Goal: Information Seeking & Learning: Check status

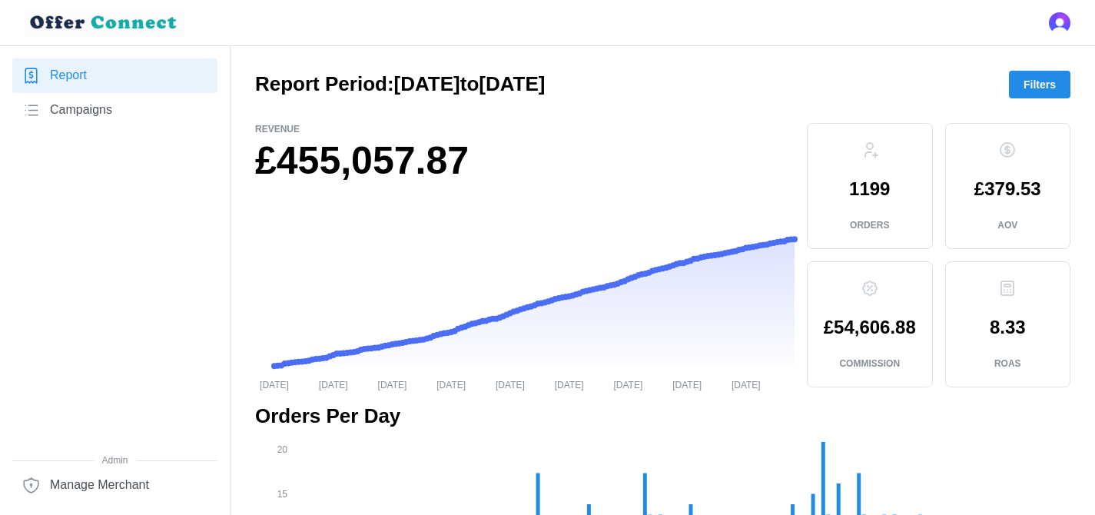
click at [56, 111] on span "Campaigns" at bounding box center [81, 110] width 62 height 19
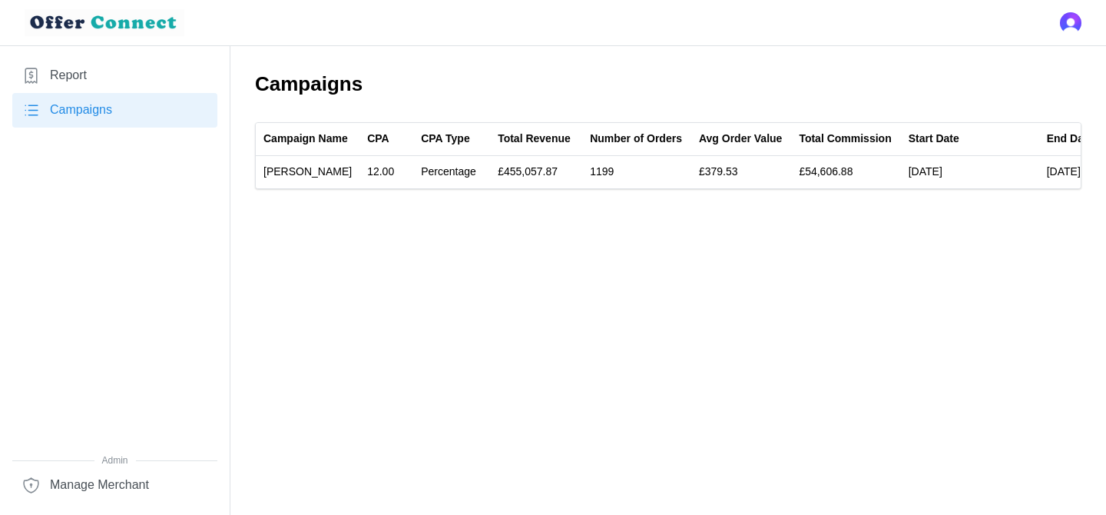
click at [84, 80] on span "Report" at bounding box center [68, 75] width 37 height 19
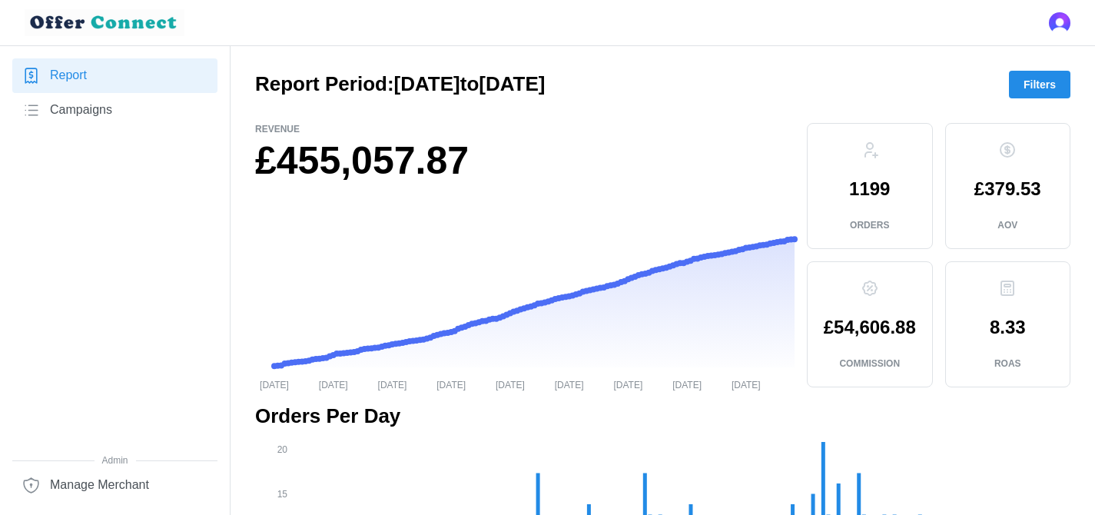
click at [78, 115] on span "Campaigns" at bounding box center [81, 110] width 62 height 19
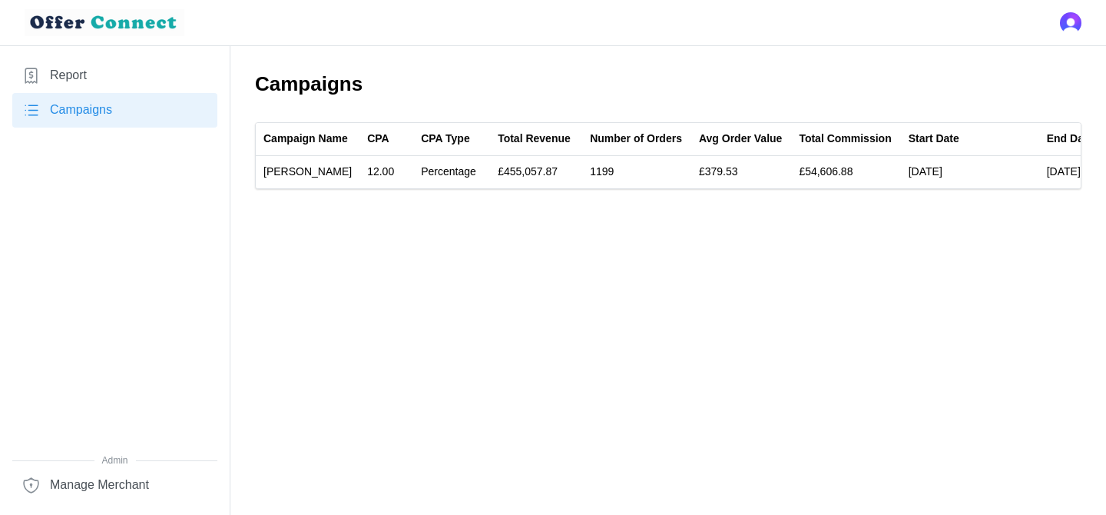
click at [78, 73] on span "Report" at bounding box center [68, 75] width 37 height 19
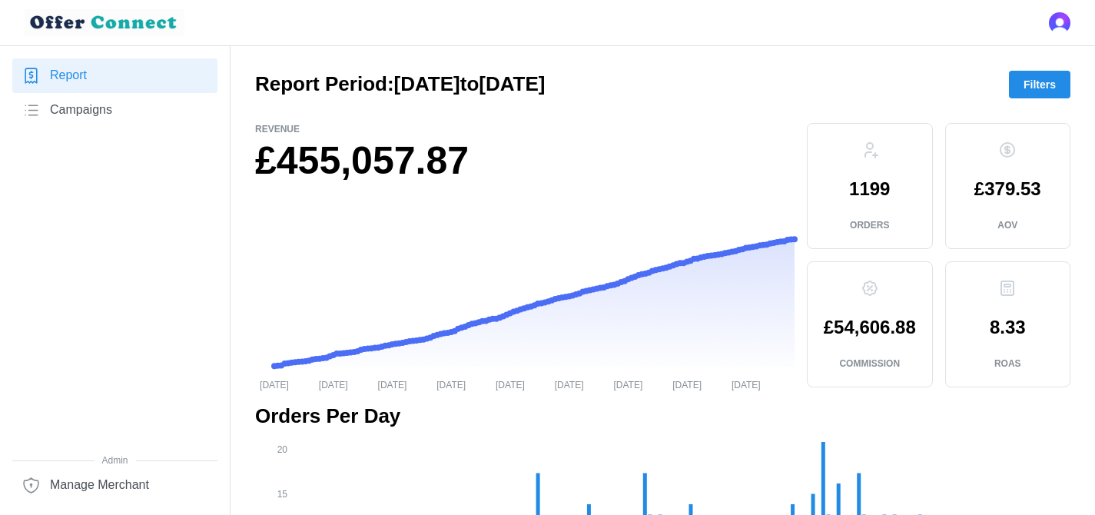
click at [78, 107] on span "Campaigns" at bounding box center [81, 110] width 62 height 19
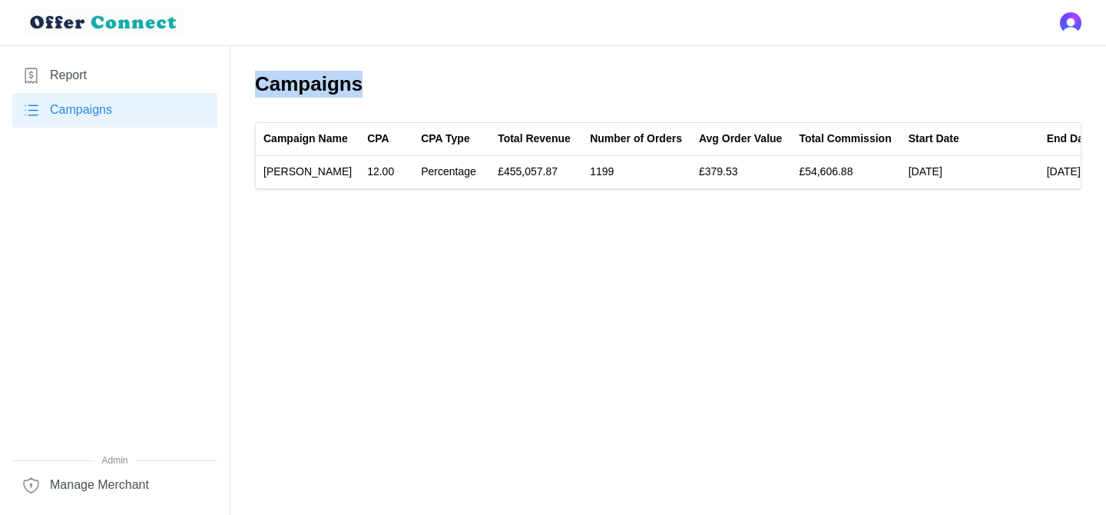
drag, startPoint x: 255, startPoint y: 86, endPoint x: 379, endPoint y: 86, distance: 124.4
click at [379, 86] on h2 "Campaigns" at bounding box center [668, 84] width 826 height 27
drag, startPoint x: 379, startPoint y: 86, endPoint x: 277, endPoint y: 85, distance: 102.9
click at [277, 85] on h2 "Campaigns" at bounding box center [668, 84] width 826 height 27
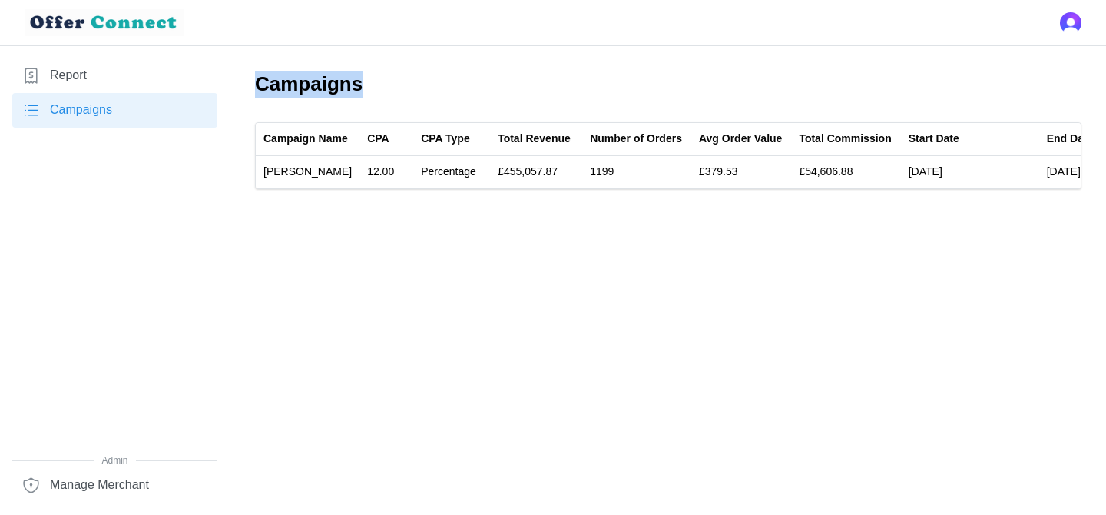
click at [277, 85] on h2 "Campaigns" at bounding box center [668, 84] width 826 height 27
drag, startPoint x: 259, startPoint y: 85, endPoint x: 358, endPoint y: 81, distance: 99.2
click at [358, 81] on h2 "Campaigns" at bounding box center [668, 84] width 826 height 27
drag, startPoint x: 358, startPoint y: 81, endPoint x: 274, endPoint y: 81, distance: 83.7
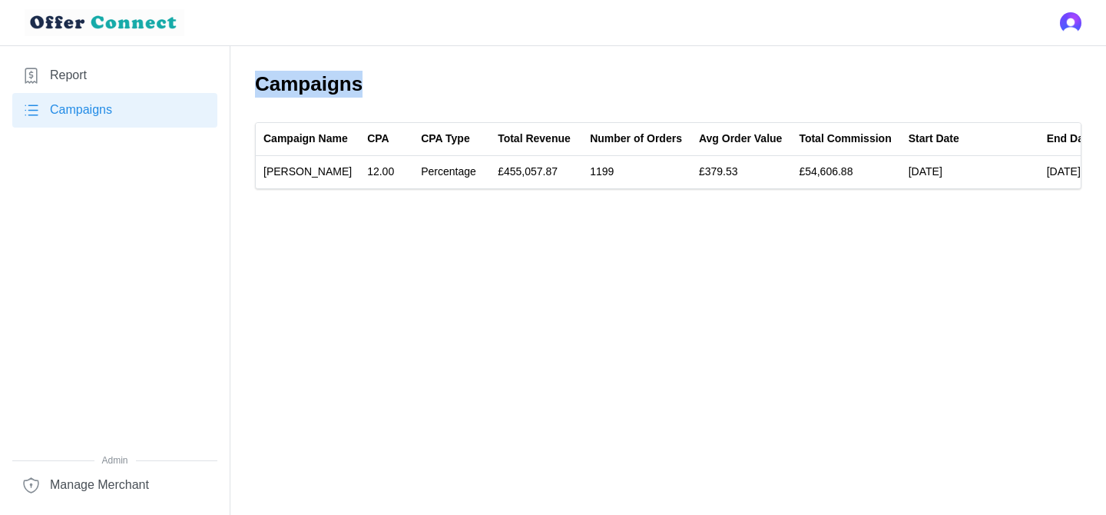
click at [274, 81] on h2 "Campaigns" at bounding box center [668, 84] width 826 height 27
drag, startPoint x: 252, startPoint y: 82, endPoint x: 362, endPoint y: 83, distance: 109.8
click at [362, 83] on main "Campaigns Campaign Name CPA CPA Type Total Revenue Number of Orders Avg Order V…" at bounding box center [553, 257] width 1106 height 515
click at [362, 83] on h2 "Campaigns" at bounding box center [668, 84] width 826 height 27
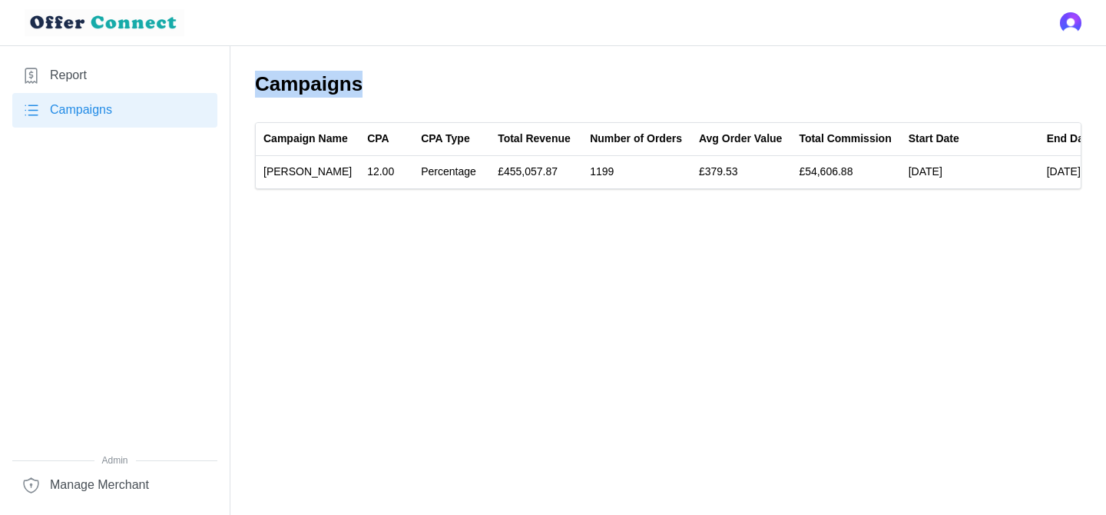
drag, startPoint x: 362, startPoint y: 83, endPoint x: 281, endPoint y: 84, distance: 80.7
click at [281, 84] on h2 "Campaigns" at bounding box center [668, 84] width 826 height 27
drag, startPoint x: 258, startPoint y: 86, endPoint x: 371, endPoint y: 84, distance: 112.9
click at [371, 84] on h2 "Campaigns" at bounding box center [668, 84] width 826 height 27
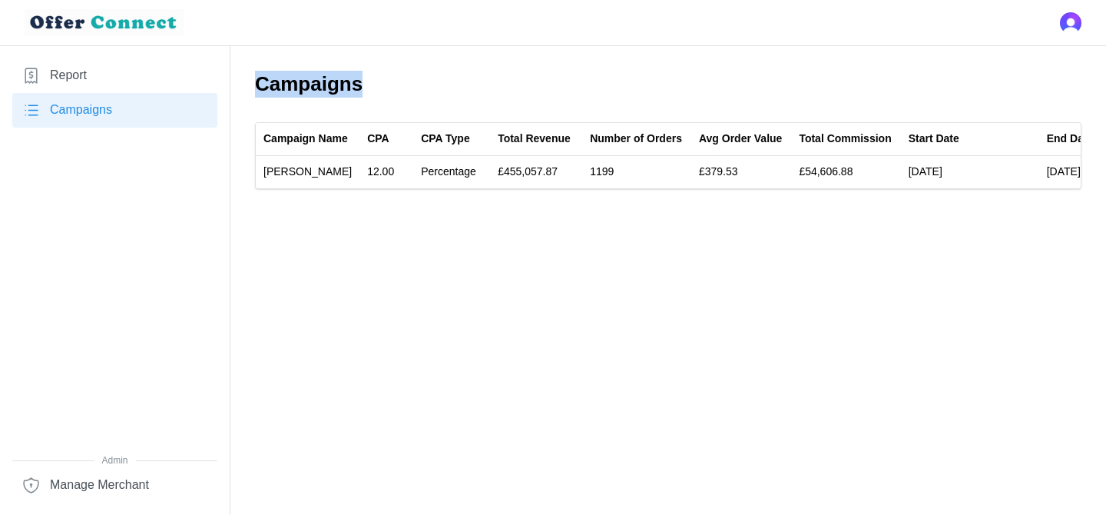
click at [371, 84] on h2 "Campaigns" at bounding box center [668, 84] width 826 height 27
drag, startPoint x: 371, startPoint y: 84, endPoint x: 260, endPoint y: 84, distance: 111.4
click at [260, 84] on h2 "Campaigns" at bounding box center [668, 84] width 826 height 27
drag, startPoint x: 260, startPoint y: 84, endPoint x: 344, endPoint y: 81, distance: 84.5
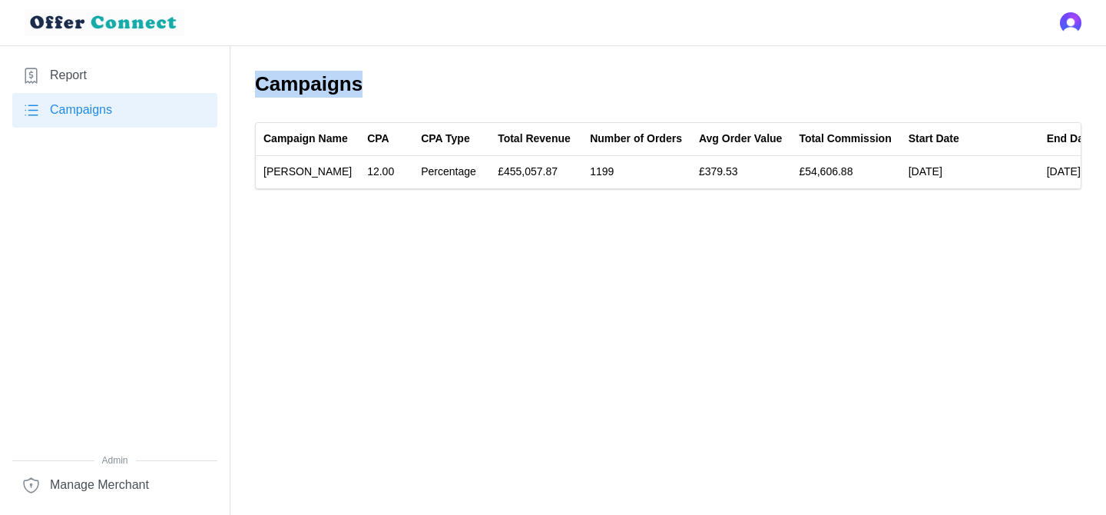
click at [344, 81] on h2 "Campaigns" at bounding box center [668, 84] width 826 height 27
drag, startPoint x: 362, startPoint y: 84, endPoint x: 262, endPoint y: 84, distance: 99.9
click at [262, 84] on h2 "Campaigns" at bounding box center [668, 84] width 826 height 27
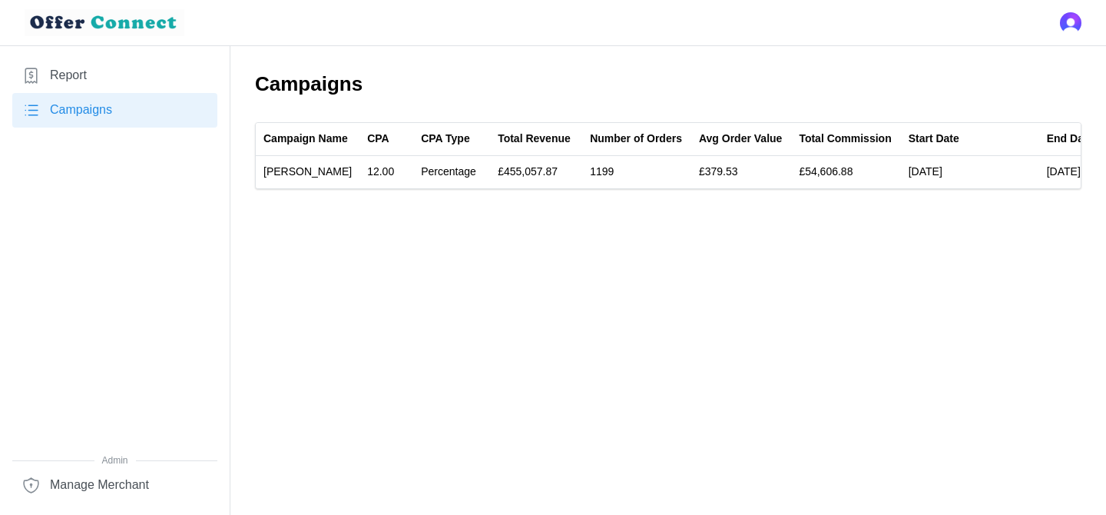
click at [167, 64] on link "Report" at bounding box center [114, 75] width 205 height 35
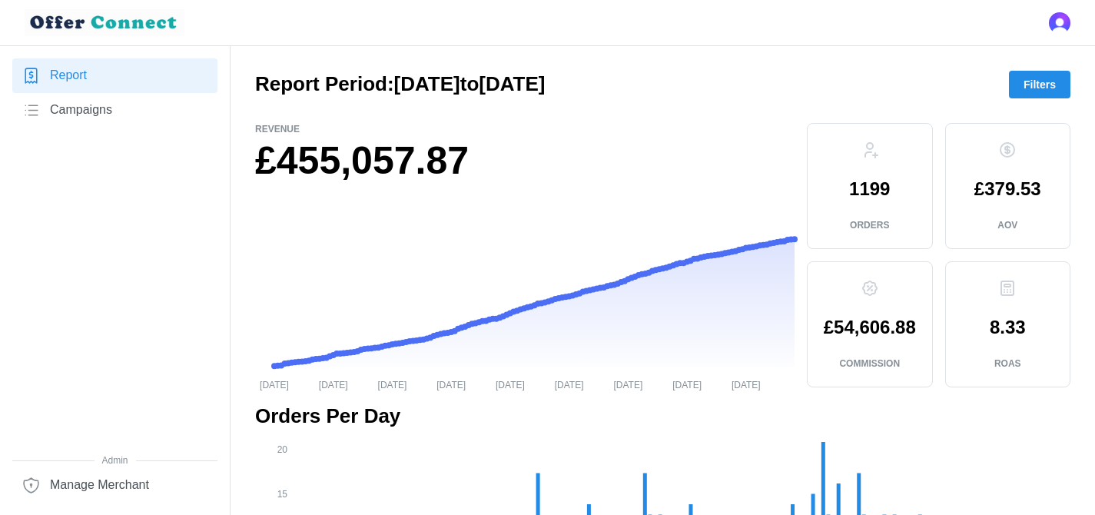
click at [1018, 78] on button "Filters" at bounding box center [1039, 85] width 61 height 28
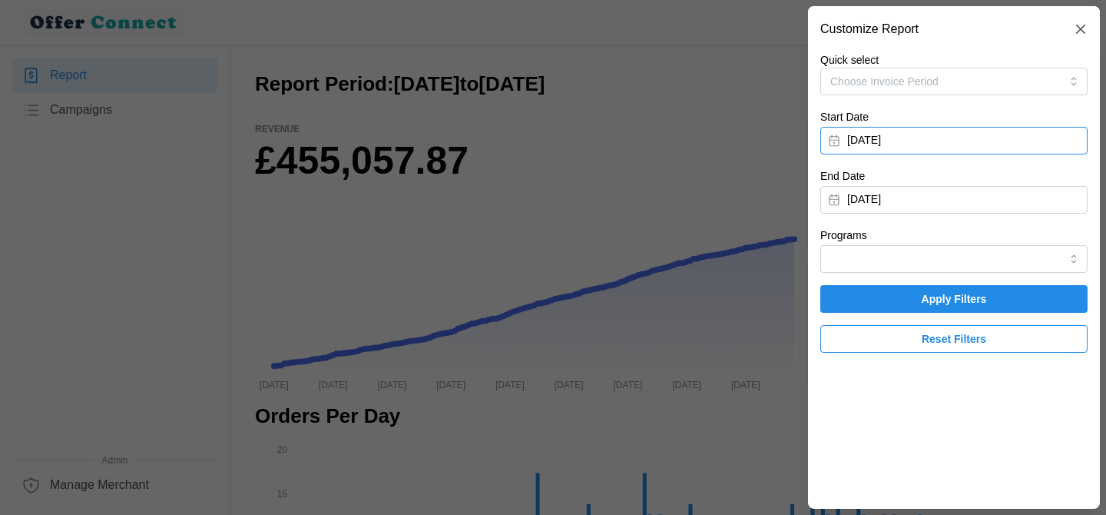
click at [864, 142] on button "[DATE]" at bounding box center [953, 141] width 267 height 28
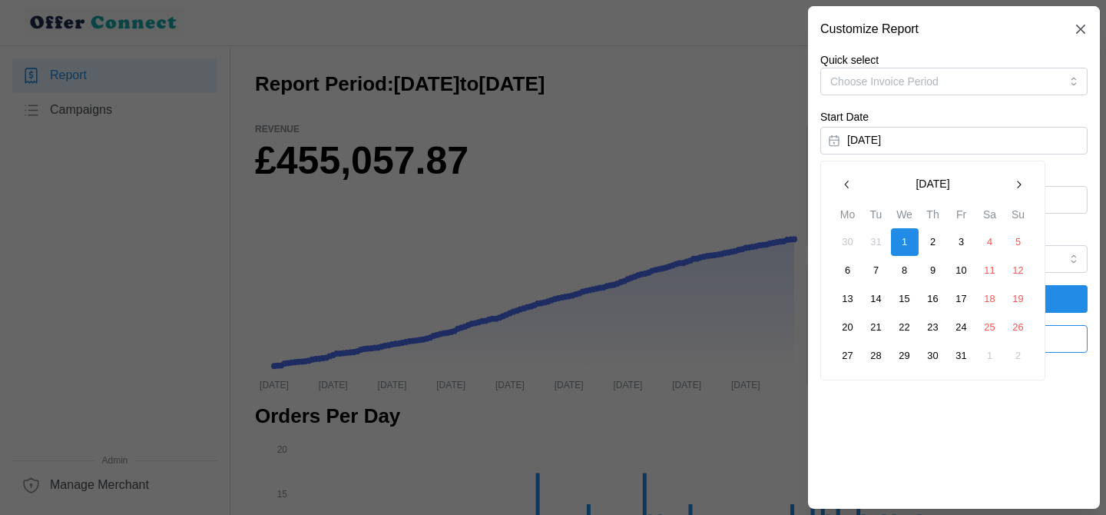
click at [1017, 190] on icon "button" at bounding box center [1018, 184] width 12 height 12
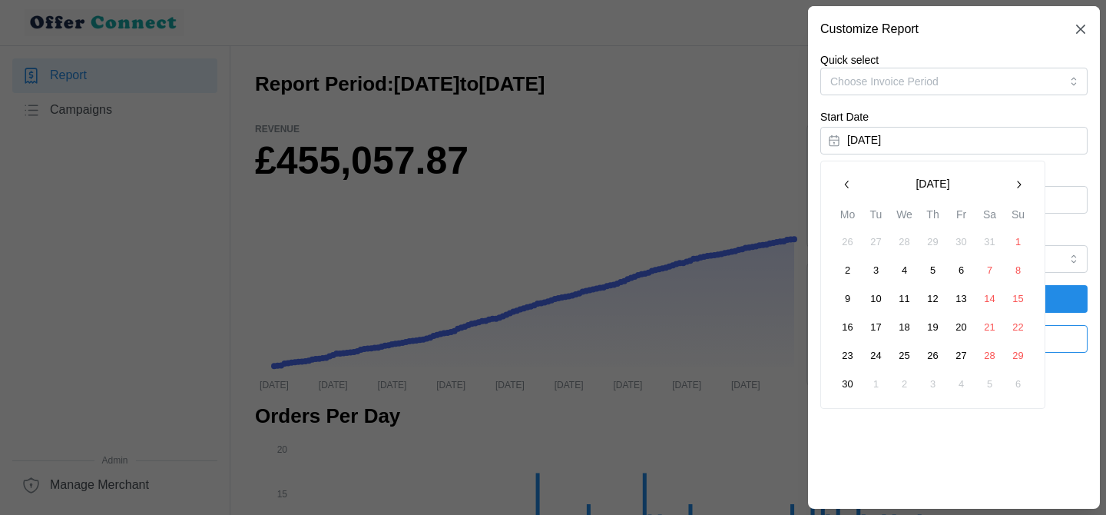
click at [1017, 190] on icon "button" at bounding box center [1018, 184] width 12 height 12
click at [845, 184] on icon "button" at bounding box center [846, 185] width 4 height 8
click at [956, 242] on button "1" at bounding box center [962, 242] width 28 height 28
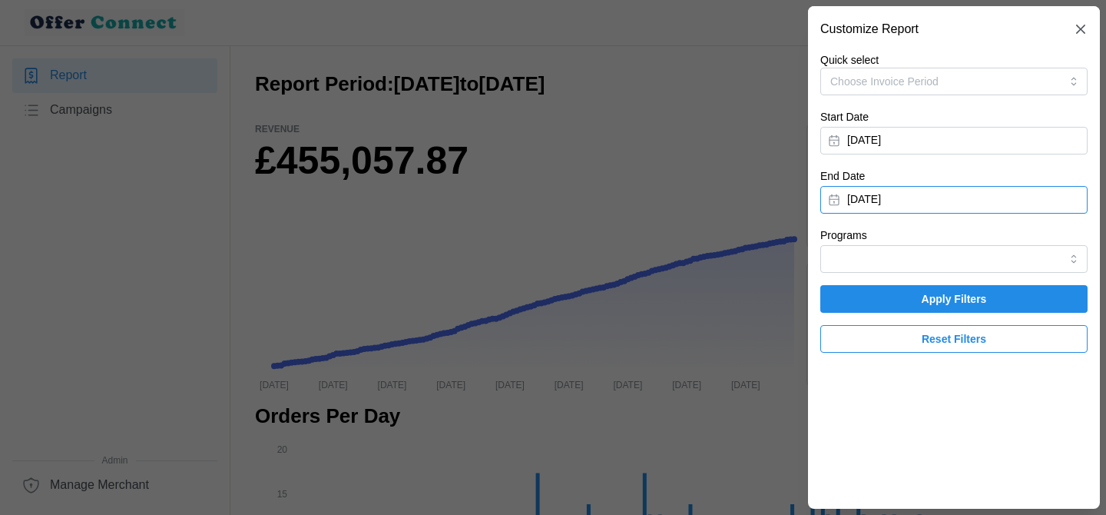
click at [926, 200] on button "[DATE]" at bounding box center [953, 200] width 267 height 28
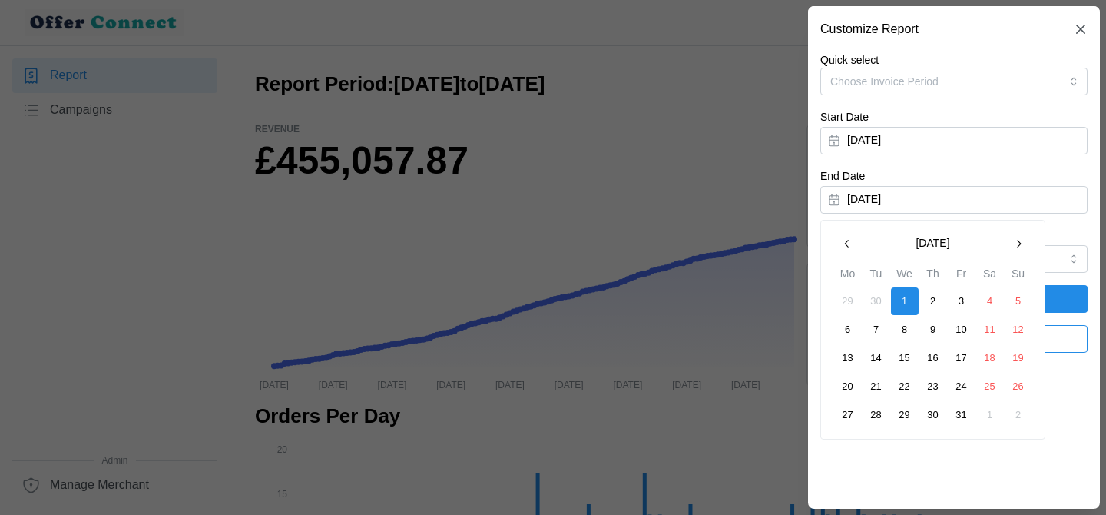
click at [846, 247] on icon "button" at bounding box center [847, 243] width 12 height 12
click at [1019, 417] on button "31" at bounding box center [1019, 415] width 28 height 28
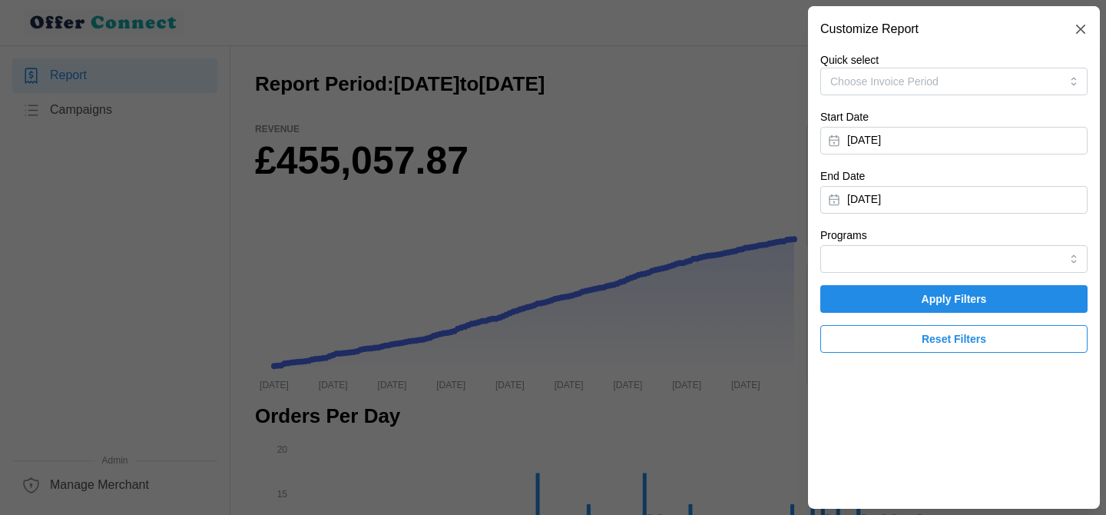
click at [974, 292] on span "Apply Filters" at bounding box center [954, 299] width 65 height 26
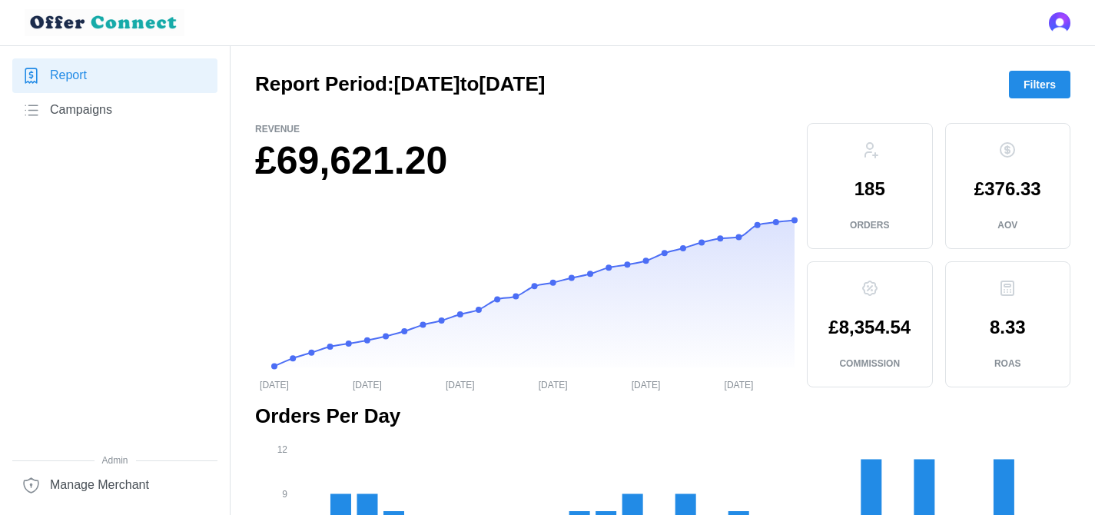
drag, startPoint x: 393, startPoint y: 84, endPoint x: 643, endPoint y: 84, distance: 249.6
click at [545, 84] on h2 "Report Period: [DATE] to [DATE]" at bounding box center [400, 84] width 290 height 27
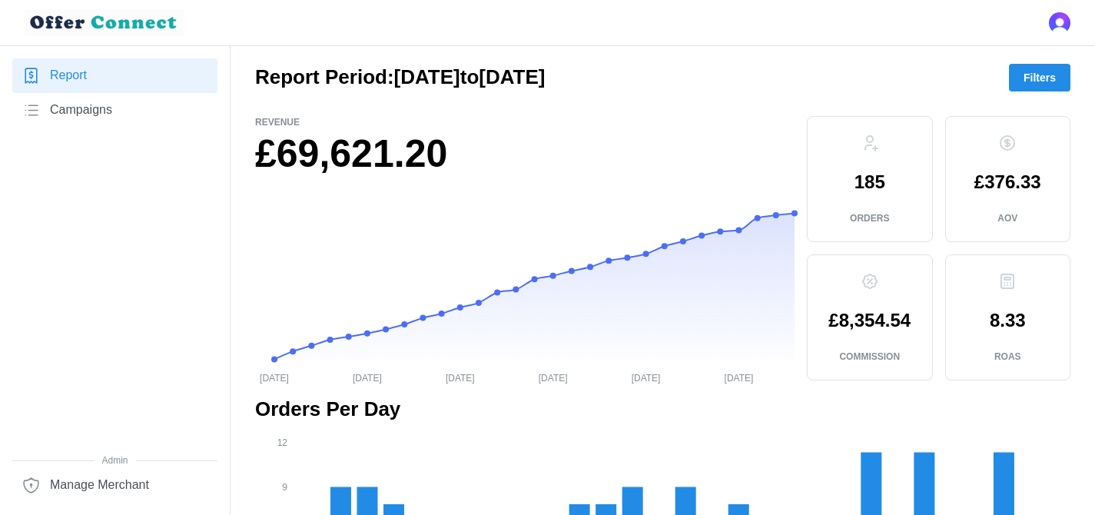
scroll to position [8, 0]
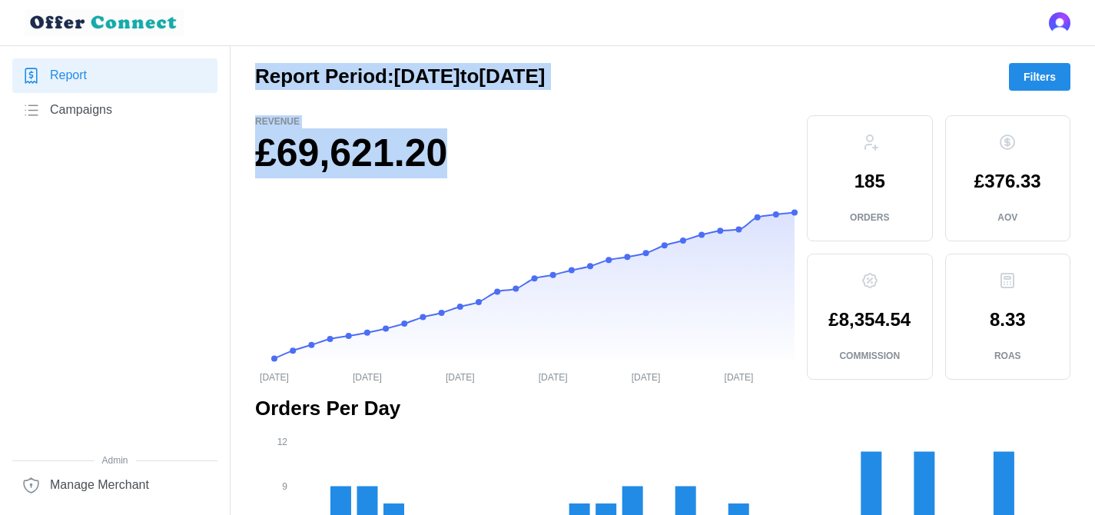
drag, startPoint x: 462, startPoint y: 154, endPoint x: 247, endPoint y: 78, distance: 227.9
drag, startPoint x: 255, startPoint y: 77, endPoint x: 468, endPoint y: 161, distance: 228.6
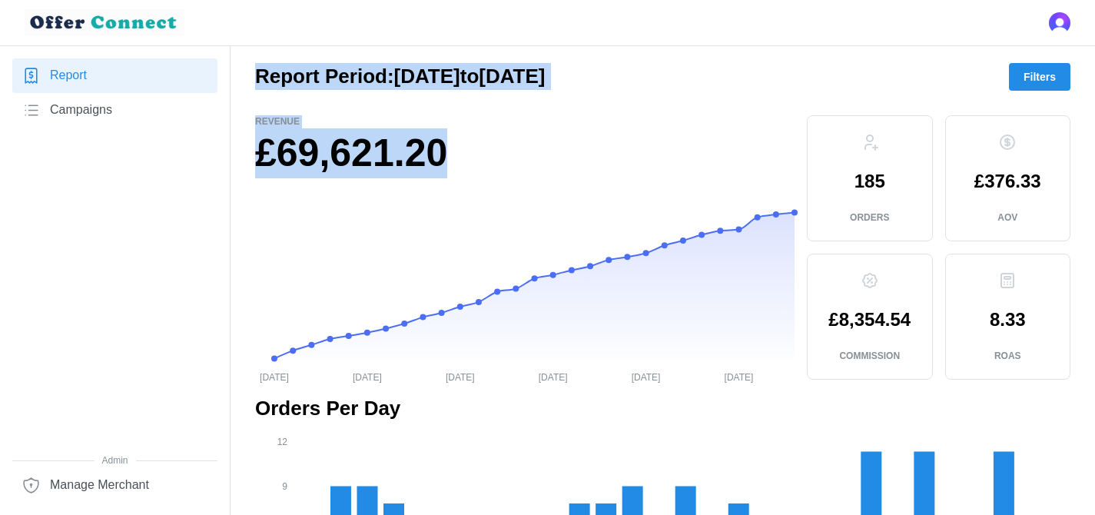
click at [468, 161] on h1 "£69,621.20" at bounding box center [524, 153] width 539 height 50
drag, startPoint x: 468, startPoint y: 161, endPoint x: 255, endPoint y: 78, distance: 228.1
click at [255, 78] on h2 "Report Period: [DATE] to [DATE]" at bounding box center [400, 76] width 290 height 27
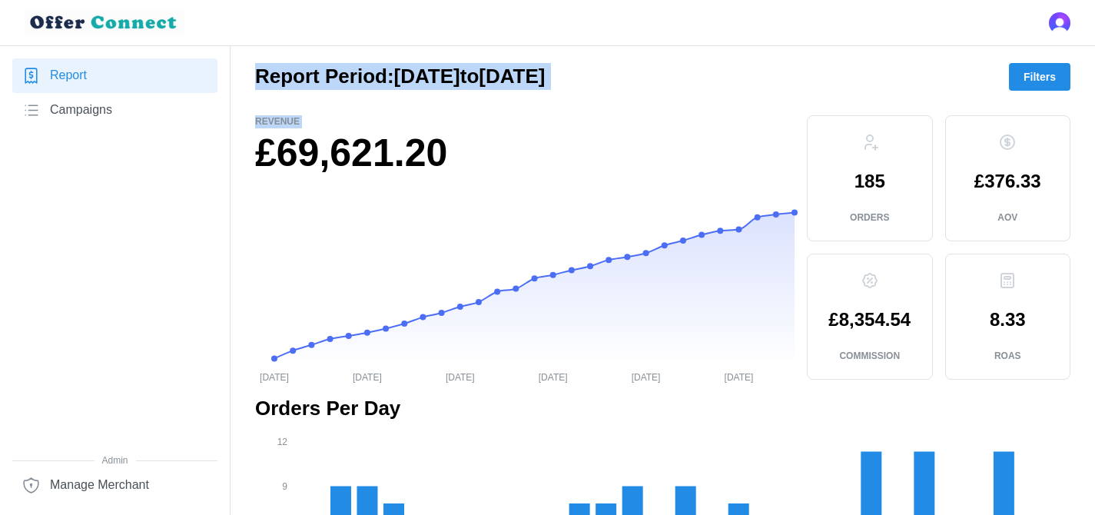
drag, startPoint x: 254, startPoint y: 78, endPoint x: 477, endPoint y: 127, distance: 227.9
click at [477, 127] on p "Revenue" at bounding box center [524, 121] width 539 height 13
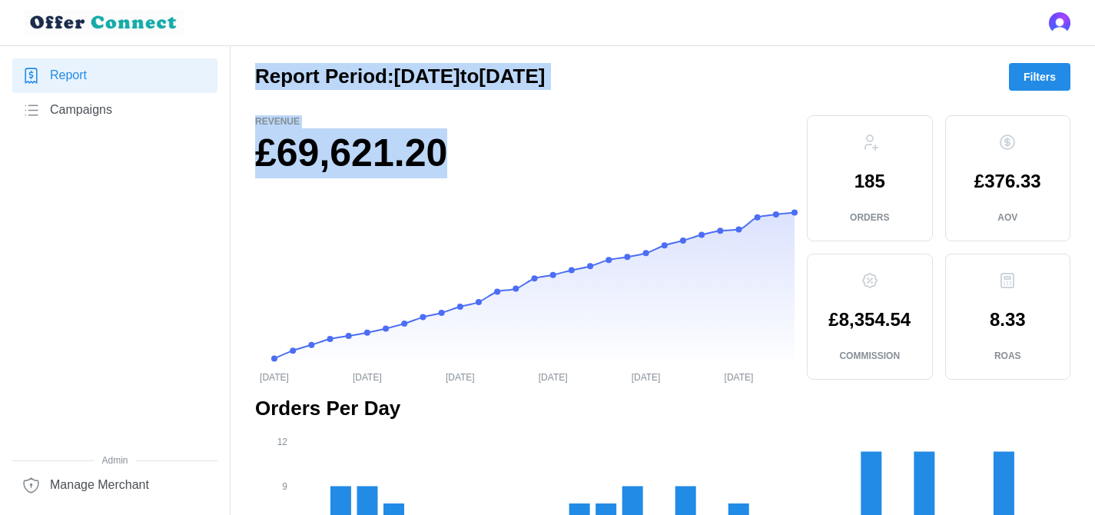
drag, startPoint x: 469, startPoint y: 160, endPoint x: 255, endPoint y: 75, distance: 230.6
click at [255, 75] on h2 "Report Period: [DATE] to [DATE]" at bounding box center [400, 76] width 290 height 27
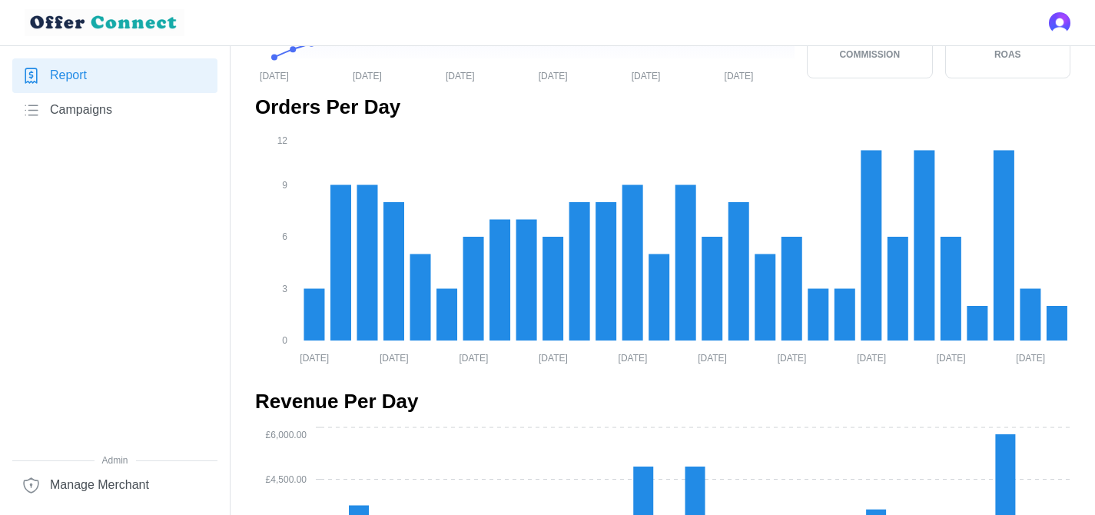
scroll to position [306, 0]
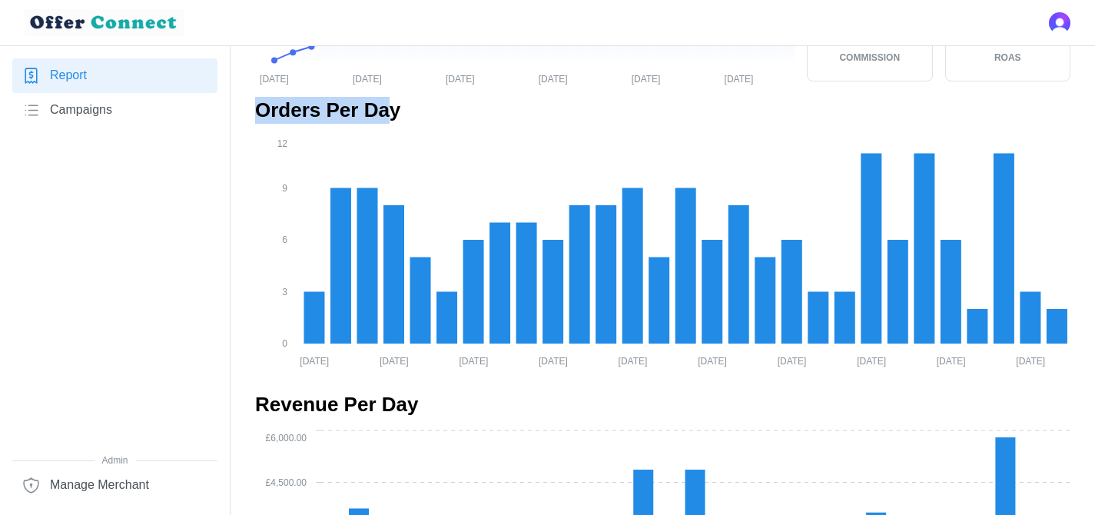
drag, startPoint x: 256, startPoint y: 114, endPoint x: 389, endPoint y: 115, distance: 132.9
click at [389, 115] on h2 "Orders Per Day" at bounding box center [662, 110] width 815 height 27
drag, startPoint x: 394, startPoint y: 114, endPoint x: 252, endPoint y: 115, distance: 142.1
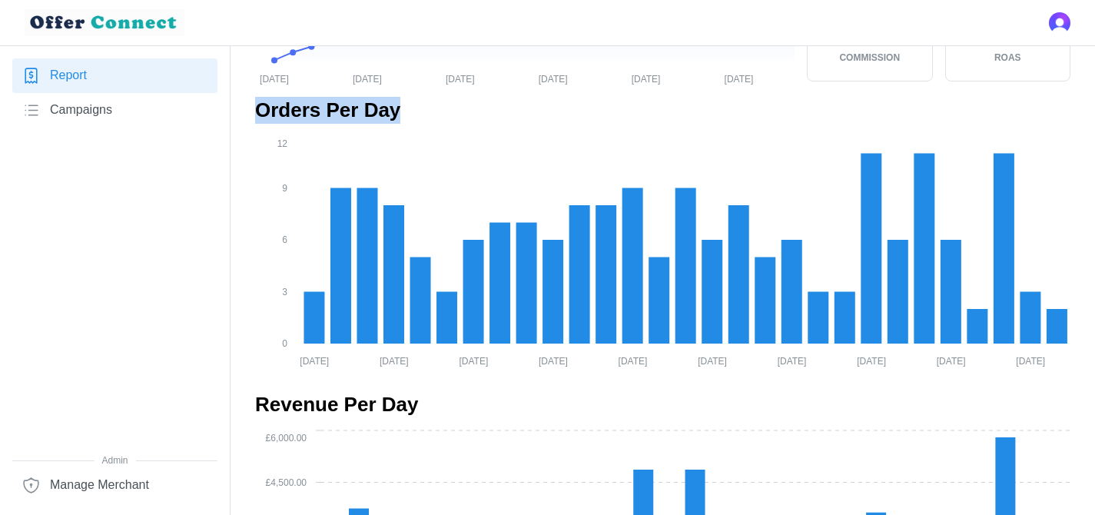
drag, startPoint x: 252, startPoint y: 115, endPoint x: 387, endPoint y: 117, distance: 135.2
click at [387, 117] on h2 "Orders Per Day" at bounding box center [662, 110] width 815 height 27
drag, startPoint x: 393, startPoint y: 117, endPoint x: 231, endPoint y: 111, distance: 162.2
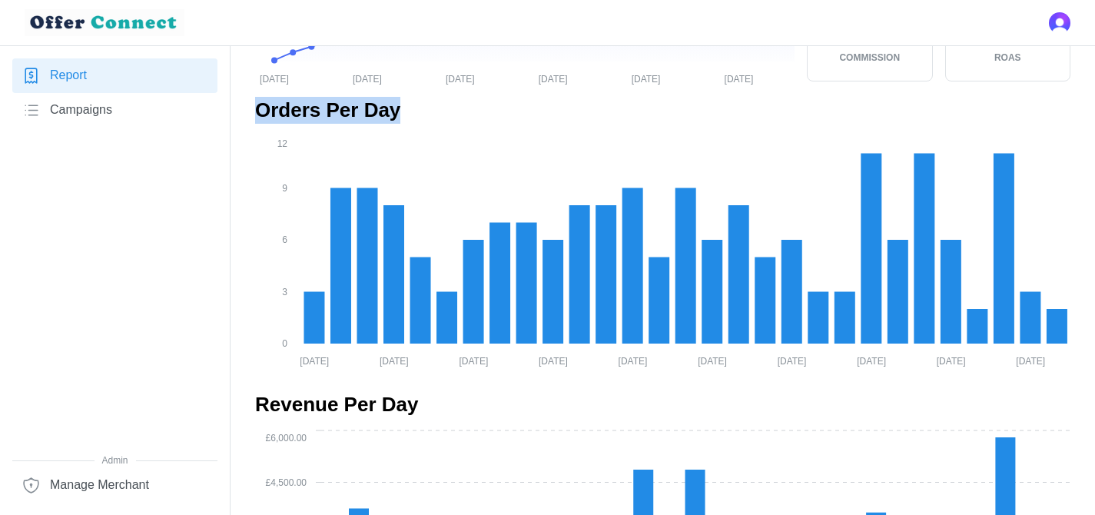
drag, startPoint x: 254, startPoint y: 113, endPoint x: 395, endPoint y: 108, distance: 140.6
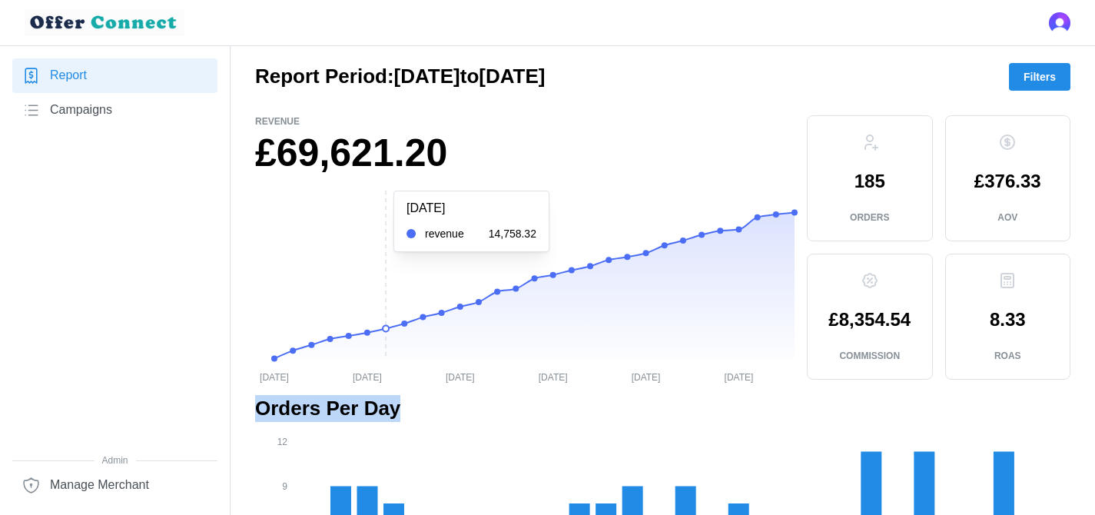
scroll to position [5, 0]
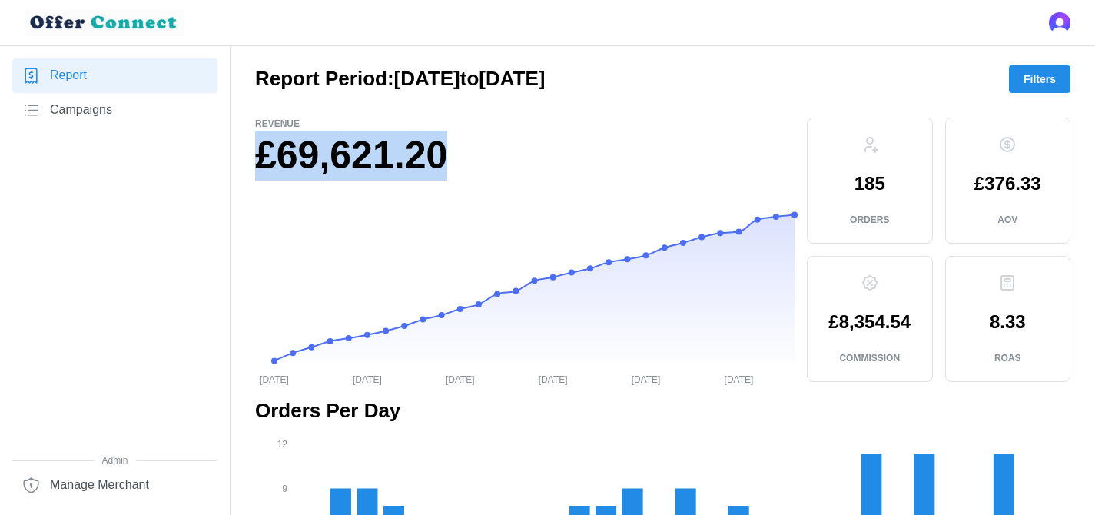
drag, startPoint x: 260, startPoint y: 157, endPoint x: 496, endPoint y: 154, distance: 235.8
click at [496, 154] on h1 "£69,621.20" at bounding box center [524, 156] width 539 height 50
drag, startPoint x: 496, startPoint y: 154, endPoint x: 284, endPoint y: 152, distance: 212.0
click at [284, 152] on h1 "£69,621.20" at bounding box center [524, 156] width 539 height 50
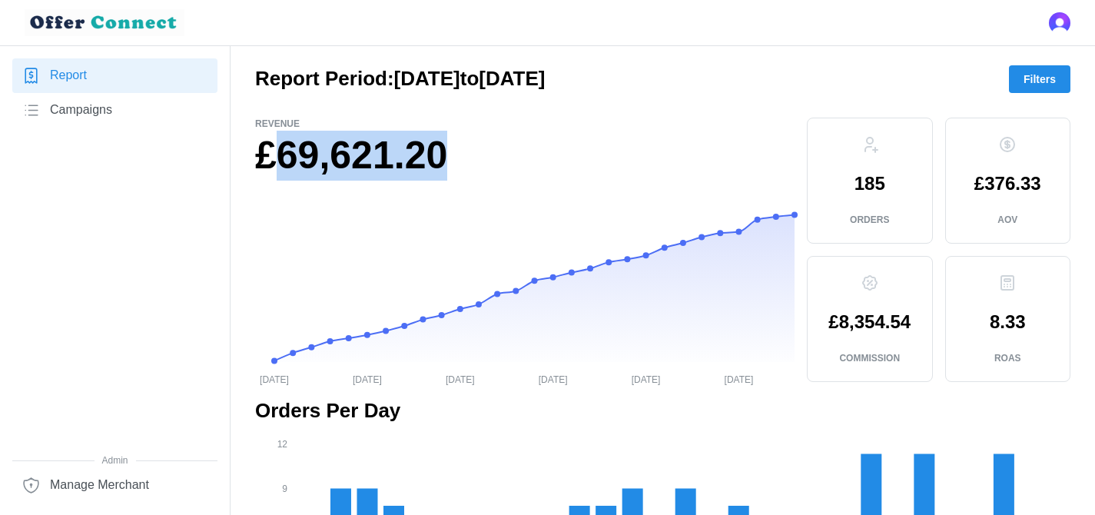
drag, startPoint x: 284, startPoint y: 152, endPoint x: 269, endPoint y: 152, distance: 15.4
click at [269, 152] on h1 "£69,621.20" at bounding box center [524, 156] width 539 height 50
drag, startPoint x: 257, startPoint y: 153, endPoint x: 457, endPoint y: 152, distance: 200.5
click at [457, 152] on h1 "£69,621.20" at bounding box center [524, 156] width 539 height 50
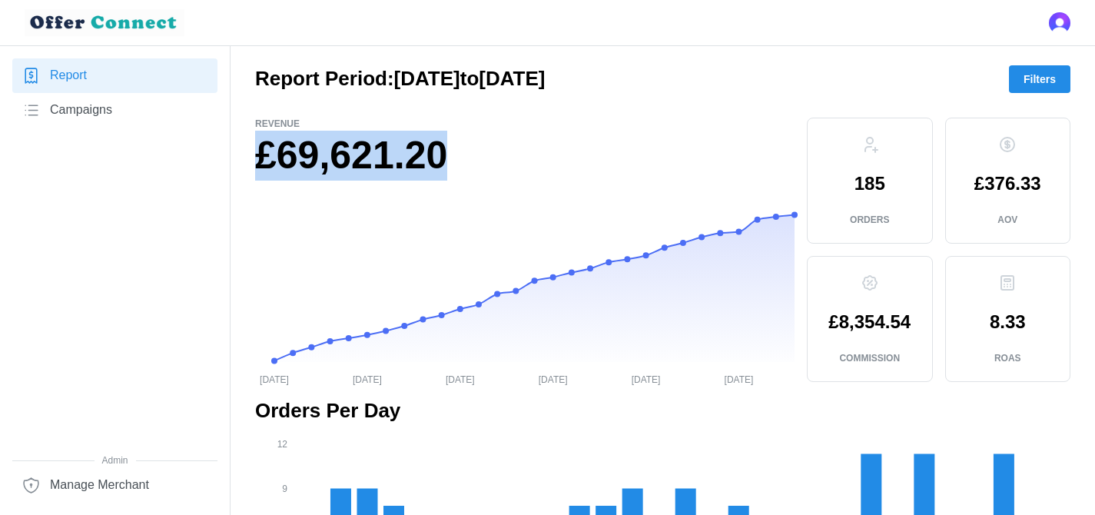
drag, startPoint x: 457, startPoint y: 152, endPoint x: 264, endPoint y: 156, distance: 192.8
click at [264, 156] on h1 "£69,621.20" at bounding box center [524, 156] width 539 height 50
drag, startPoint x: 256, startPoint y: 154, endPoint x: 462, endPoint y: 154, distance: 206.6
click at [462, 154] on h1 "£69,621.20" at bounding box center [524, 156] width 539 height 50
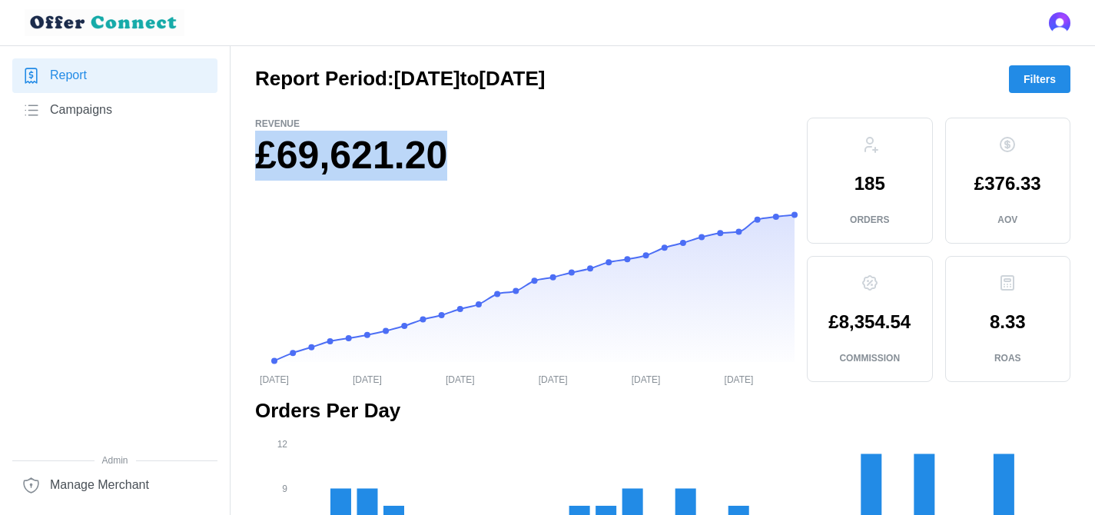
click at [462, 154] on h1 "£69,621.20" at bounding box center [524, 156] width 539 height 50
drag, startPoint x: 462, startPoint y: 154, endPoint x: 264, endPoint y: 160, distance: 198.2
click at [264, 160] on h1 "£69,621.20" at bounding box center [524, 156] width 539 height 50
drag, startPoint x: 257, startPoint y: 157, endPoint x: 488, endPoint y: 157, distance: 230.4
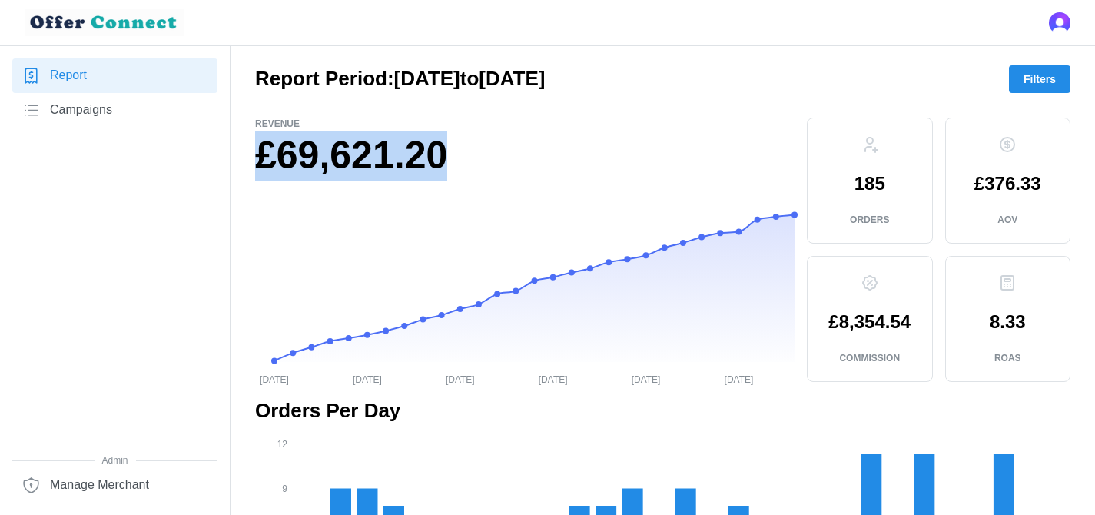
click at [488, 157] on h1 "£69,621.20" at bounding box center [524, 156] width 539 height 50
drag, startPoint x: 468, startPoint y: 157, endPoint x: 266, endPoint y: 155, distance: 202.0
click at [266, 155] on h1 "£69,621.20" at bounding box center [524, 156] width 539 height 50
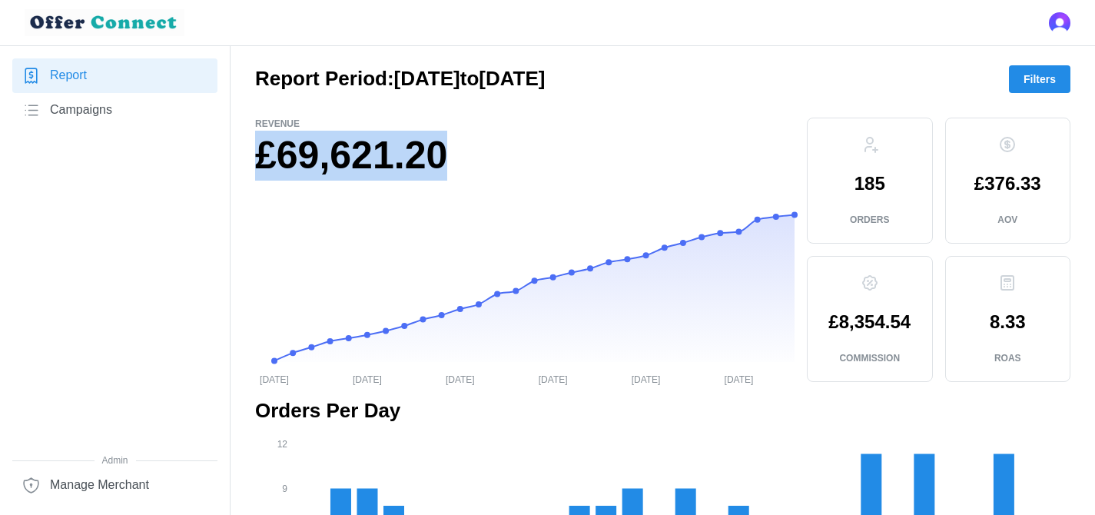
drag, startPoint x: 270, startPoint y: 155, endPoint x: 512, endPoint y: 154, distance: 242.0
click at [512, 154] on h1 "£69,621.20" at bounding box center [524, 156] width 539 height 50
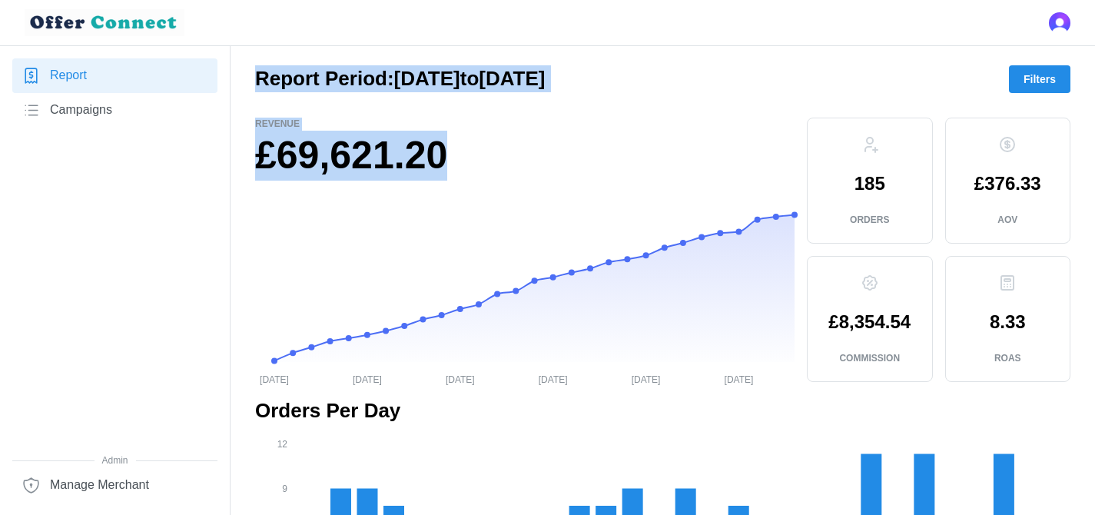
drag, startPoint x: 512, startPoint y: 154, endPoint x: 247, endPoint y: 71, distance: 278.4
drag, startPoint x: 253, startPoint y: 77, endPoint x: 471, endPoint y: 164, distance: 234.3
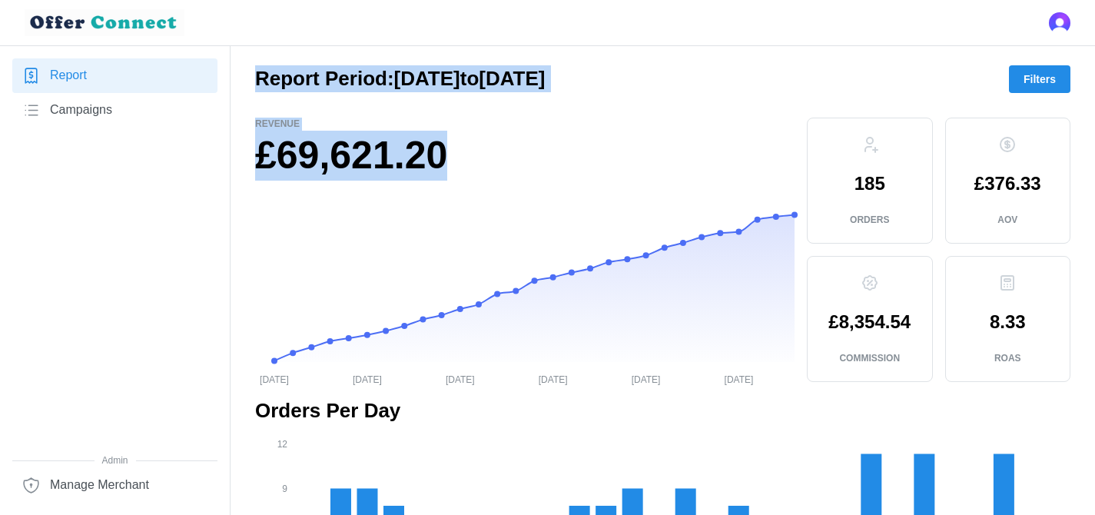
click at [471, 164] on h1 "£69,621.20" at bounding box center [524, 156] width 539 height 50
drag, startPoint x: 471, startPoint y: 164, endPoint x: 245, endPoint y: 82, distance: 240.3
drag, startPoint x: 263, startPoint y: 79, endPoint x: 478, endPoint y: 164, distance: 230.6
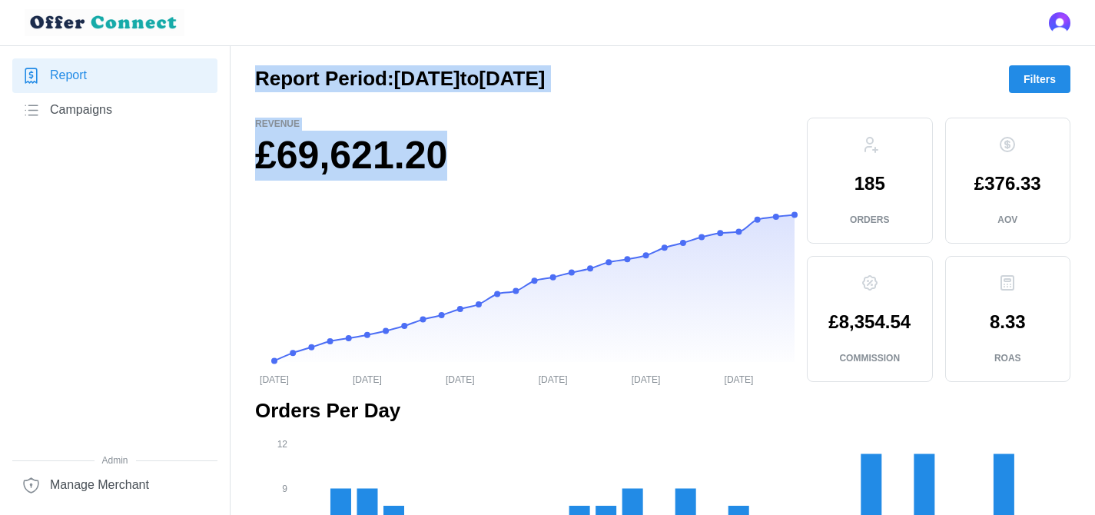
click at [478, 164] on h1 "£69,621.20" at bounding box center [524, 156] width 539 height 50
drag, startPoint x: 478, startPoint y: 164, endPoint x: 207, endPoint y: 83, distance: 283.1
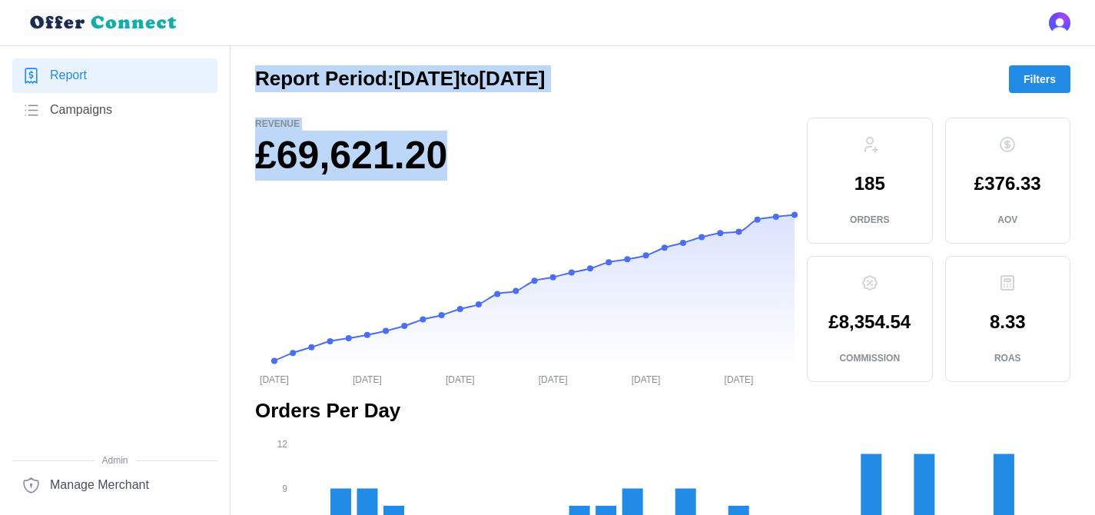
drag, startPoint x: 252, startPoint y: 78, endPoint x: 475, endPoint y: 154, distance: 236.1
click at [475, 154] on h1 "£69,621.20" at bounding box center [524, 156] width 539 height 50
drag, startPoint x: 475, startPoint y: 154, endPoint x: 254, endPoint y: 87, distance: 231.1
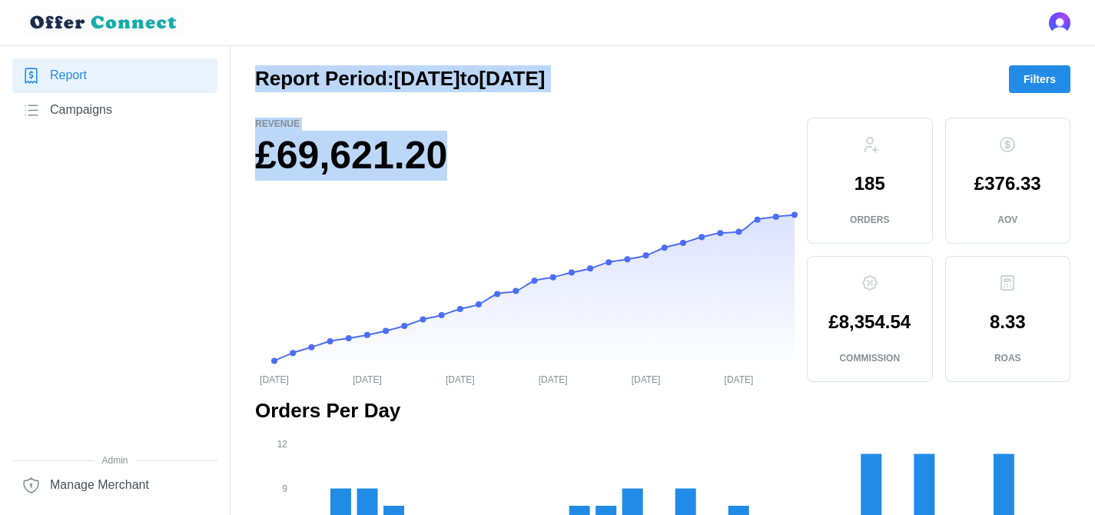
click at [255, 87] on h2 "Report Period: [DATE] to [DATE]" at bounding box center [400, 78] width 290 height 27
drag, startPoint x: 256, startPoint y: 71, endPoint x: 548, endPoint y: 186, distance: 314.2
click at [548, 186] on div "Revenue £69,621.20 [DATE] [DATE] [DATE] [DATE] [DATE] [DATE] [DATE]" at bounding box center [524, 251] width 539 height 267
drag, startPoint x: 482, startPoint y: 175, endPoint x: 225, endPoint y: 80, distance: 273.7
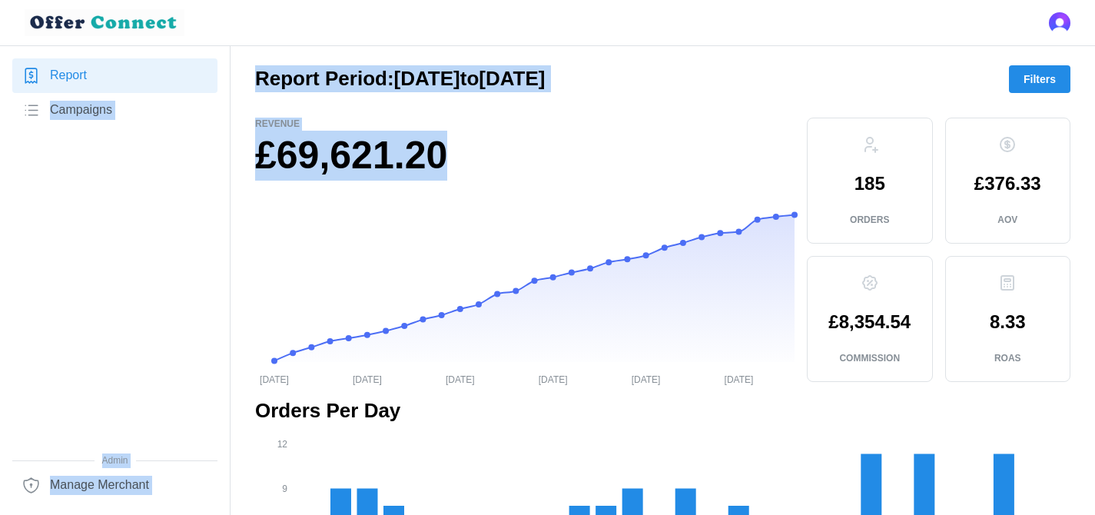
drag, startPoint x: 254, startPoint y: 71, endPoint x: 475, endPoint y: 154, distance: 235.5
click at [475, 154] on h1 "£69,621.20" at bounding box center [524, 156] width 539 height 50
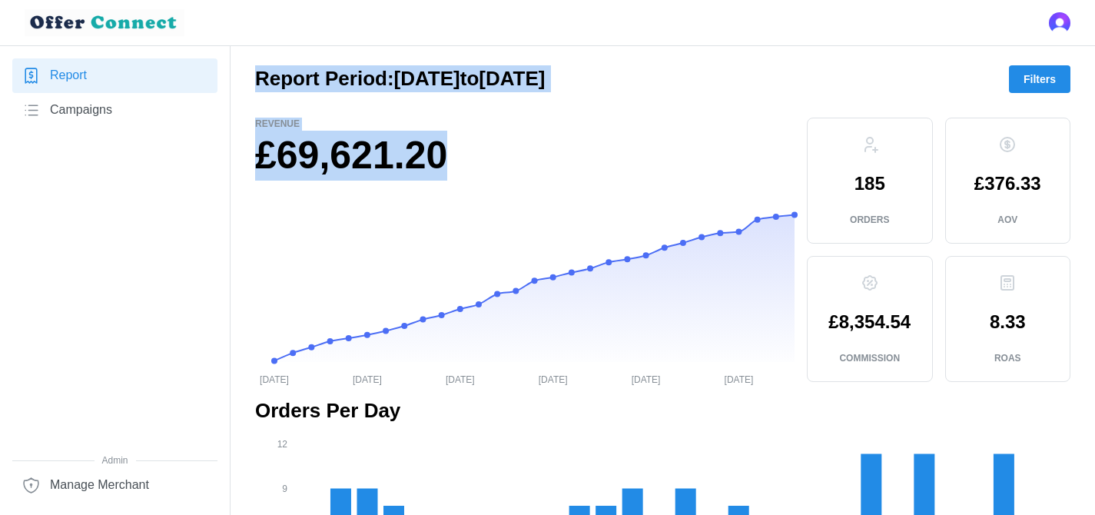
drag, startPoint x: 475, startPoint y: 154, endPoint x: 258, endPoint y: 84, distance: 227.8
click at [258, 84] on h2 "Report Period: [DATE] to [DATE]" at bounding box center [400, 78] width 290 height 27
drag, startPoint x: 257, startPoint y: 74, endPoint x: 489, endPoint y: 166, distance: 248.9
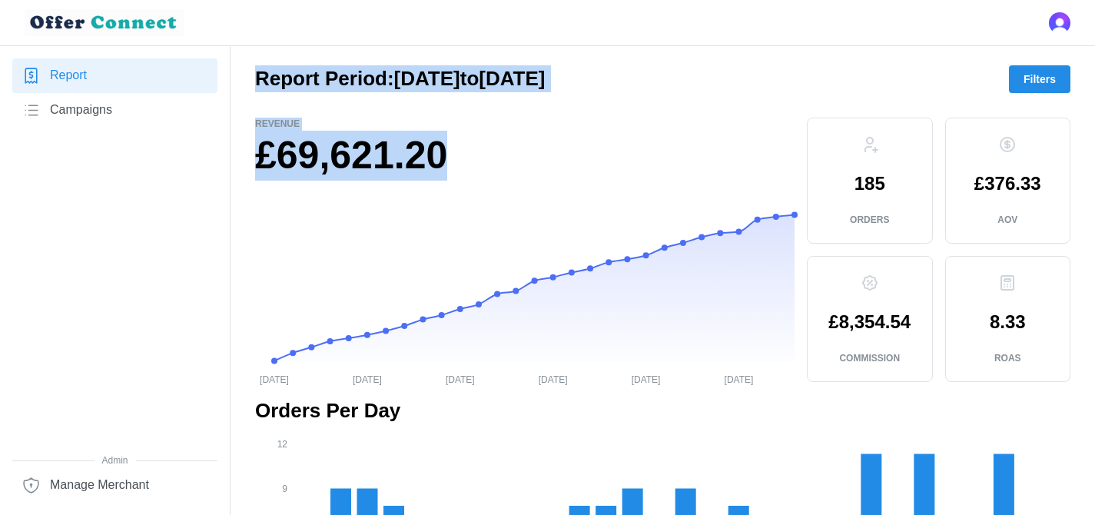
click at [459, 154] on h1 "£69,621.20" at bounding box center [524, 156] width 539 height 50
drag, startPoint x: 459, startPoint y: 154, endPoint x: 238, endPoint y: 78, distance: 234.2
drag, startPoint x: 259, startPoint y: 81, endPoint x: 478, endPoint y: 150, distance: 229.6
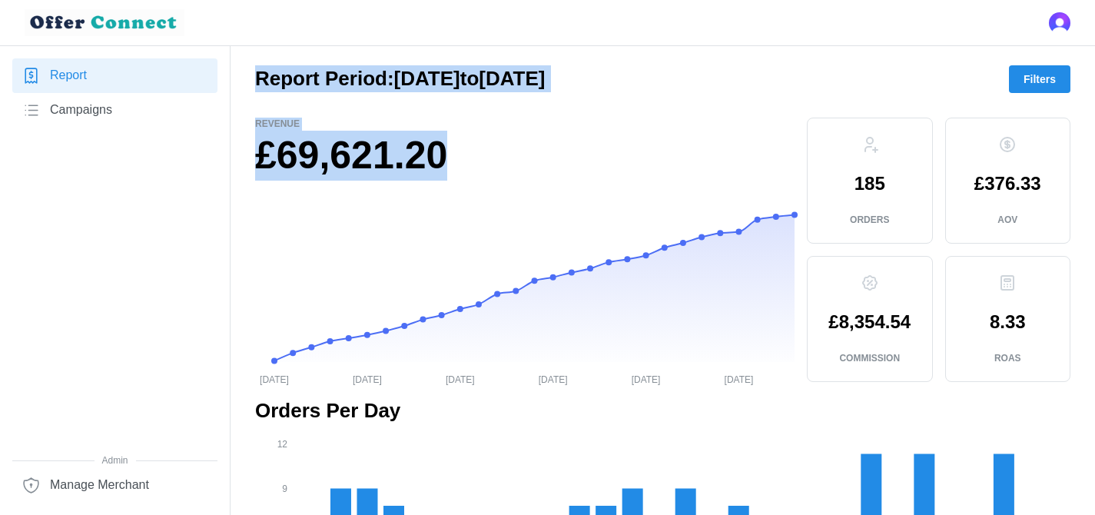
click at [478, 150] on h1 "£69,621.20" at bounding box center [524, 156] width 539 height 50
drag, startPoint x: 478, startPoint y: 150, endPoint x: 258, endPoint y: 86, distance: 228.7
click at [258, 86] on h2 "Report Period: [DATE] to [DATE]" at bounding box center [400, 78] width 290 height 27
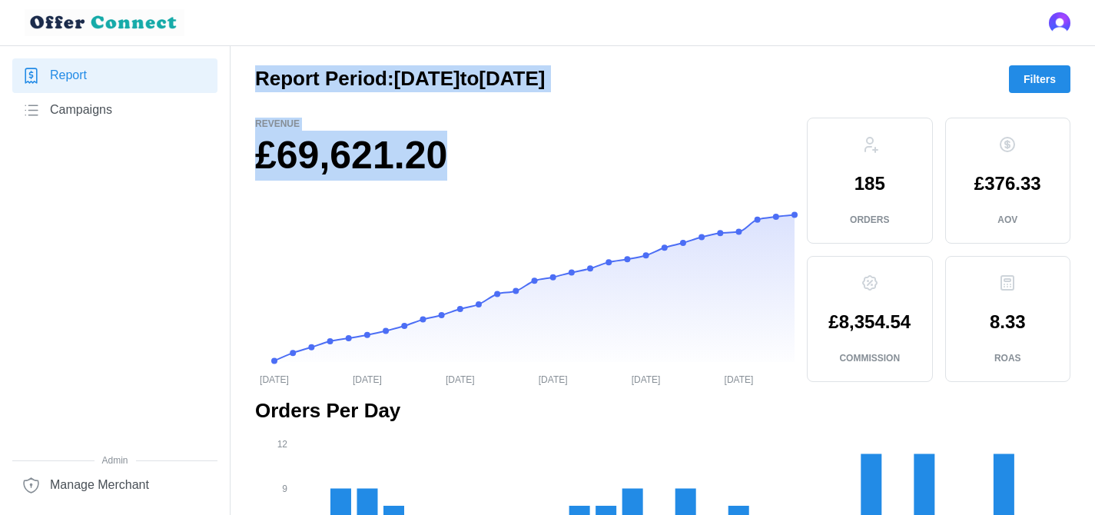
drag, startPoint x: 258, startPoint y: 76, endPoint x: 555, endPoint y: 179, distance: 313.8
click at [555, 179] on h1 "£69,621.20" at bounding box center [524, 156] width 539 height 50
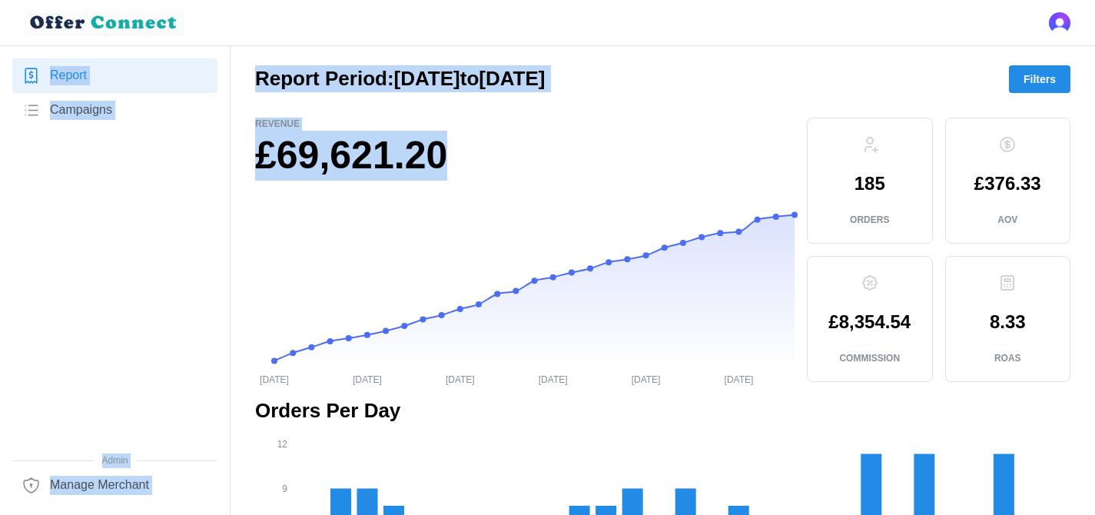
drag, startPoint x: 506, startPoint y: 174, endPoint x: 221, endPoint y: 63, distance: 306.0
click at [260, 84] on h2 "Report Period: [DATE] to [DATE]" at bounding box center [400, 78] width 290 height 27
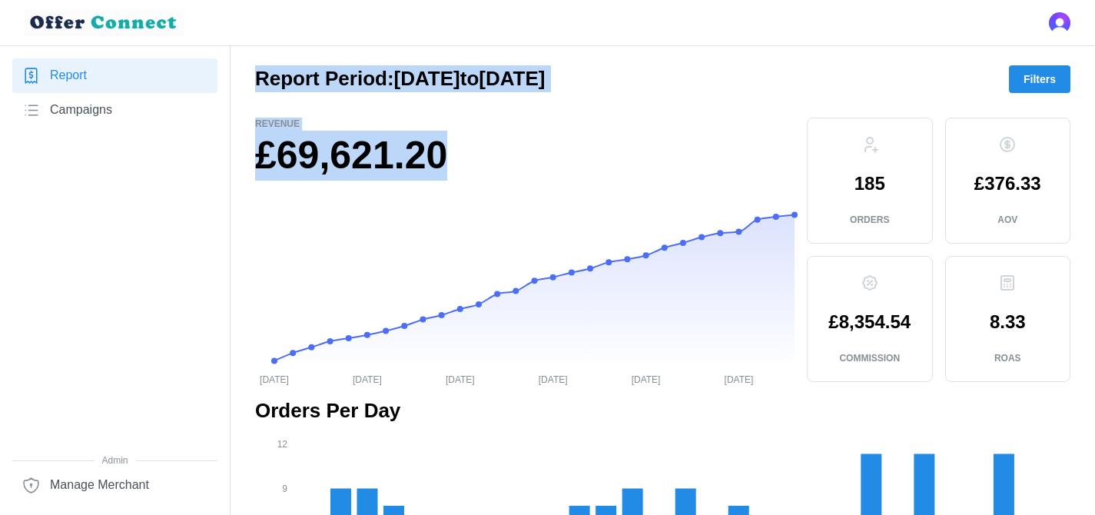
drag, startPoint x: 259, startPoint y: 77, endPoint x: 495, endPoint y: 158, distance: 249.5
click at [495, 158] on h1 "£69,621.20" at bounding box center [524, 156] width 539 height 50
drag, startPoint x: 495, startPoint y: 158, endPoint x: 263, endPoint y: 69, distance: 247.8
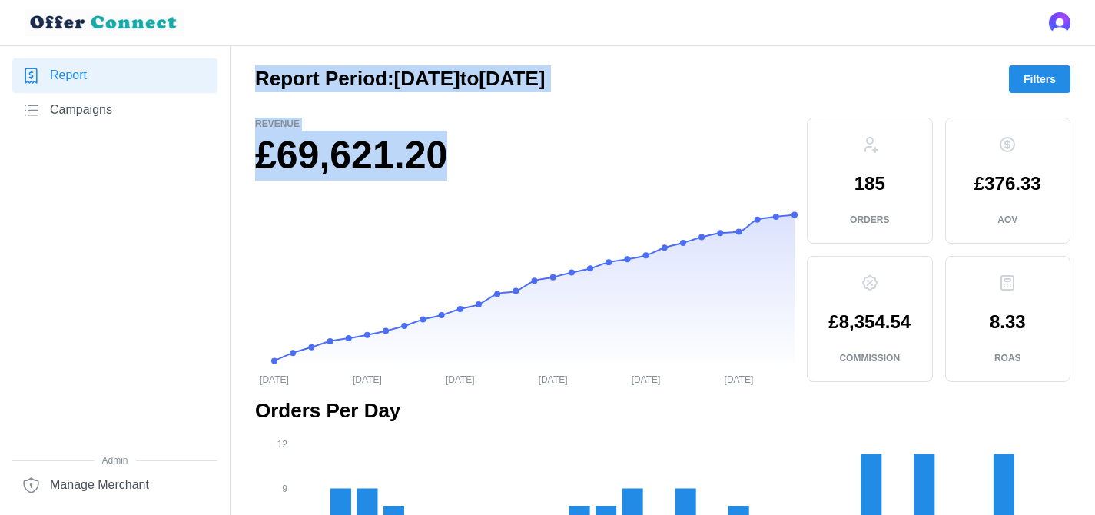
drag, startPoint x: 257, startPoint y: 78, endPoint x: 498, endPoint y: 167, distance: 257.6
click at [498, 167] on h1 "£69,621.20" at bounding box center [524, 156] width 539 height 50
drag, startPoint x: 498, startPoint y: 167, endPoint x: 243, endPoint y: 68, distance: 274.0
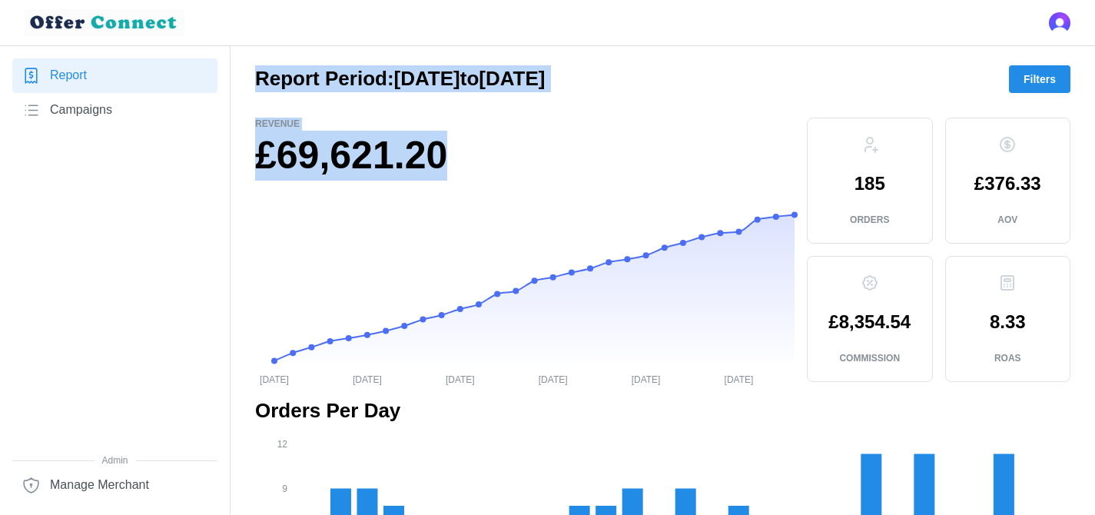
drag, startPoint x: 257, startPoint y: 79, endPoint x: 464, endPoint y: 145, distance: 217.7
click at [464, 145] on h1 "£69,621.20" at bounding box center [524, 156] width 539 height 50
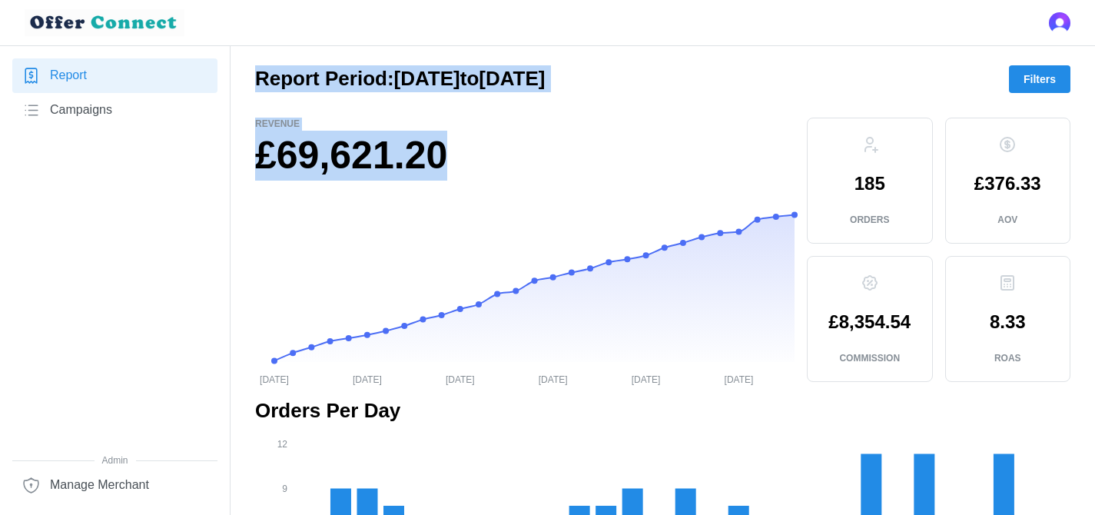
drag, startPoint x: 464, startPoint y: 145, endPoint x: 260, endPoint y: 84, distance: 213.1
click at [260, 84] on h2 "Report Period: [DATE] to [DATE]" at bounding box center [400, 78] width 290 height 27
drag, startPoint x: 260, startPoint y: 84, endPoint x: 515, endPoint y: 178, distance: 272.4
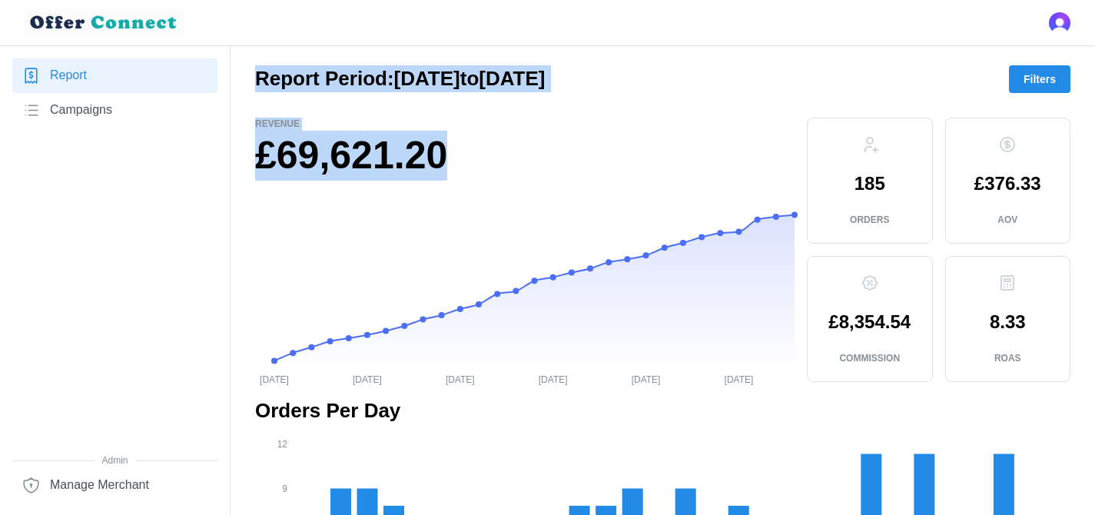
click at [515, 178] on h1 "£69,621.20" at bounding box center [524, 156] width 539 height 50
drag, startPoint x: 472, startPoint y: 153, endPoint x: 209, endPoint y: 73, distance: 274.6
drag, startPoint x: 247, startPoint y: 69, endPoint x: 475, endPoint y: 147, distance: 241.0
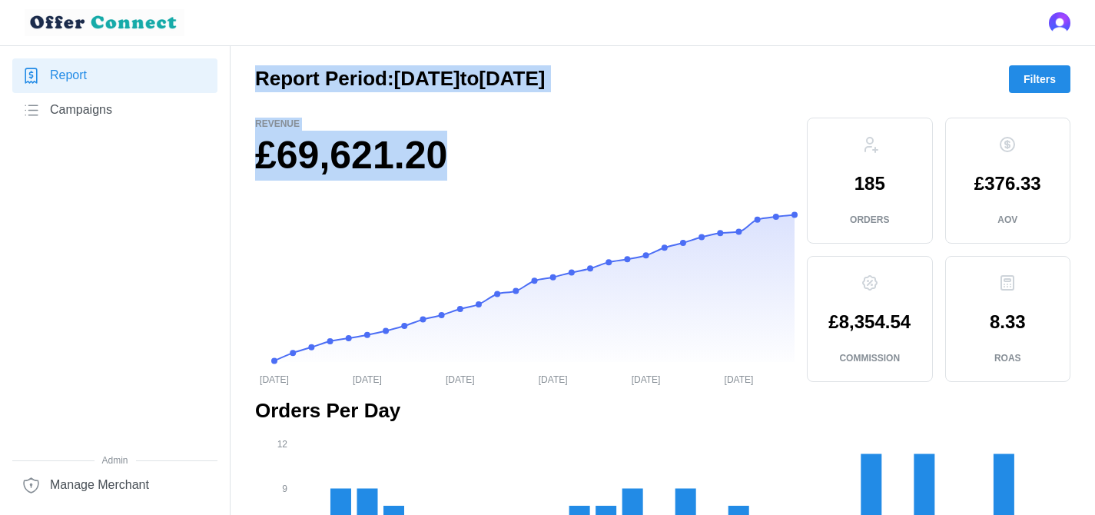
click at [475, 147] on h1 "£69,621.20" at bounding box center [524, 156] width 539 height 50
drag, startPoint x: 475, startPoint y: 147, endPoint x: 270, endPoint y: 84, distance: 213.8
click at [513, 171] on h1 "£69,621.20" at bounding box center [524, 156] width 539 height 50
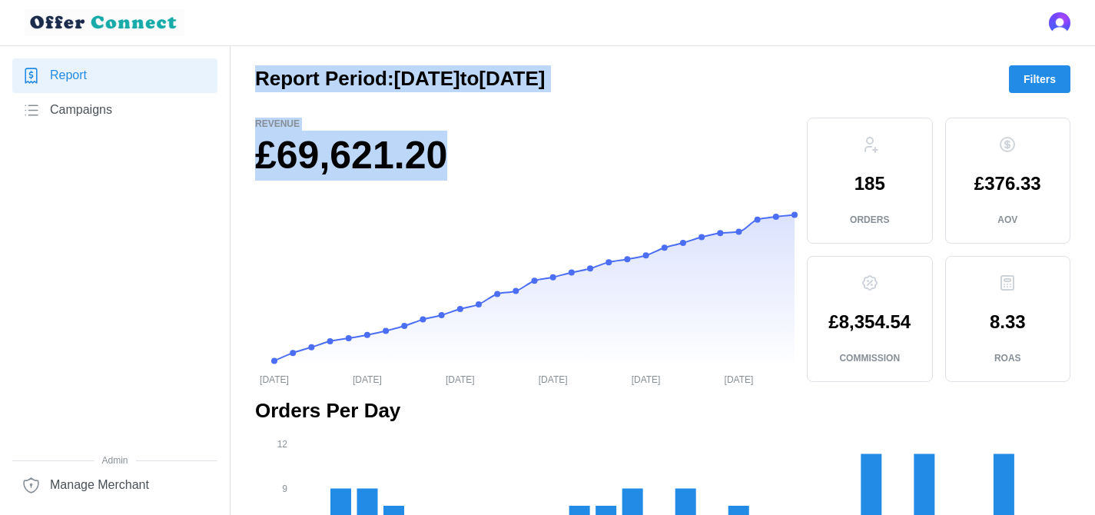
drag, startPoint x: 480, startPoint y: 165, endPoint x: 242, endPoint y: 85, distance: 251.2
drag, startPoint x: 252, startPoint y: 76, endPoint x: 520, endPoint y: 164, distance: 282.0
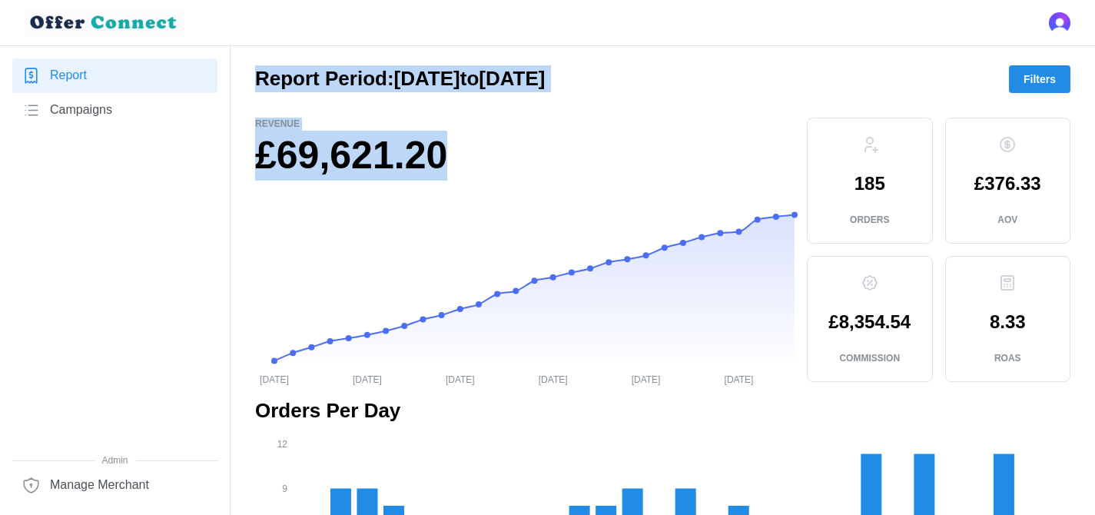
click at [520, 164] on h1 "£69,621.20" at bounding box center [524, 156] width 539 height 50
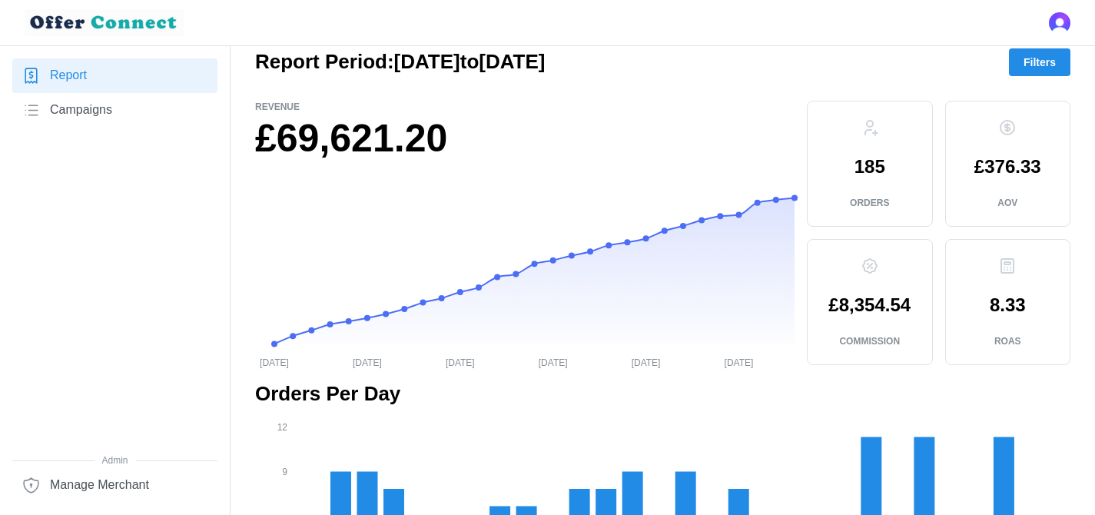
scroll to position [21, 0]
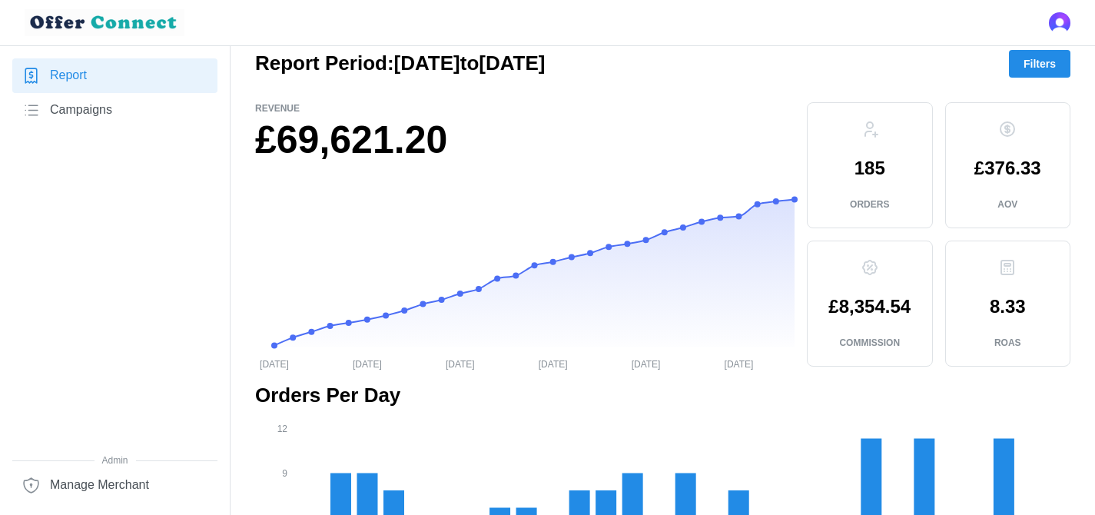
drag, startPoint x: 394, startPoint y: 63, endPoint x: 648, endPoint y: 61, distance: 253.5
click at [648, 61] on div "Report Period: [DATE] to [DATE] Filters" at bounding box center [662, 64] width 815 height 28
drag, startPoint x: 648, startPoint y: 61, endPoint x: 393, endPoint y: 63, distance: 254.2
click at [393, 63] on div "Report Period: [DATE] to [DATE] Filters" at bounding box center [662, 64] width 815 height 28
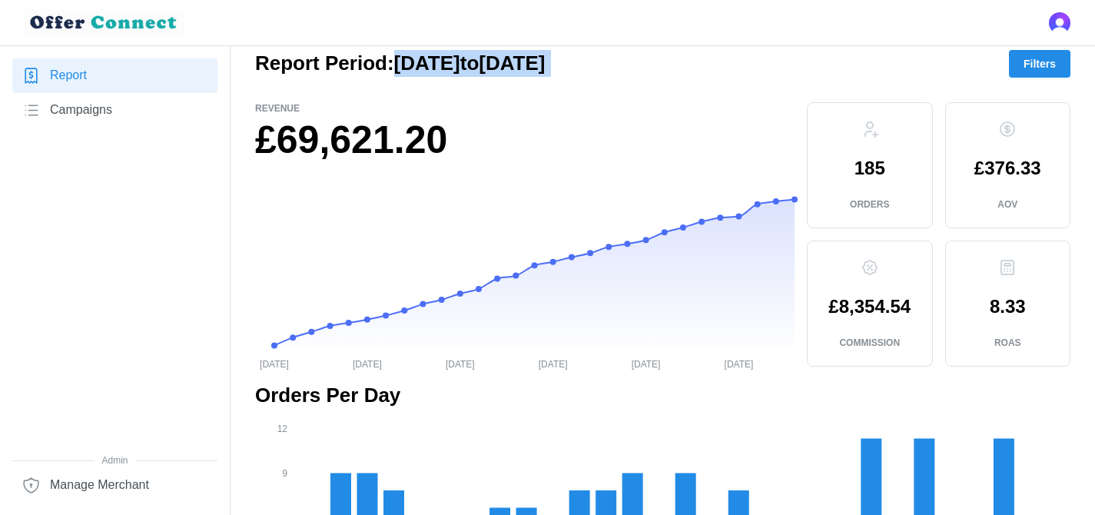
click at [393, 63] on h2 "Report Period: [DATE] to [DATE]" at bounding box center [400, 63] width 290 height 27
drag, startPoint x: 393, startPoint y: 63, endPoint x: 624, endPoint y: 61, distance: 231.2
click at [545, 61] on h2 "Report Period: [DATE] to [DATE]" at bounding box center [400, 63] width 290 height 27
click at [701, 68] on div "Report Period: [DATE] to [DATE] Filters" at bounding box center [662, 64] width 815 height 28
drag, startPoint x: 396, startPoint y: 65, endPoint x: 703, endPoint y: 63, distance: 307.2
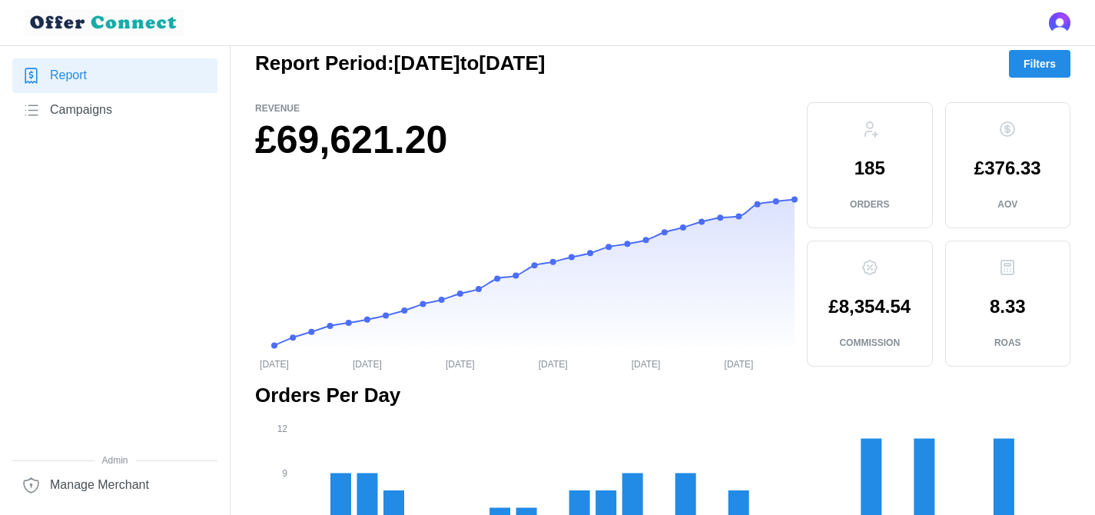
click at [703, 63] on div "Report Period: [DATE] to [DATE] Filters" at bounding box center [662, 64] width 815 height 28
drag, startPoint x: 826, startPoint y: 310, endPoint x: 932, endPoint y: 305, distance: 106.1
click at [932, 305] on div "£8,354.54 Commission" at bounding box center [870, 303] width 126 height 126
click at [737, 78] on div at bounding box center [662, 90] width 815 height 25
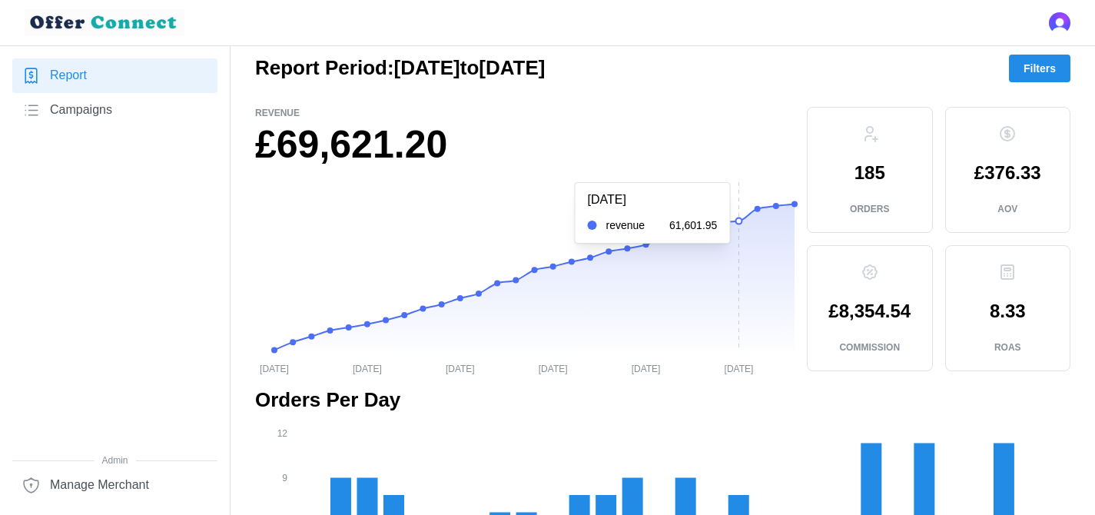
scroll to position [0, 0]
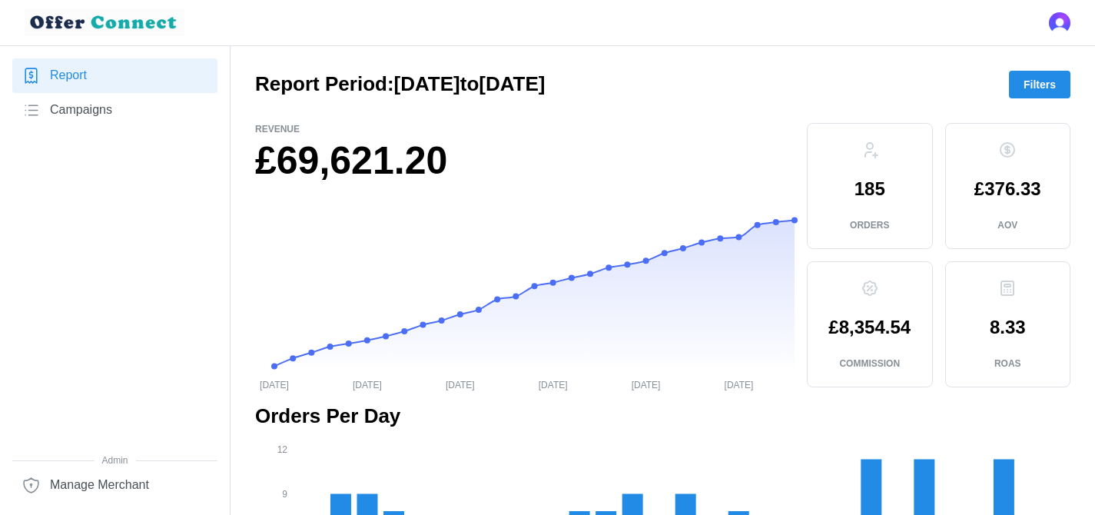
click at [1042, 90] on span "Filters" at bounding box center [1039, 84] width 32 height 26
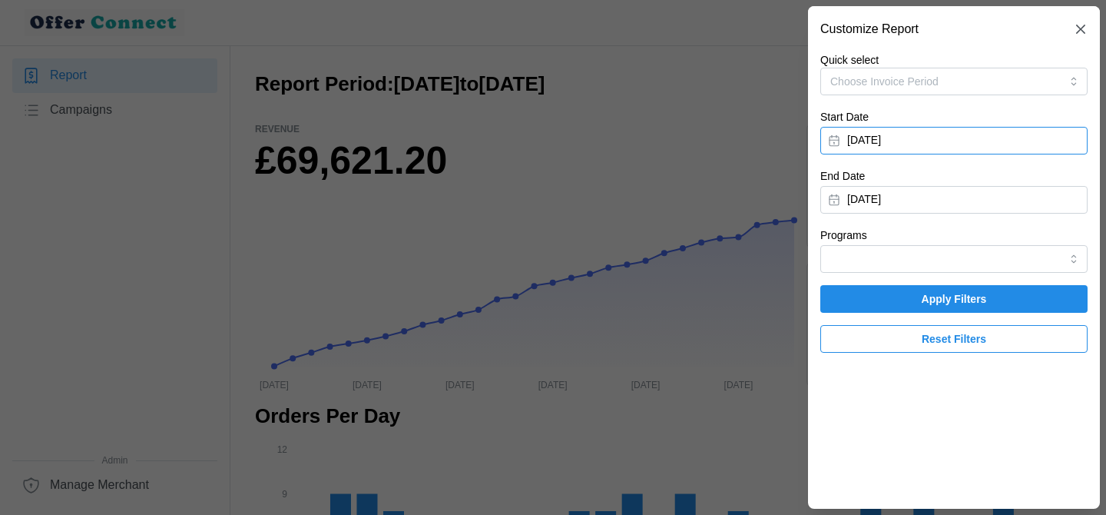
click at [962, 137] on button "[DATE]" at bounding box center [953, 141] width 267 height 28
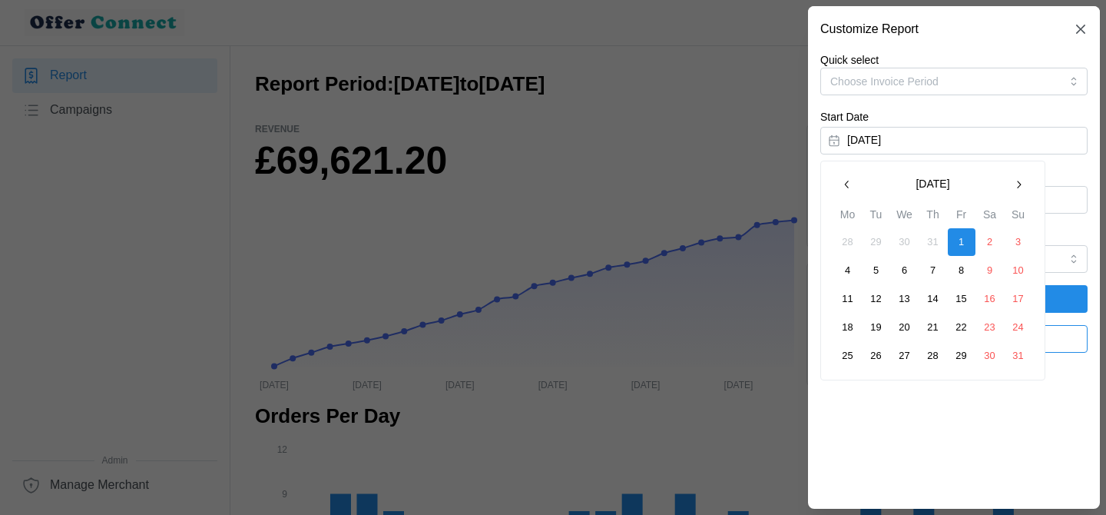
click at [1022, 183] on icon "button" at bounding box center [1018, 184] width 12 height 12
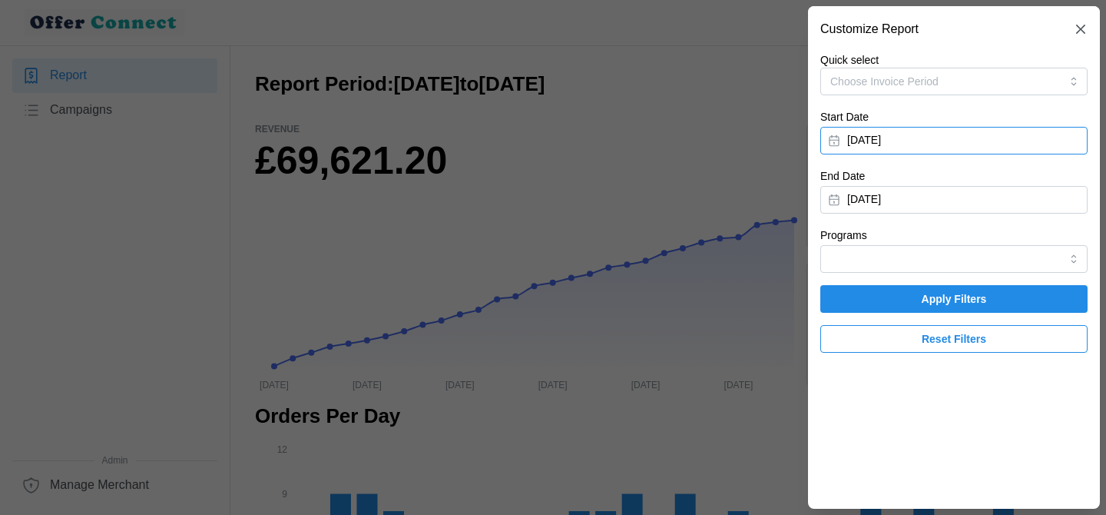
click at [760, 204] on div at bounding box center [553, 257] width 1106 height 515
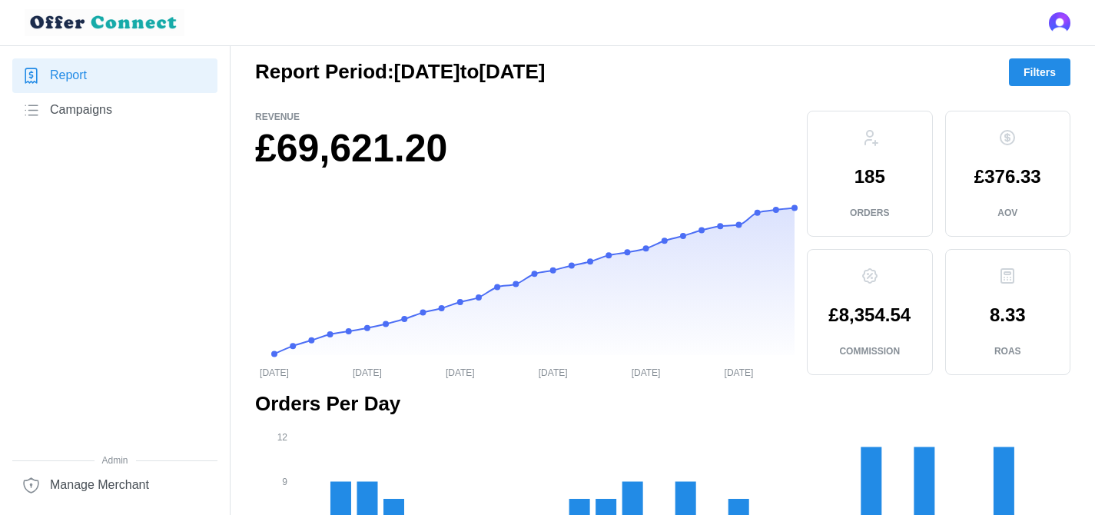
scroll to position [18, 0]
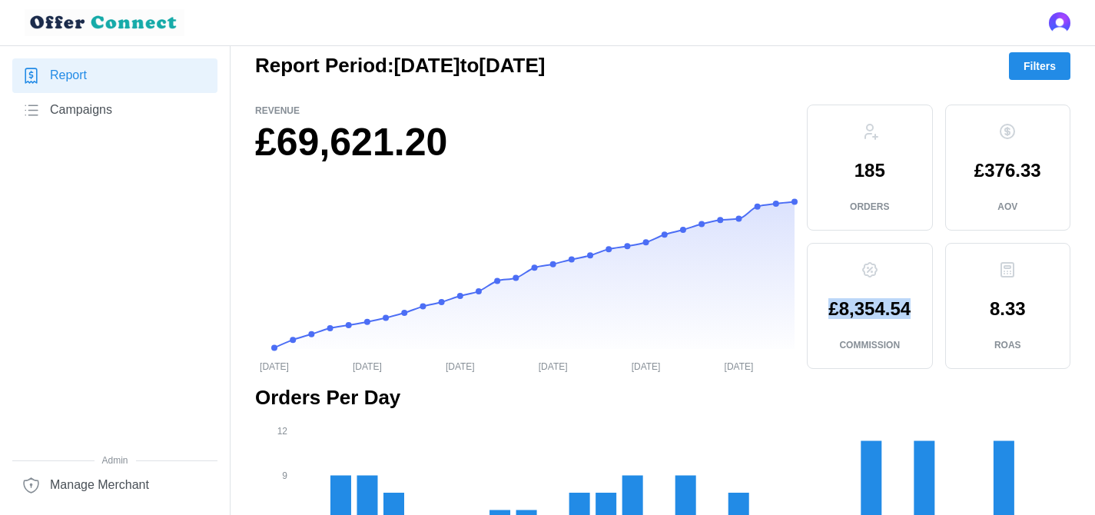
drag, startPoint x: 819, startPoint y: 313, endPoint x: 919, endPoint y: 304, distance: 101.0
click at [919, 304] on div "£8,354.54 Commission" at bounding box center [870, 306] width 126 height 126
drag, startPoint x: 919, startPoint y: 304, endPoint x: 803, endPoint y: 305, distance: 116.0
click at [803, 306] on div "185 Orders £376.33 AOV £8,354.54 Commission 8.33 ROAS" at bounding box center [938, 238] width 276 height 280
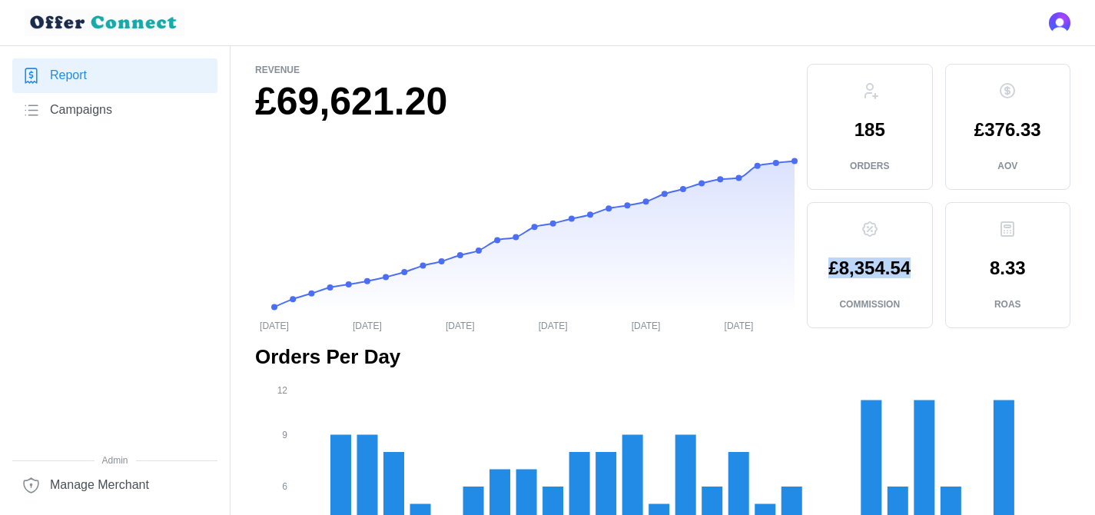
scroll to position [60, 0]
click at [114, 106] on link "Campaigns" at bounding box center [114, 110] width 205 height 35
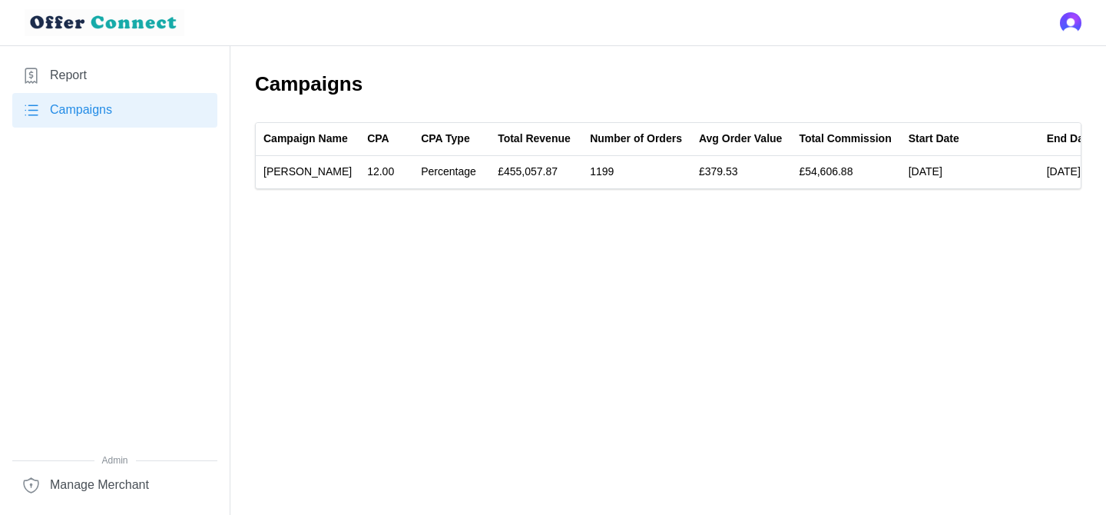
click at [90, 75] on link "Report" at bounding box center [114, 75] width 205 height 35
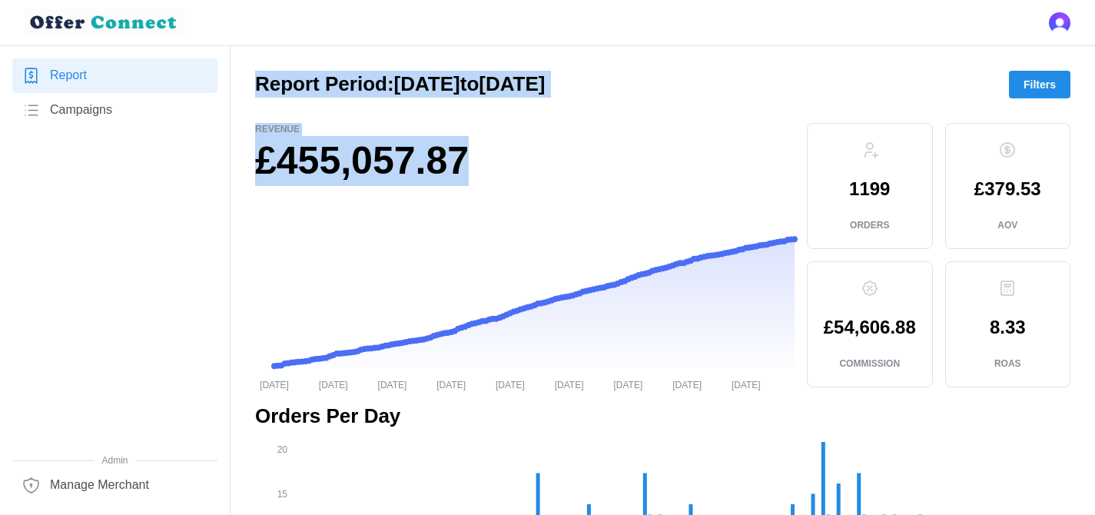
drag, startPoint x: 250, startPoint y: 85, endPoint x: 587, endPoint y: 170, distance: 347.6
click at [587, 170] on h1 "£455,057.87" at bounding box center [524, 161] width 539 height 50
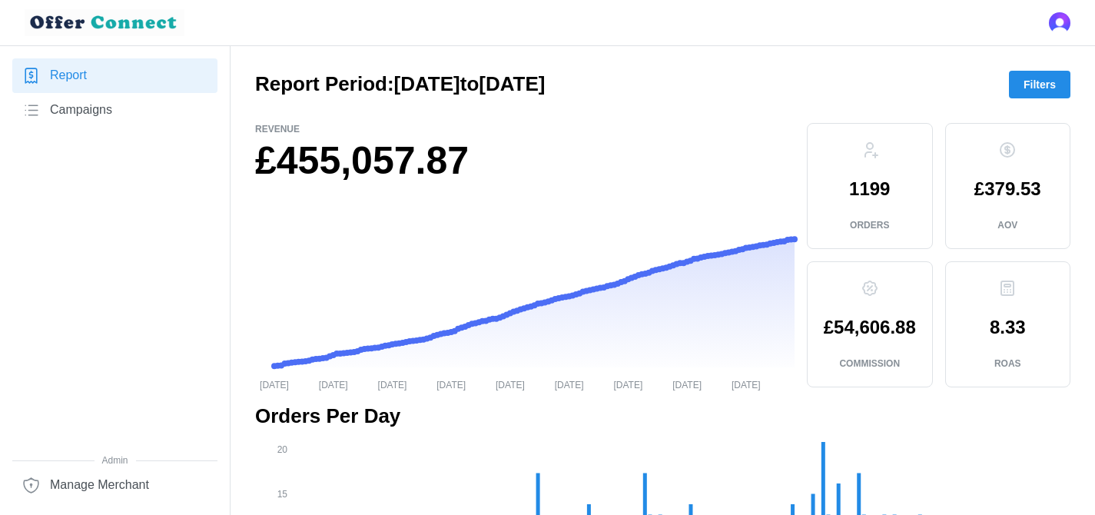
drag, startPoint x: 655, startPoint y: 88, endPoint x: 288, endPoint y: 71, distance: 367.5
click at [288, 71] on div "Report Period: [DATE] to [DATE] Filters" at bounding box center [662, 85] width 815 height 28
click at [255, 83] on h2 "Report Period: [DATE] to [DATE]" at bounding box center [400, 84] width 290 height 27
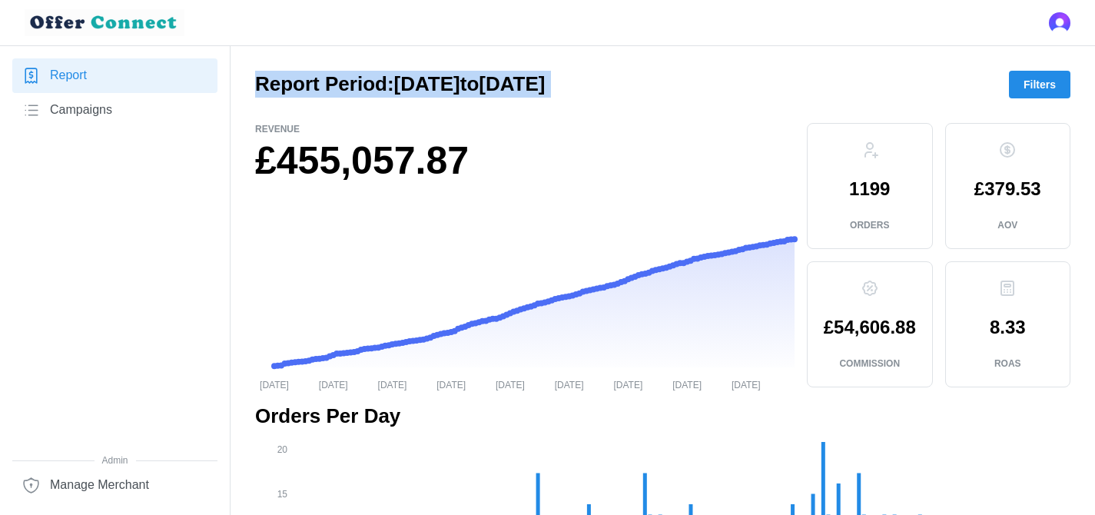
drag, startPoint x: 255, startPoint y: 83, endPoint x: 684, endPoint y: 84, distance: 428.6
click at [684, 84] on div "Report Period: [DATE] to [DATE] Filters" at bounding box center [662, 85] width 815 height 28
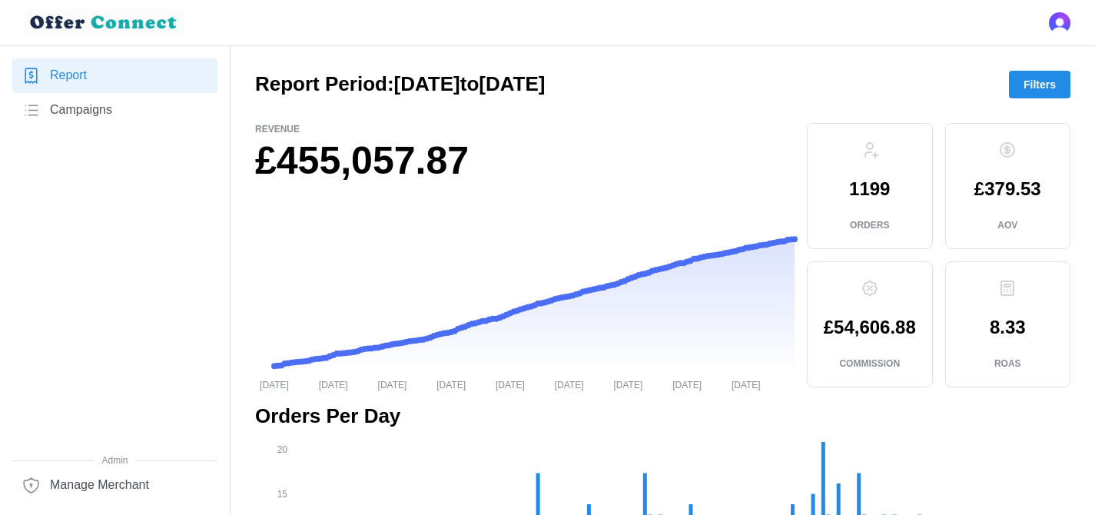
click at [1052, 91] on span "Filters" at bounding box center [1039, 84] width 32 height 26
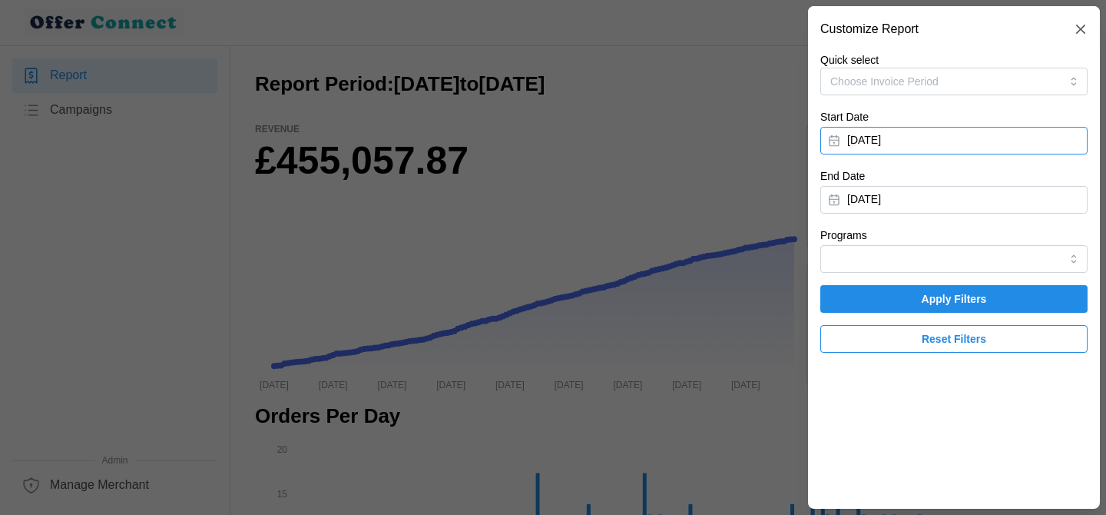
click at [973, 137] on button "[DATE]" at bounding box center [953, 141] width 267 height 28
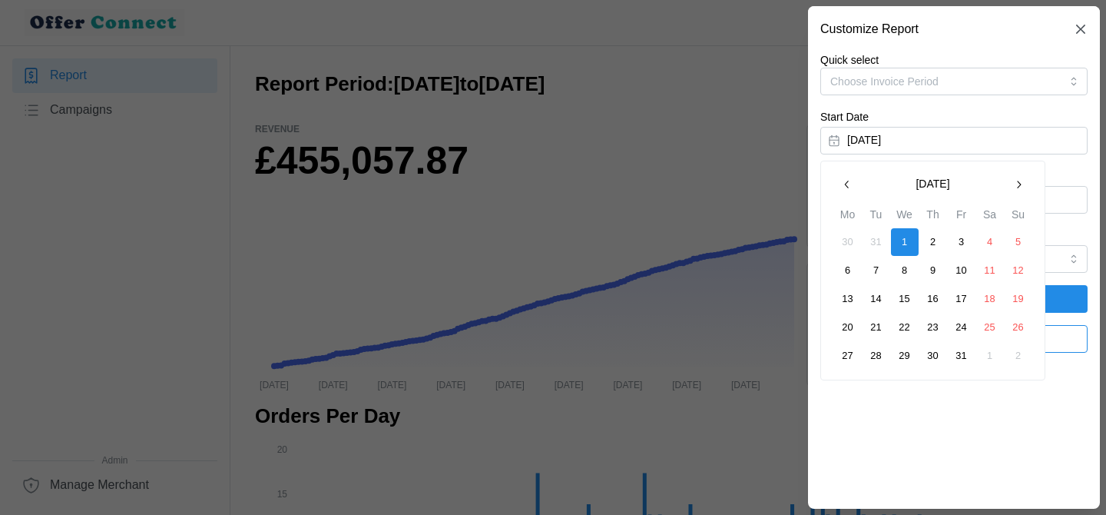
click at [840, 185] on button "button" at bounding box center [847, 185] width 28 height 28
click at [1025, 180] on button "button" at bounding box center [1019, 185] width 28 height 28
click at [1085, 25] on icon "button" at bounding box center [1080, 29] width 9 height 9
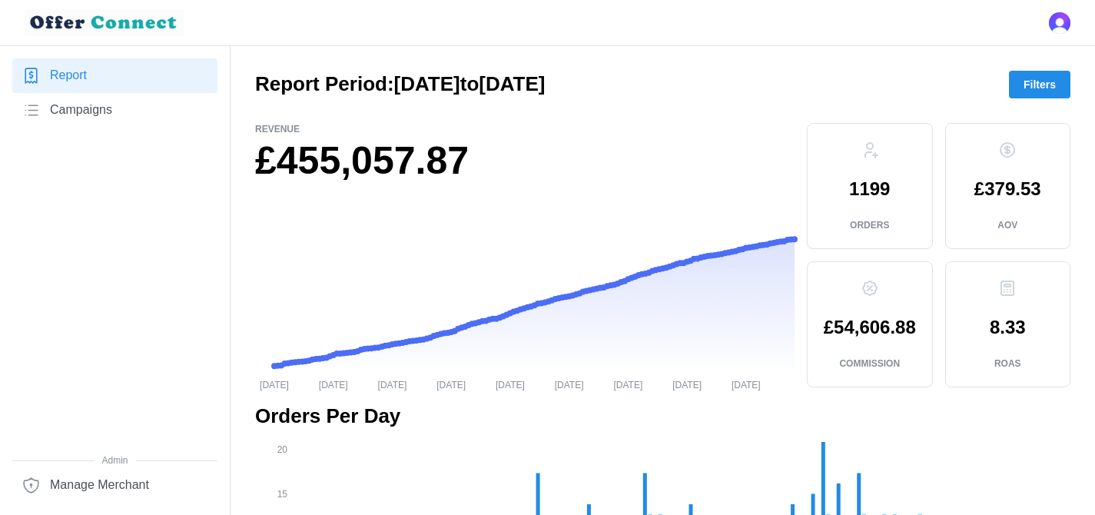
click at [1028, 81] on span "Filters" at bounding box center [1039, 84] width 32 height 26
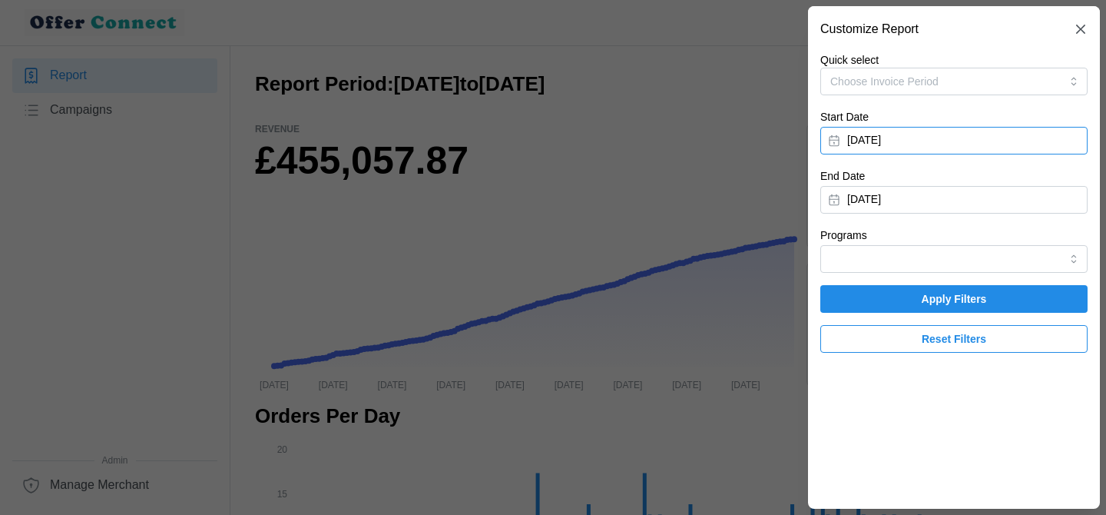
click at [936, 136] on button "[DATE]" at bounding box center [953, 141] width 267 height 28
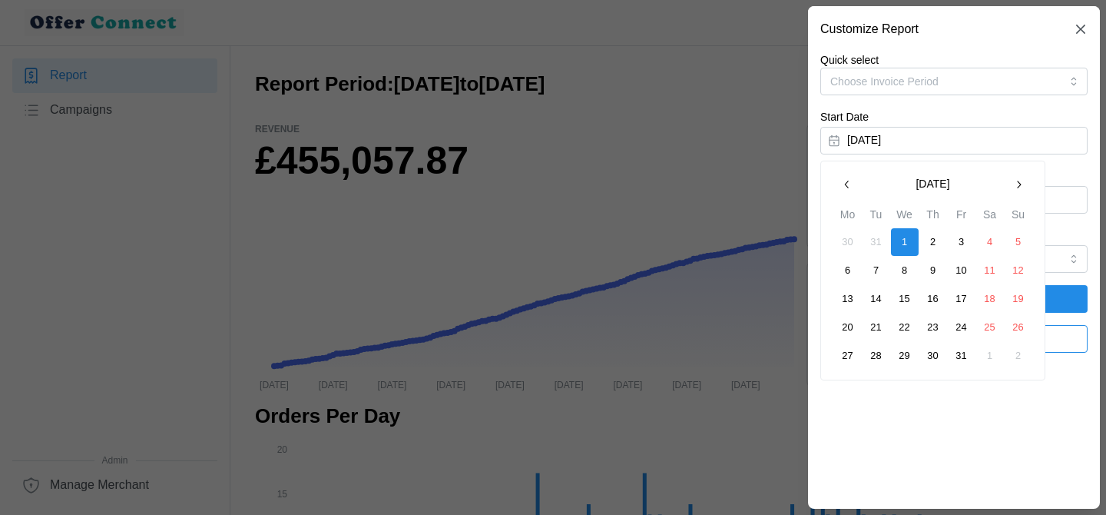
click at [849, 178] on icon "button" at bounding box center [847, 184] width 12 height 12
click at [1028, 187] on button "button" at bounding box center [1019, 185] width 28 height 28
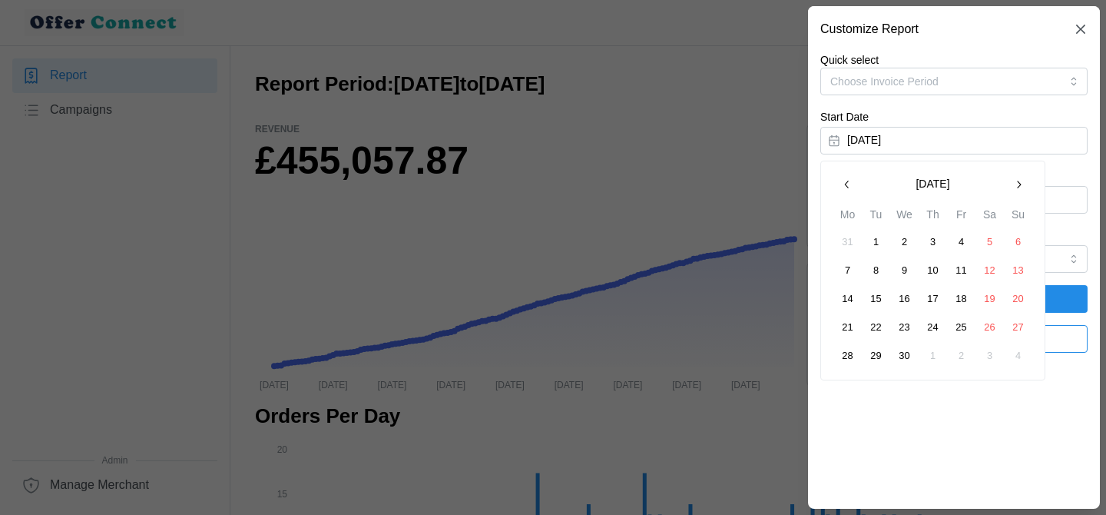
click at [1028, 187] on button "button" at bounding box center [1019, 185] width 28 height 28
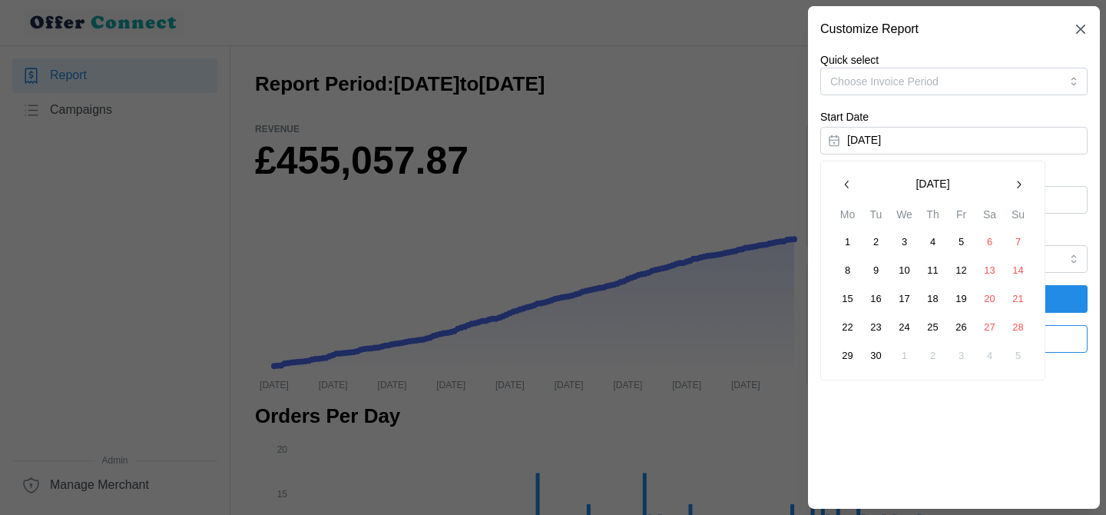
click at [850, 187] on icon "button" at bounding box center [847, 184] width 12 height 12
click at [882, 240] on button "1" at bounding box center [877, 242] width 28 height 28
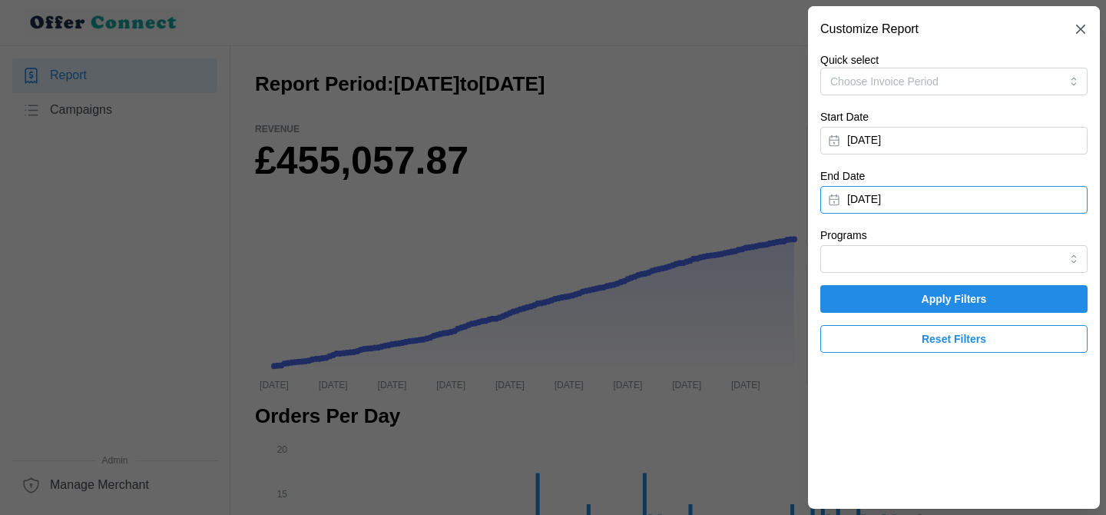
click at [912, 213] on button "[DATE]" at bounding box center [953, 200] width 267 height 28
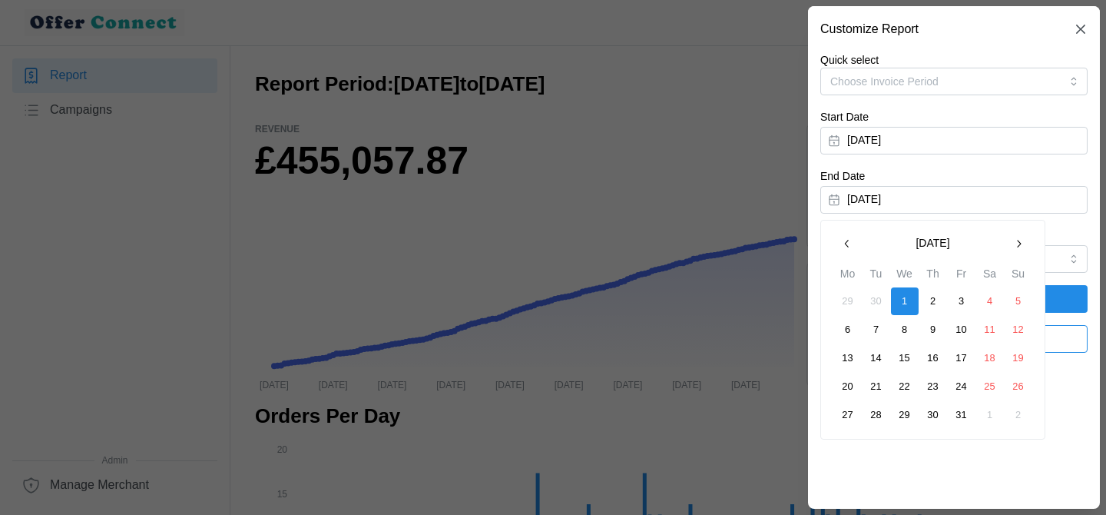
click at [856, 245] on button "button" at bounding box center [847, 244] width 28 height 28
click at [932, 413] on button "31" at bounding box center [933, 415] width 28 height 28
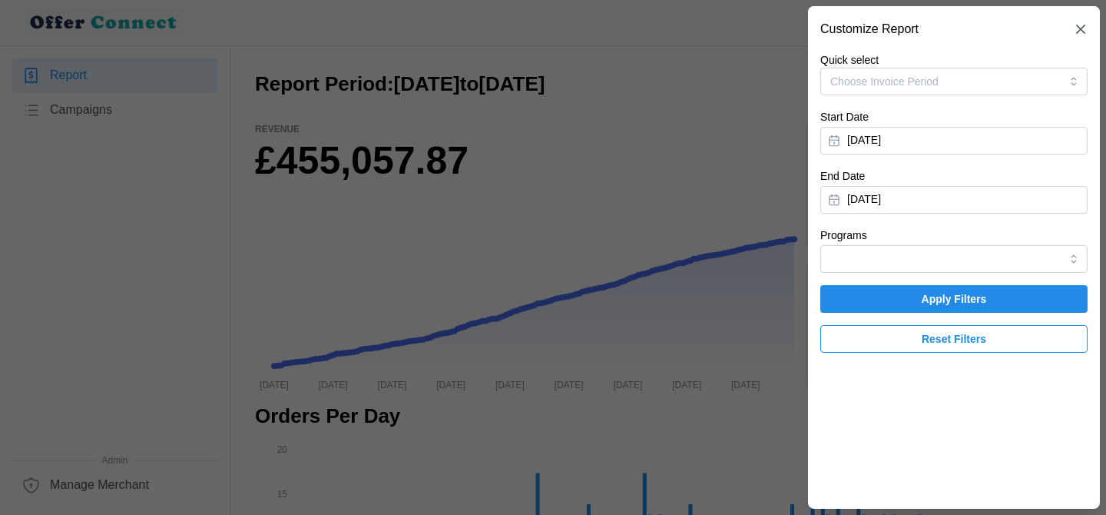
click at [1028, 306] on span "Apply Filters" at bounding box center [954, 299] width 238 height 26
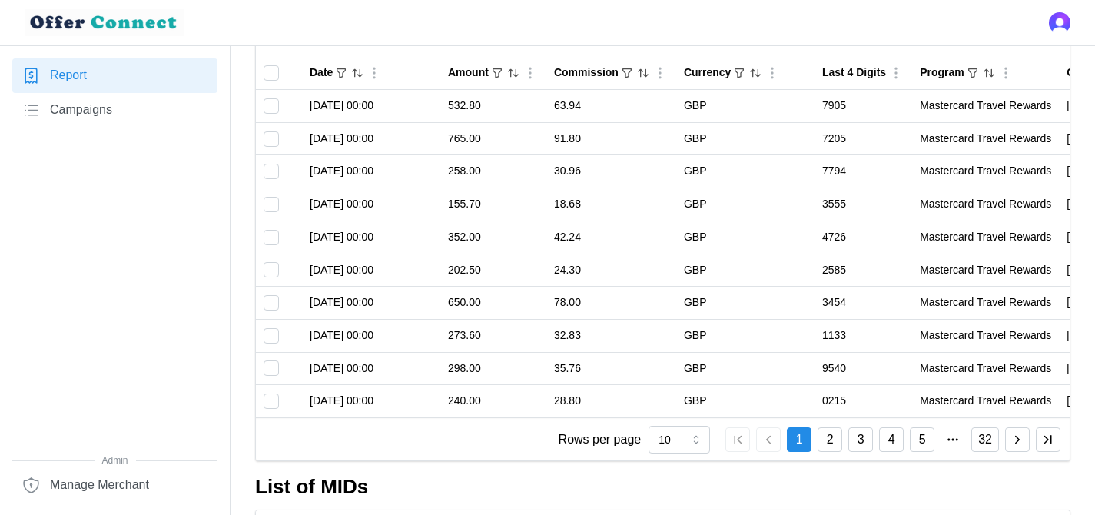
scroll to position [0, 148]
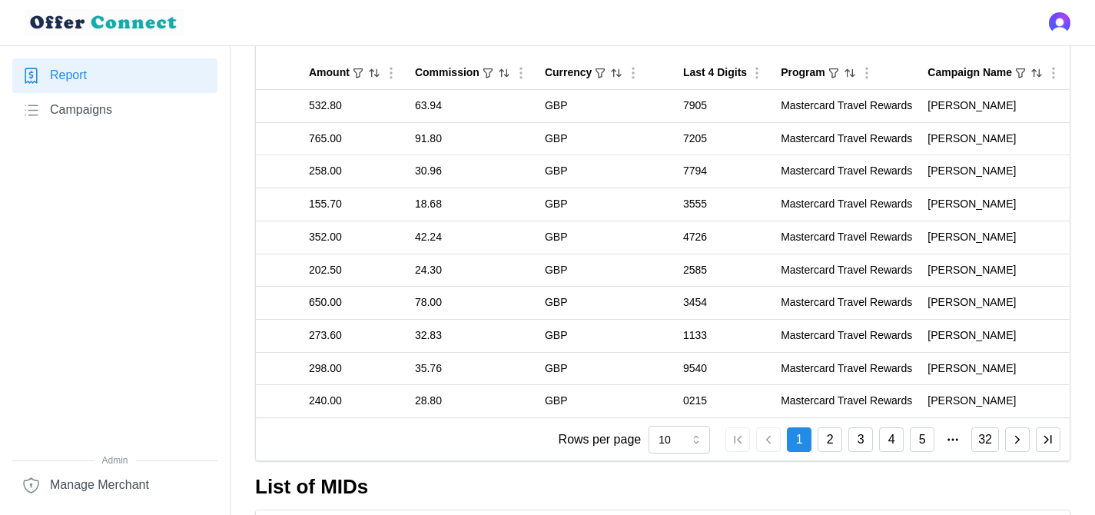
click at [94, 114] on span "Campaigns" at bounding box center [81, 110] width 62 height 19
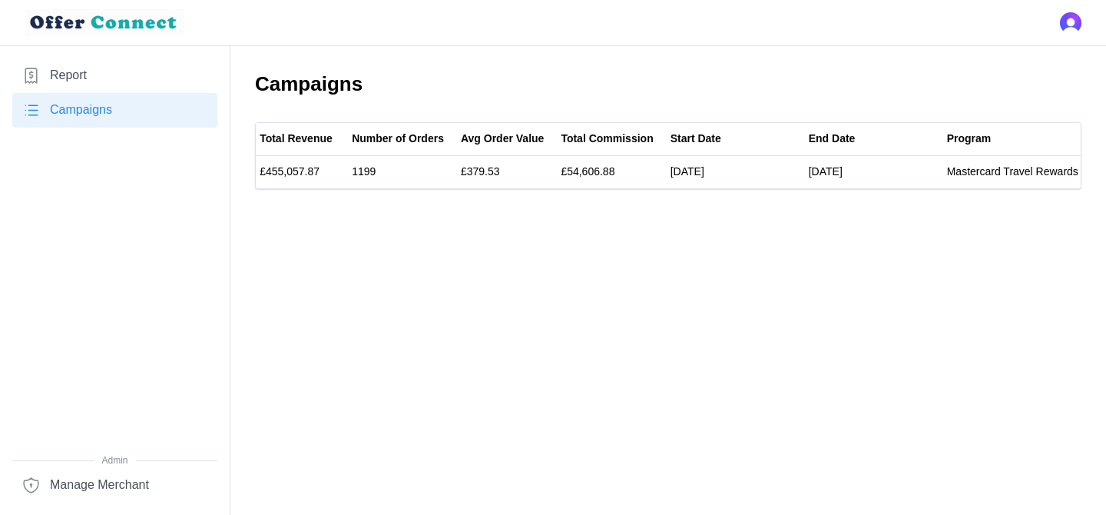
scroll to position [0, 252]
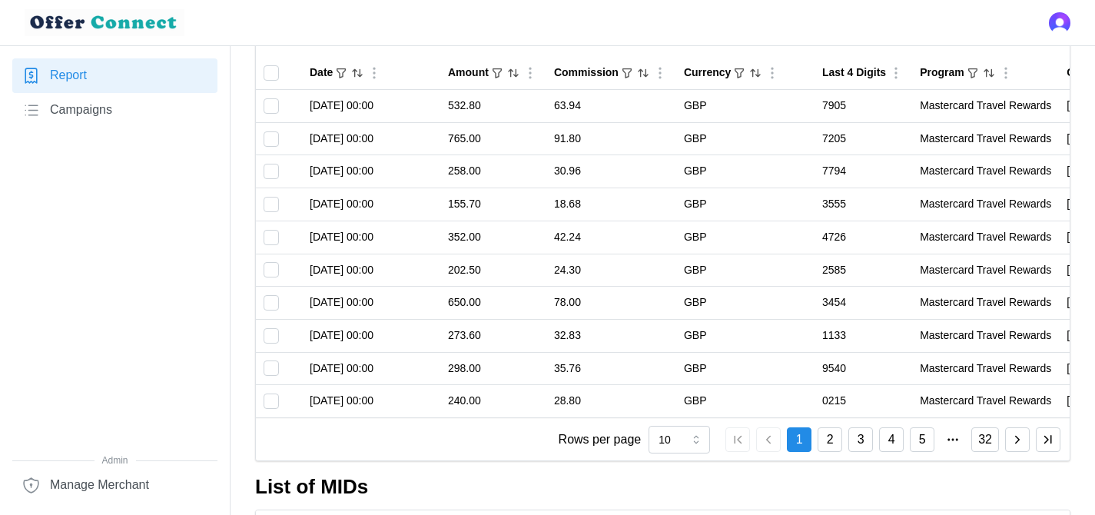
scroll to position [0, 148]
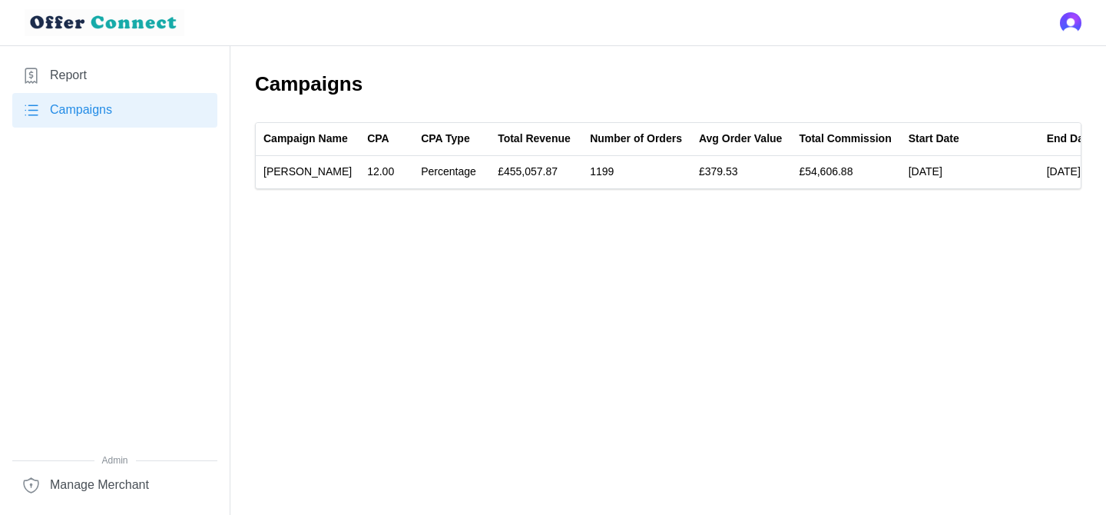
click at [121, 78] on link "Report" at bounding box center [114, 75] width 205 height 35
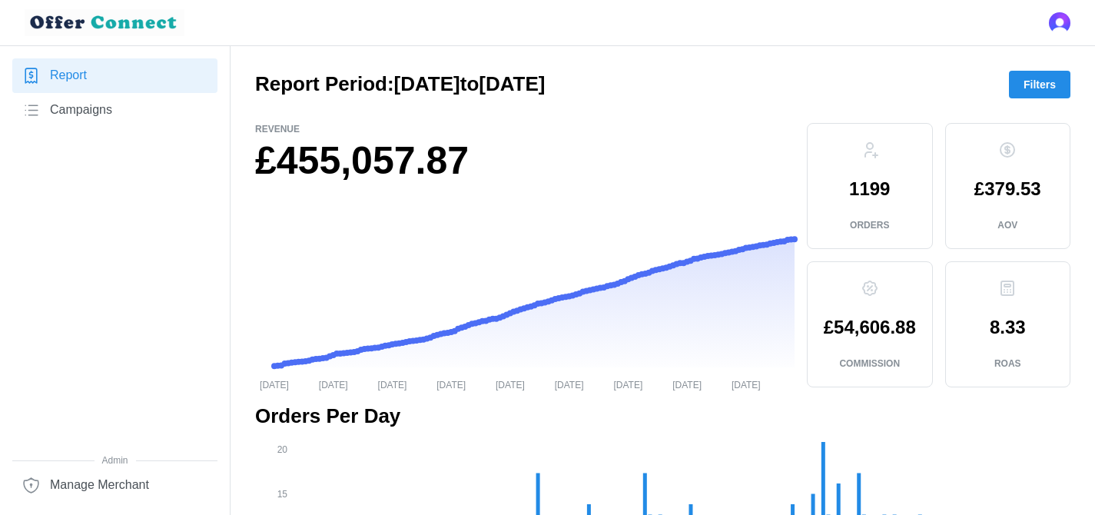
click at [1043, 89] on span "Filters" at bounding box center [1039, 84] width 32 height 26
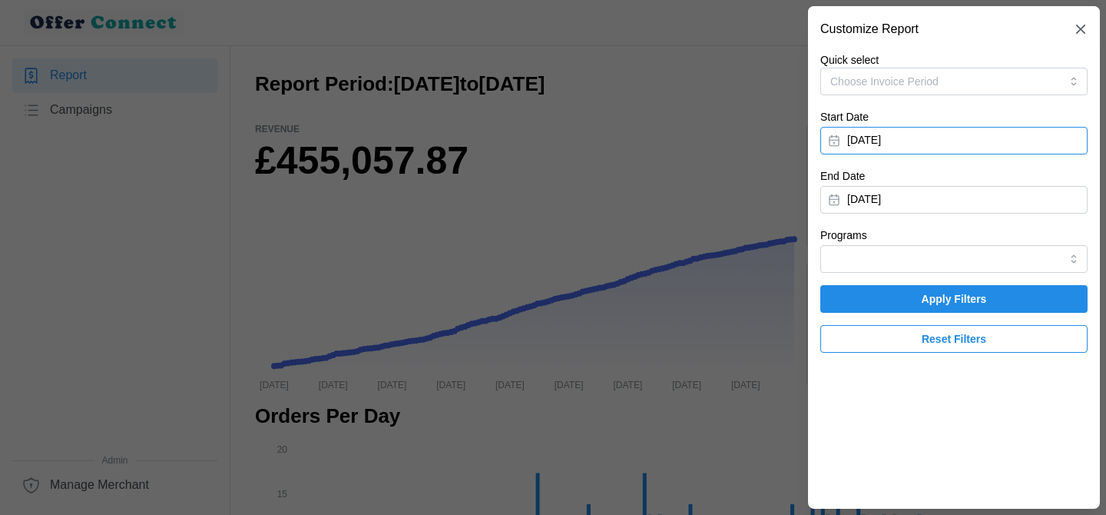
click at [918, 146] on button "[DATE]" at bounding box center [953, 141] width 267 height 28
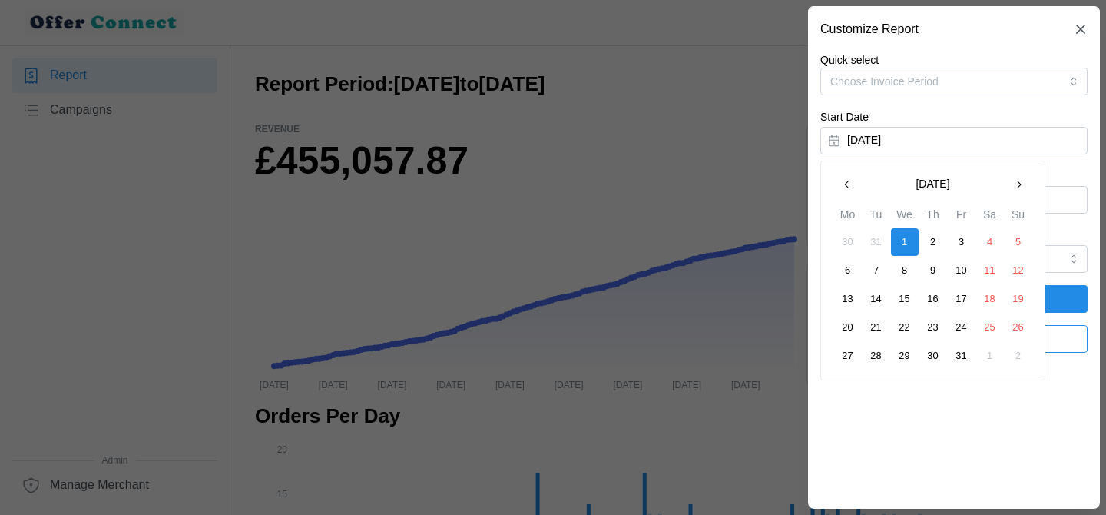
click at [847, 191] on button "button" at bounding box center [847, 185] width 28 height 28
click at [1015, 244] on button "1" at bounding box center [1019, 242] width 28 height 28
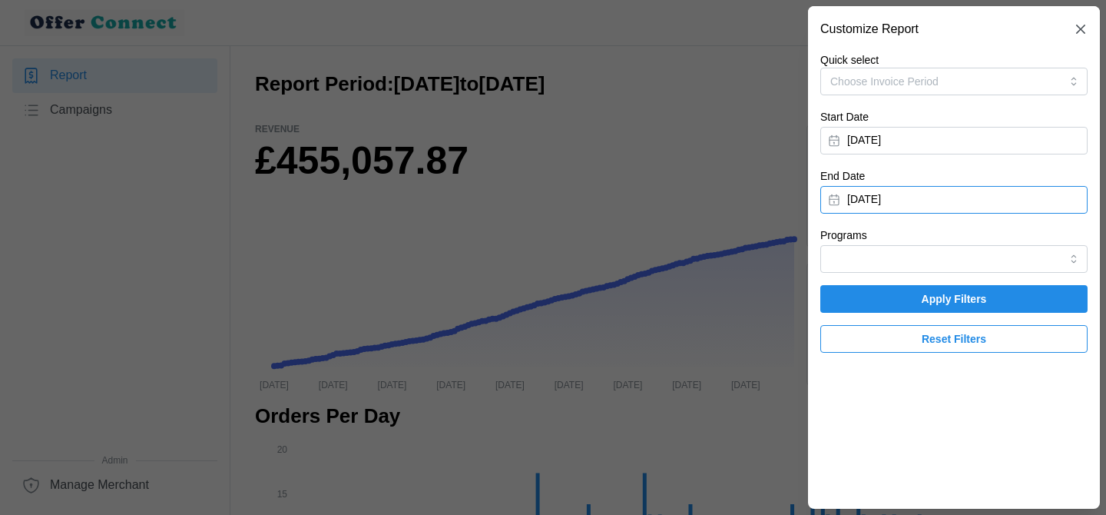
click at [909, 204] on button "[DATE]" at bounding box center [953, 200] width 267 height 28
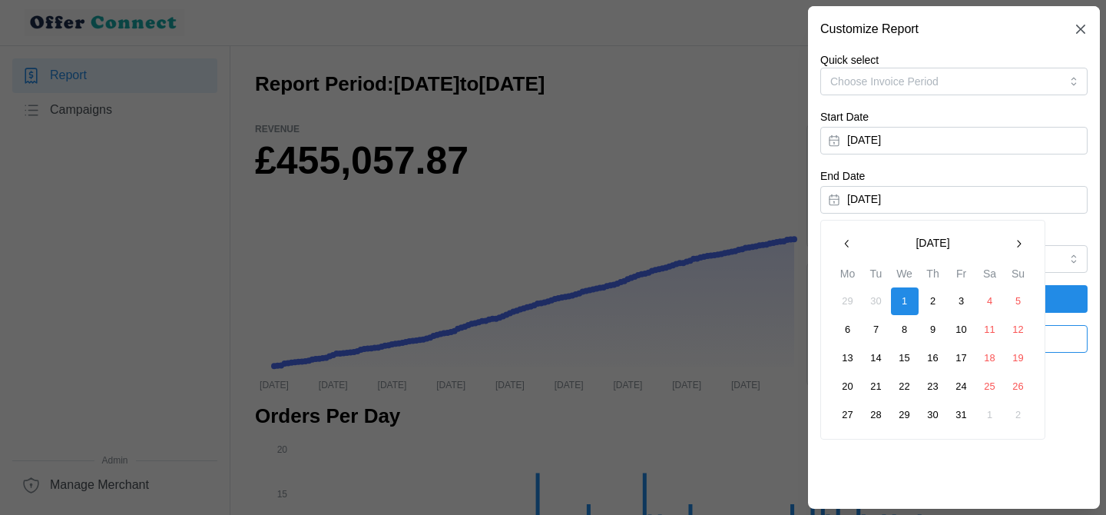
click at [853, 238] on button "button" at bounding box center [847, 244] width 28 height 28
click at [876, 412] on button "30" at bounding box center [877, 415] width 28 height 28
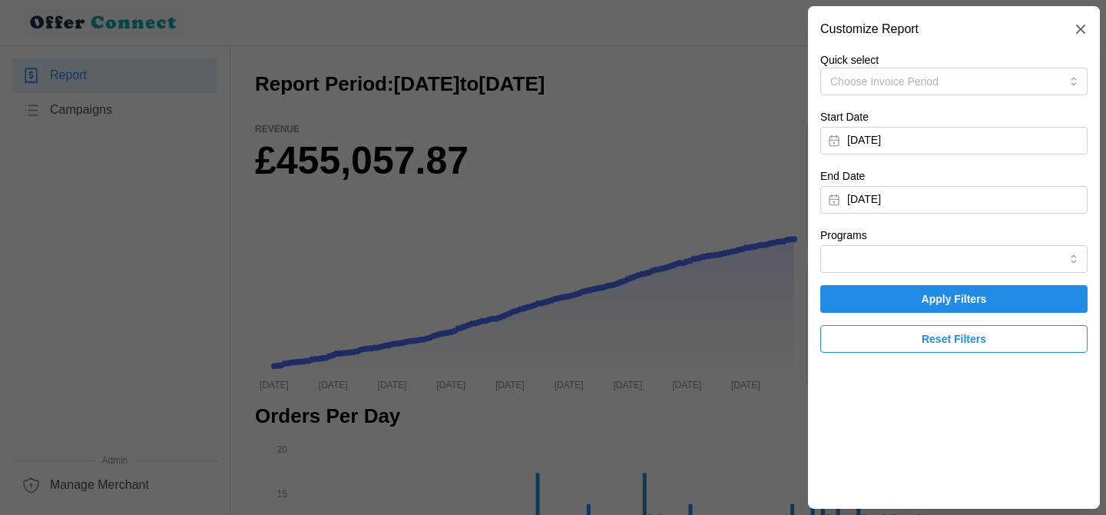
click at [1010, 299] on span "Apply Filters" at bounding box center [954, 299] width 238 height 26
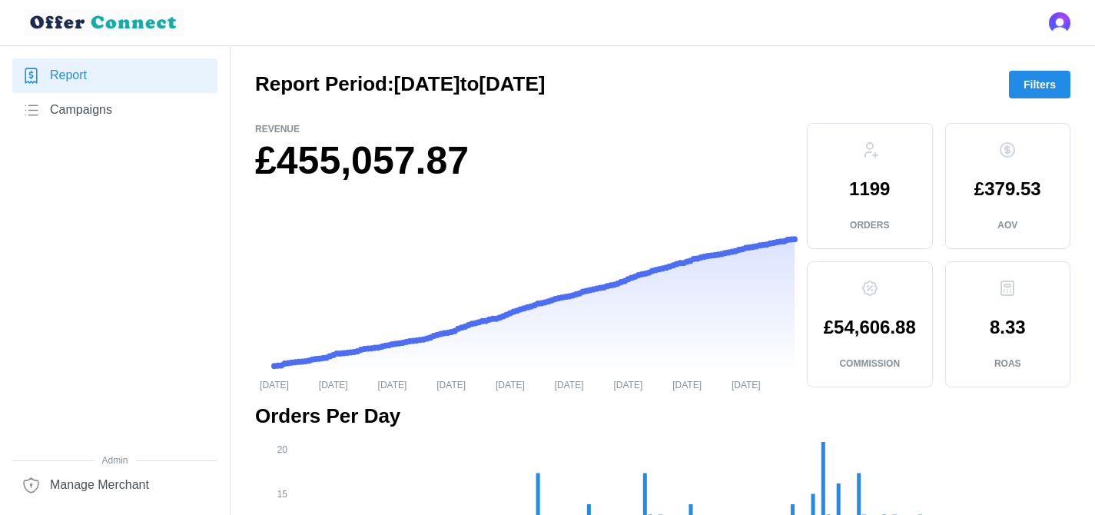
click at [1020, 92] on button "Filters" at bounding box center [1039, 85] width 61 height 28
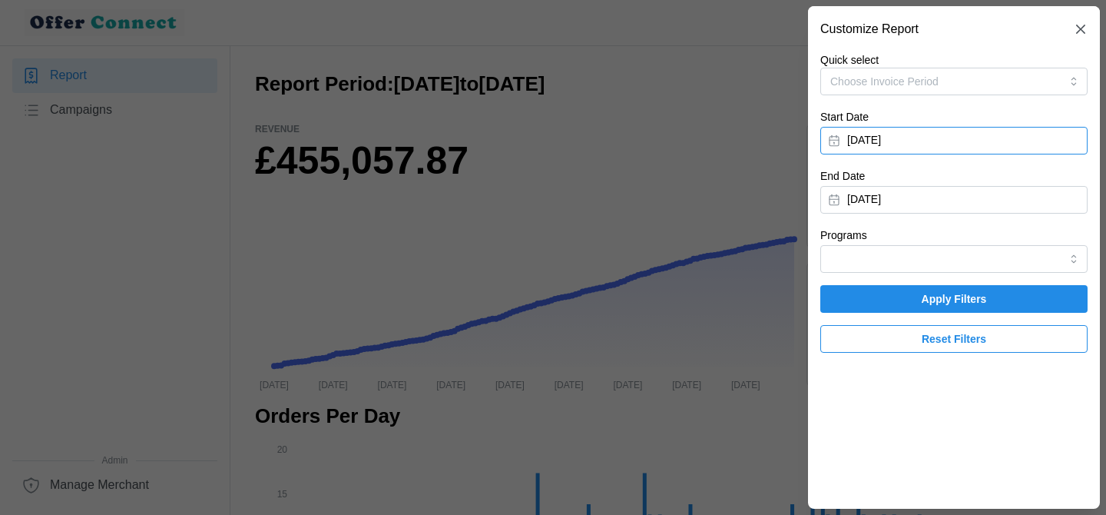
click at [919, 143] on button "September 1, 2024" at bounding box center [953, 141] width 267 height 28
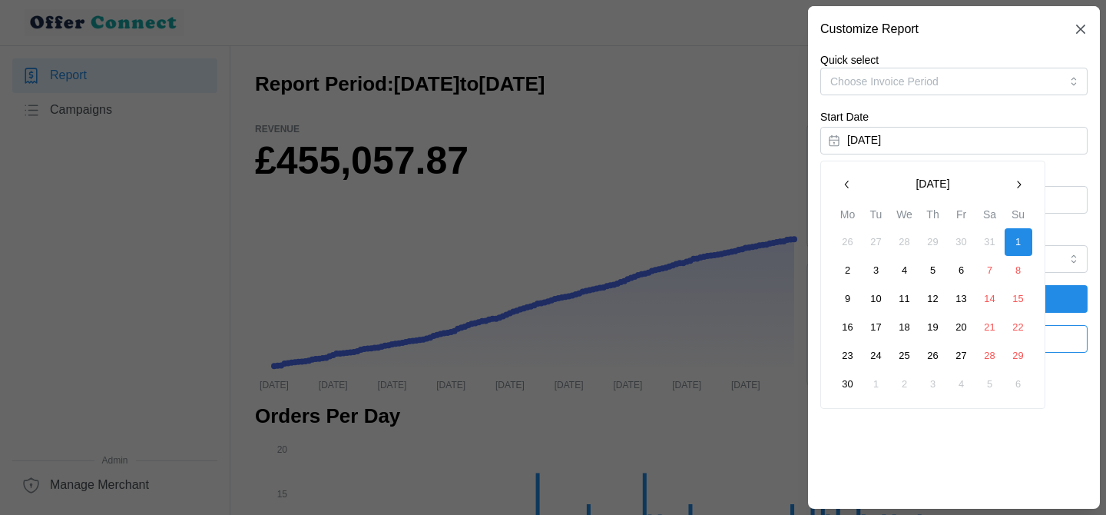
click at [972, 184] on button "September 2024" at bounding box center [933, 185] width 144 height 28
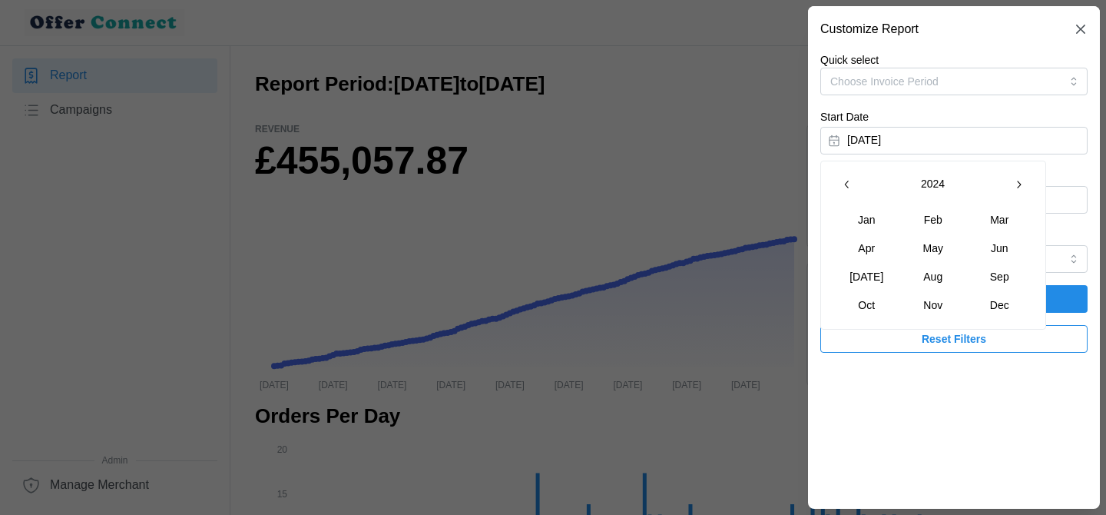
click at [1012, 181] on button "button" at bounding box center [1019, 185] width 28 height 28
click at [1002, 277] on button "Sep" at bounding box center [1000, 277] width 66 height 28
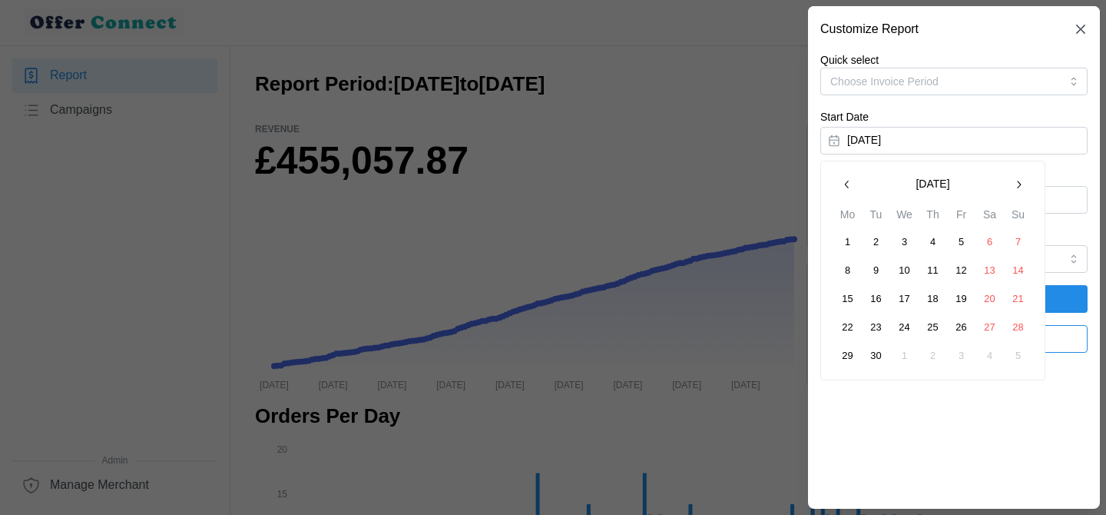
click at [850, 247] on button "1" at bounding box center [848, 242] width 28 height 28
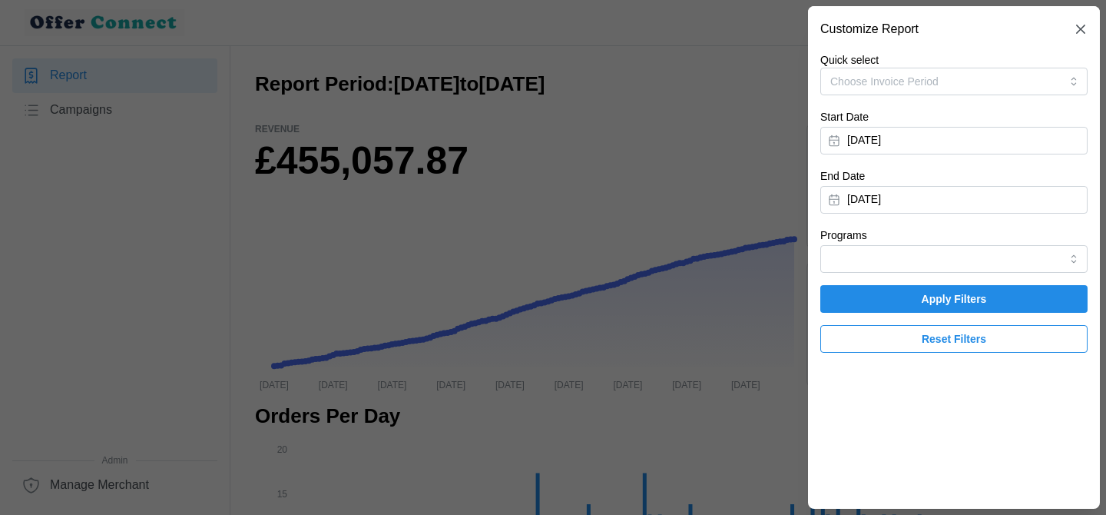
click at [964, 303] on span "Apply Filters" at bounding box center [954, 299] width 65 height 26
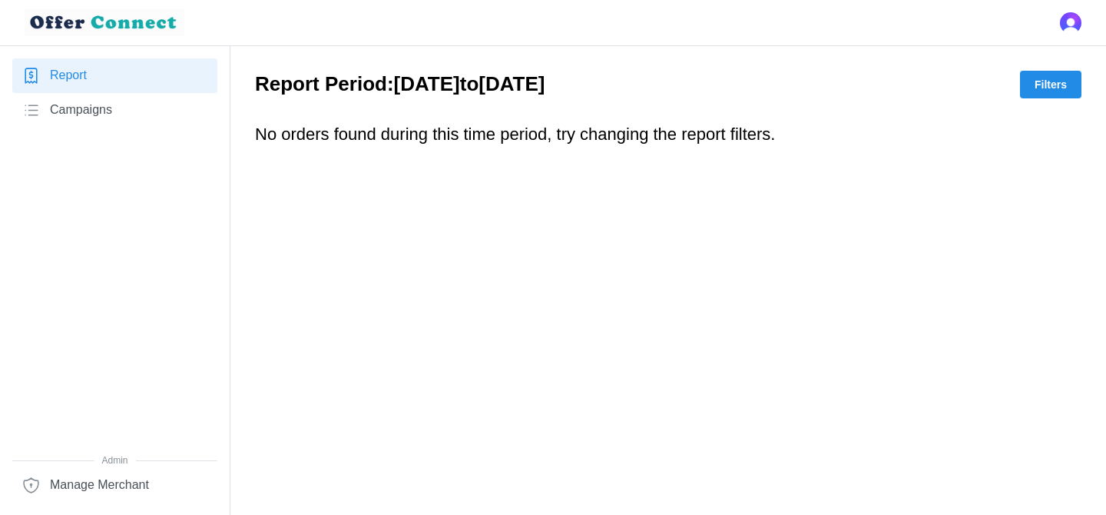
click at [1045, 93] on span "Filters" at bounding box center [1051, 84] width 32 height 26
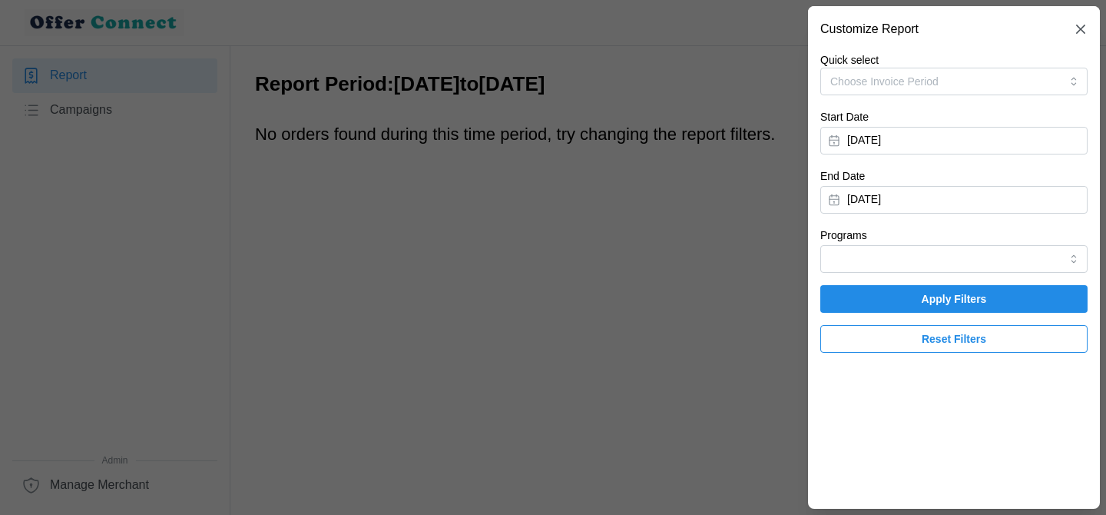
click at [888, 295] on span "Apply Filters" at bounding box center [954, 299] width 238 height 26
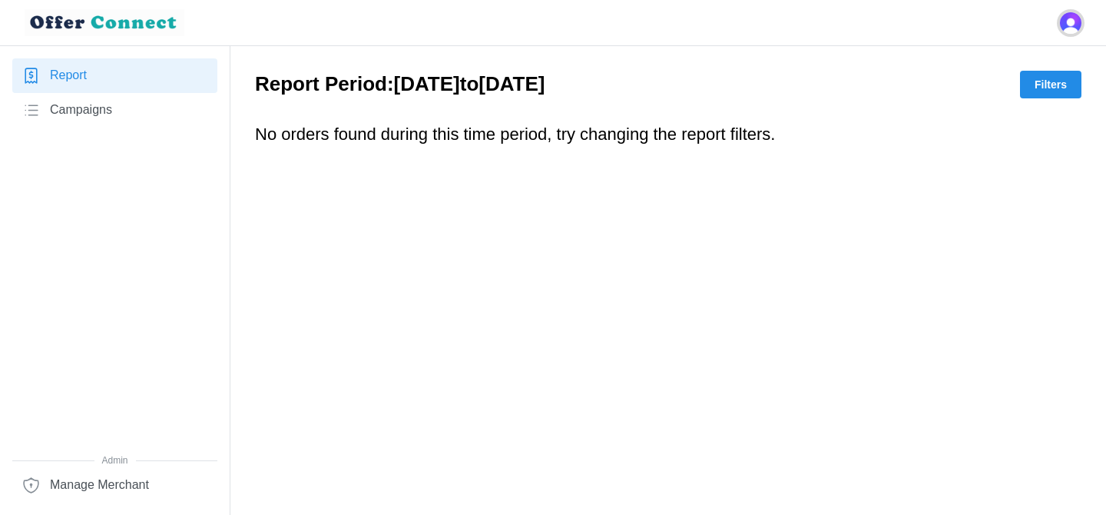
click at [1069, 23] on img "Open user button" at bounding box center [1071, 23] width 22 height 22
click at [697, 200] on main "Report Period: 01/09/2025 to 30/09/2025 Filters No orders found during this tim…" at bounding box center [553, 257] width 1106 height 515
click at [45, 110] on link "Campaigns" at bounding box center [114, 110] width 205 height 35
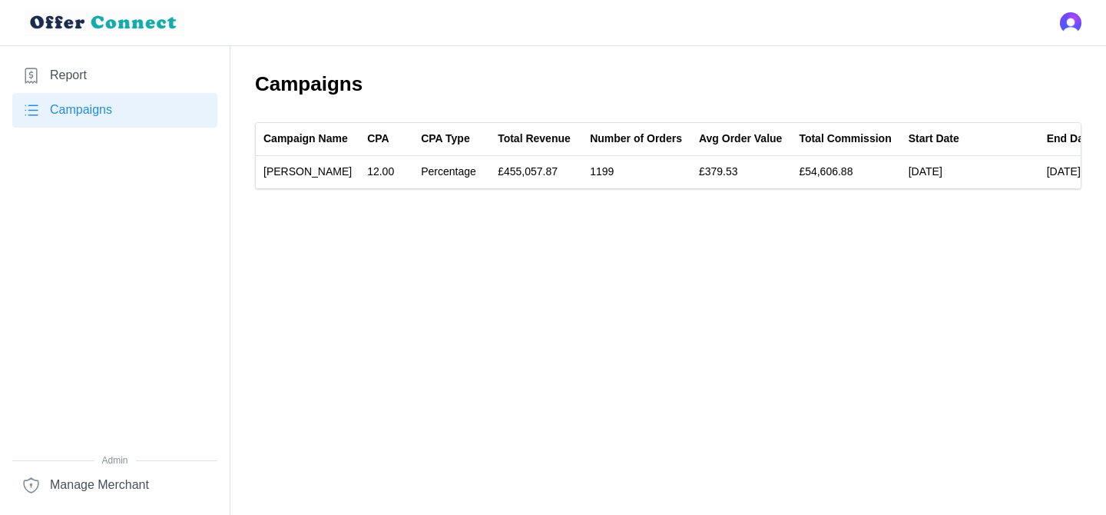
click at [137, 75] on link "Report" at bounding box center [114, 75] width 205 height 35
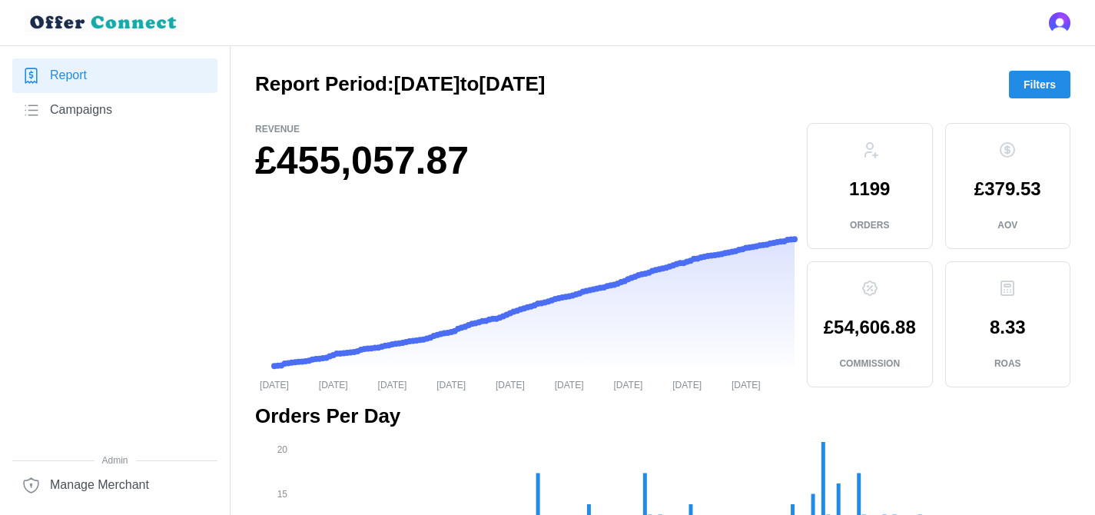
click at [1034, 81] on span "Filters" at bounding box center [1039, 84] width 32 height 26
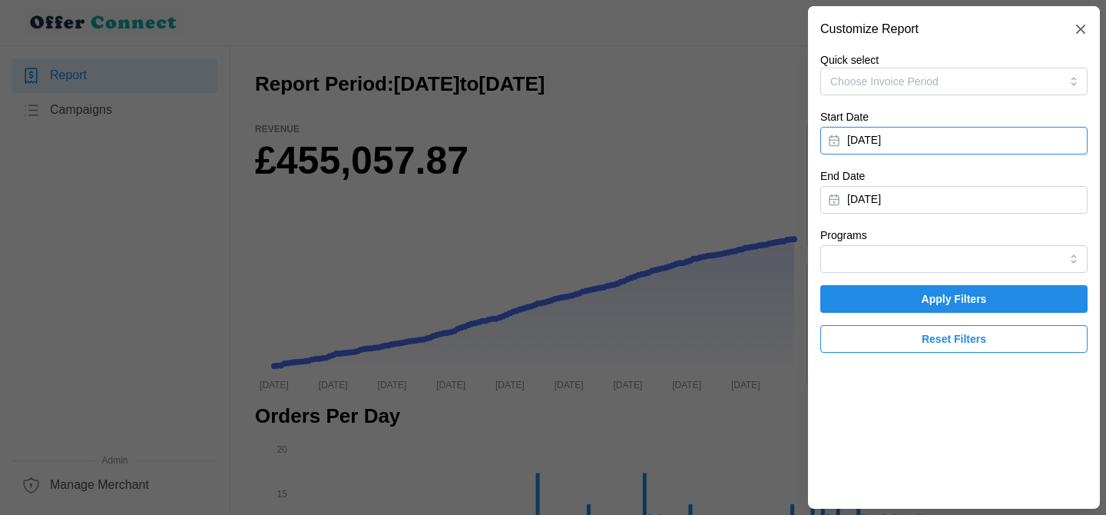
click at [893, 141] on button "[DATE]" at bounding box center [953, 141] width 267 height 28
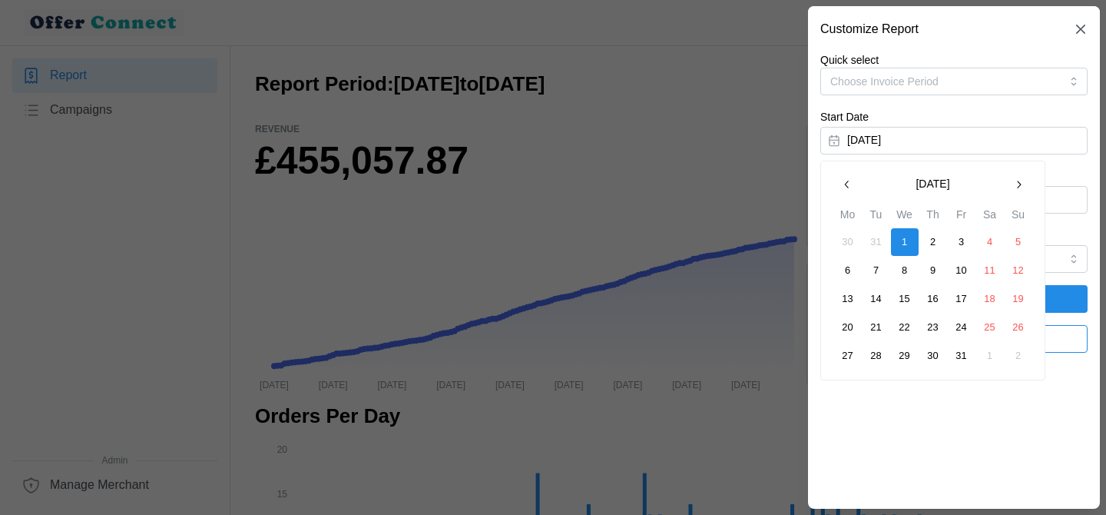
click at [1022, 184] on icon "button" at bounding box center [1018, 184] width 12 height 12
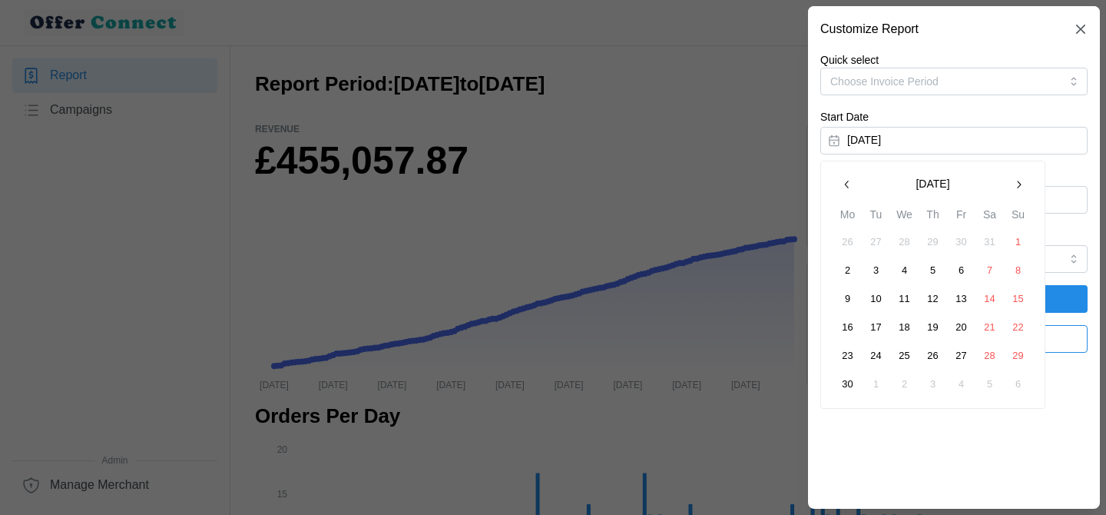
click at [1022, 184] on icon "button" at bounding box center [1018, 184] width 12 height 12
click at [1020, 187] on icon "button" at bounding box center [1018, 184] width 12 height 12
click at [849, 240] on button "1" at bounding box center [848, 242] width 28 height 28
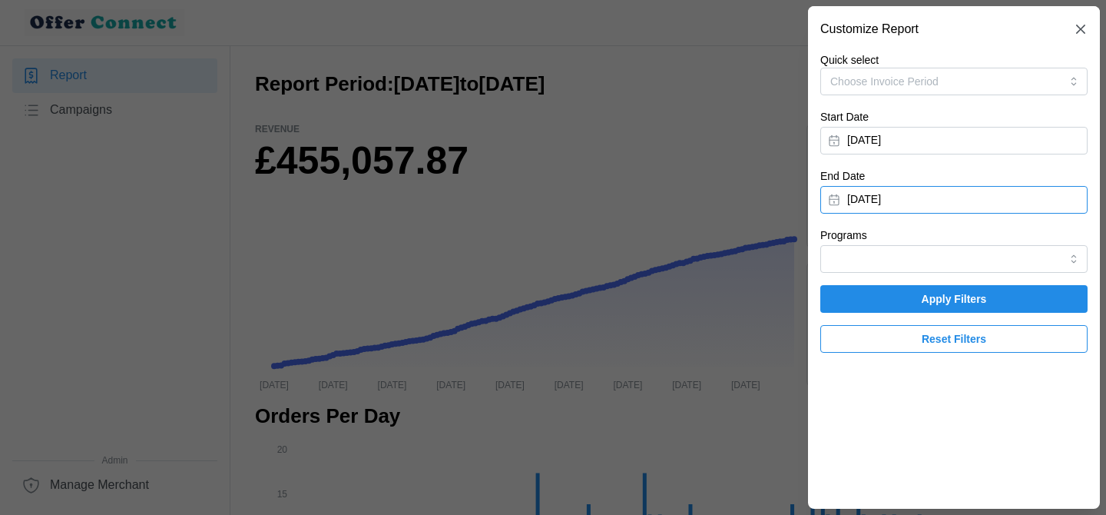
click at [949, 190] on button "[DATE]" at bounding box center [953, 200] width 267 height 28
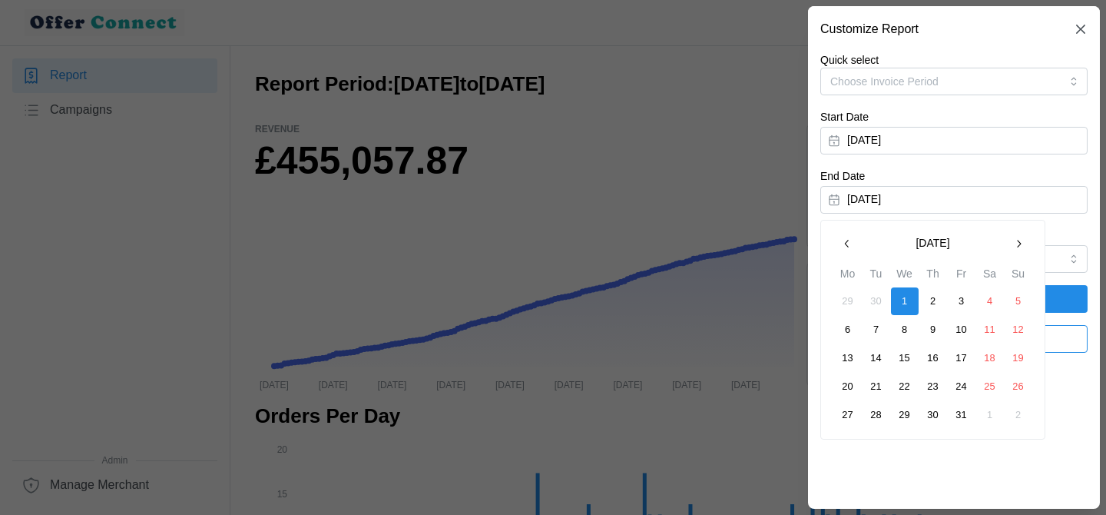
click at [844, 243] on icon "button" at bounding box center [847, 243] width 12 height 12
click at [1017, 244] on icon "button" at bounding box center [1018, 243] width 12 height 12
click at [875, 416] on button "30" at bounding box center [877, 415] width 28 height 28
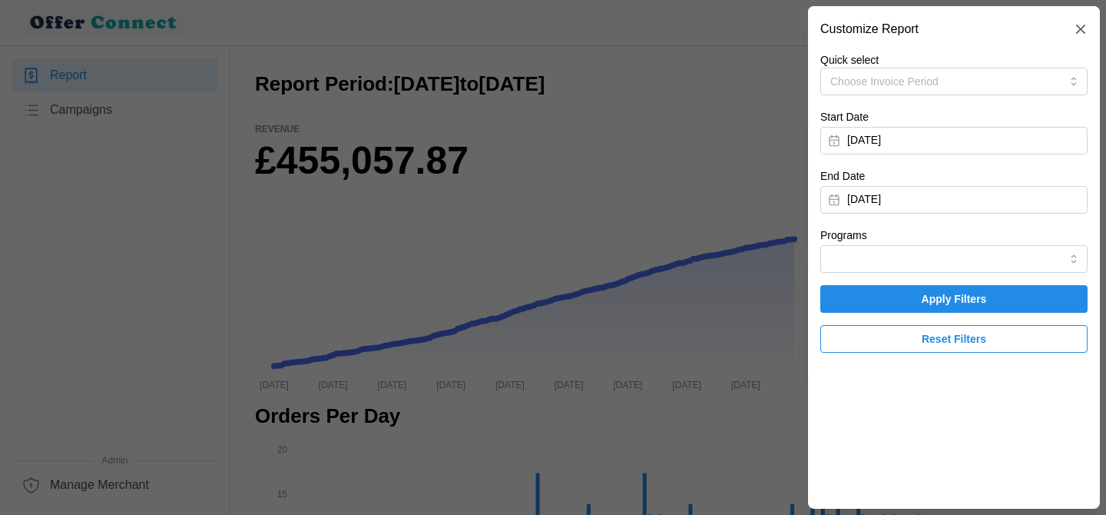
click at [1026, 304] on span "Apply Filters" at bounding box center [954, 299] width 238 height 26
